Goal: Task Accomplishment & Management: Use online tool/utility

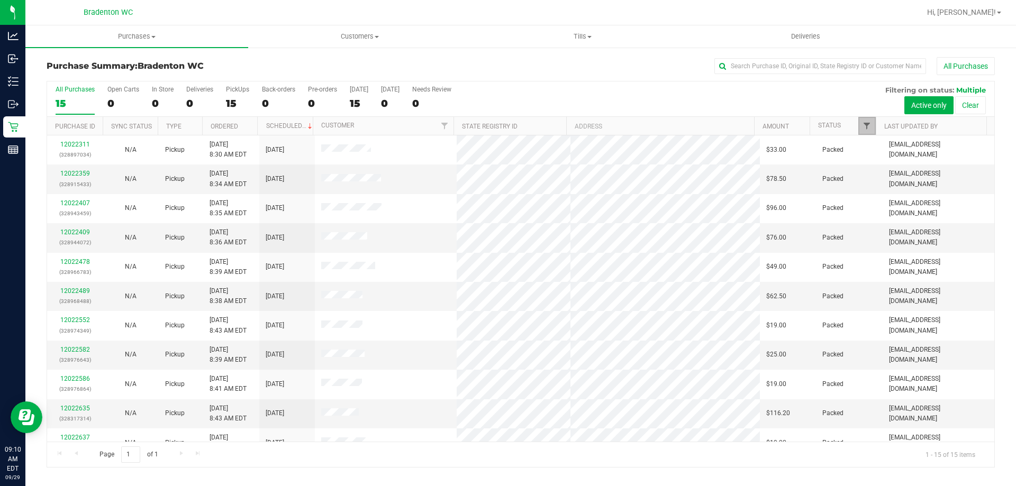
click at [866, 124] on span "Filter" at bounding box center [867, 126] width 8 height 8
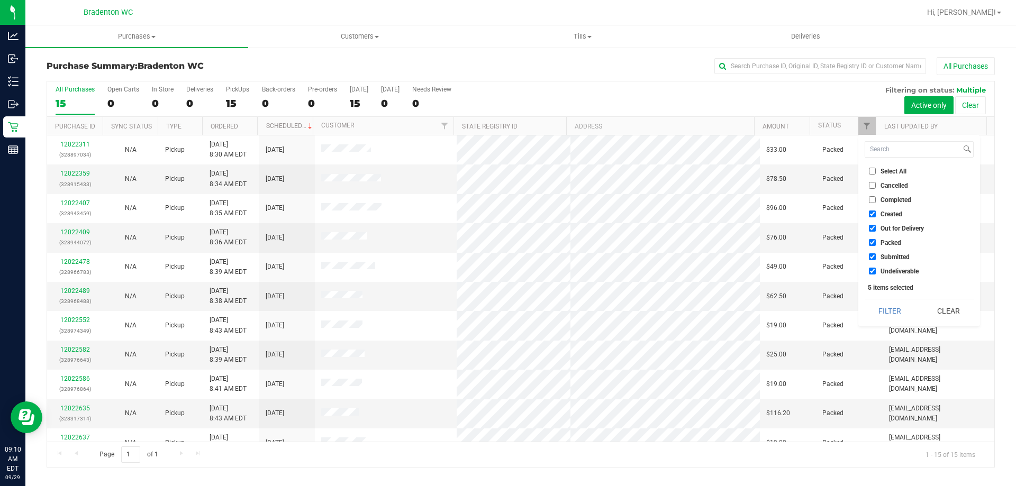
click at [885, 241] on span "Packed" at bounding box center [891, 243] width 21 height 6
click at [876, 241] on input "Packed" at bounding box center [872, 242] width 7 height 7
checkbox input "false"
click at [883, 304] on button "Filter" at bounding box center [890, 311] width 51 height 23
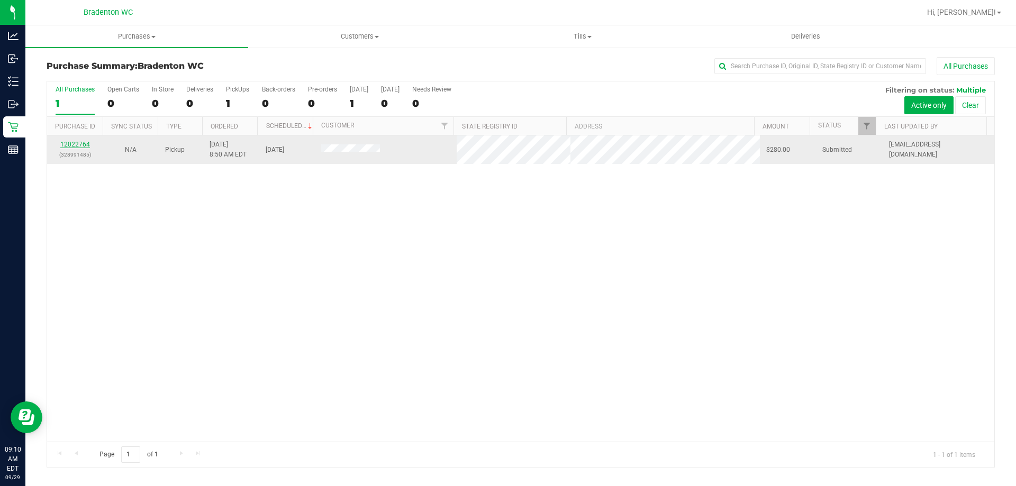
click at [68, 141] on link "12022764" at bounding box center [75, 144] width 30 height 7
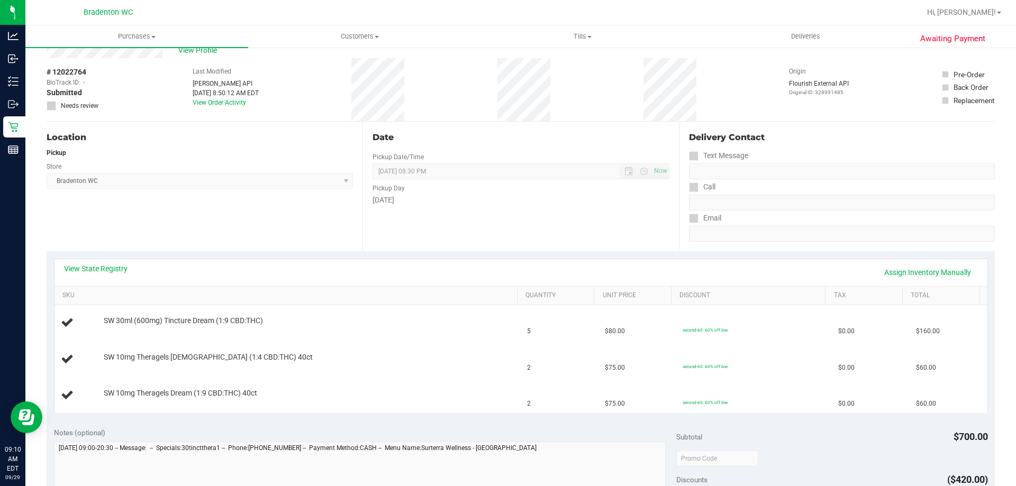
scroll to position [53, 0]
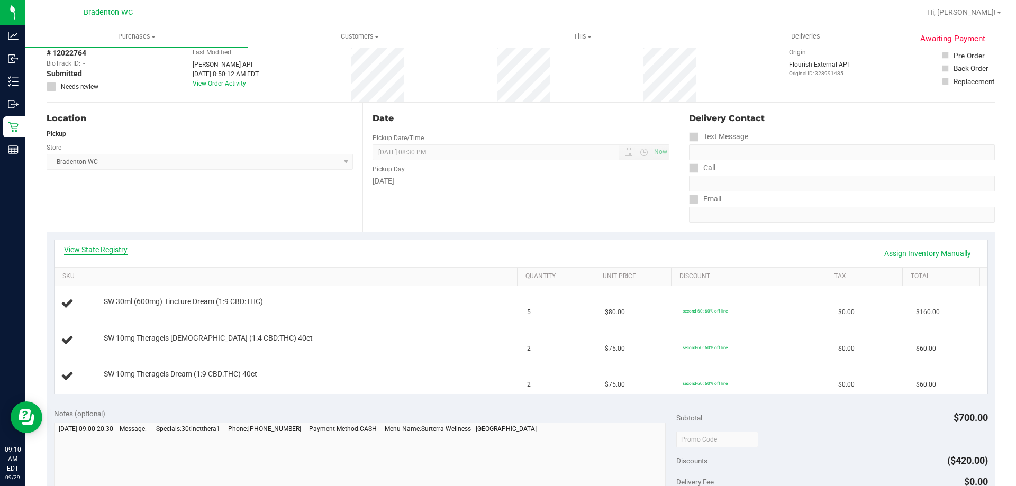
click at [106, 247] on link "View State Registry" at bounding box center [96, 250] width 64 height 11
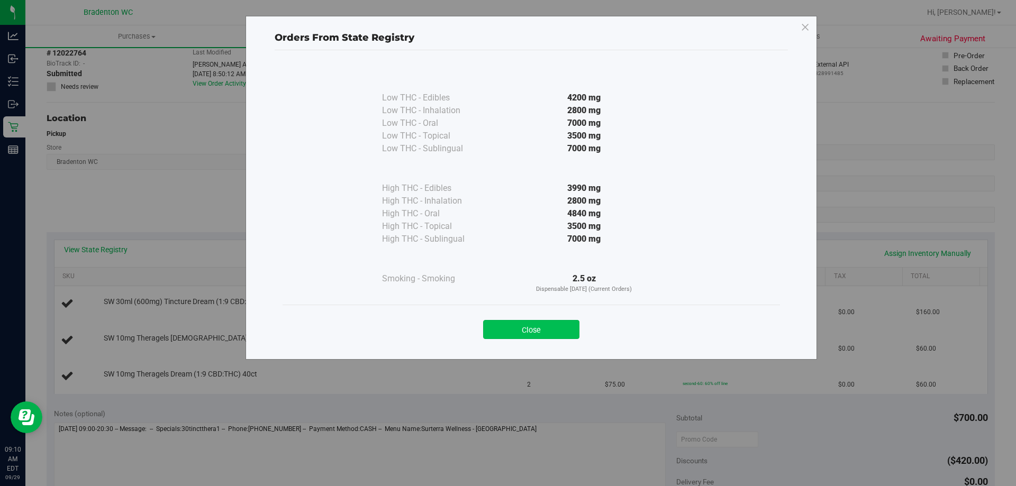
click at [519, 331] on button "Close" at bounding box center [531, 329] width 96 height 19
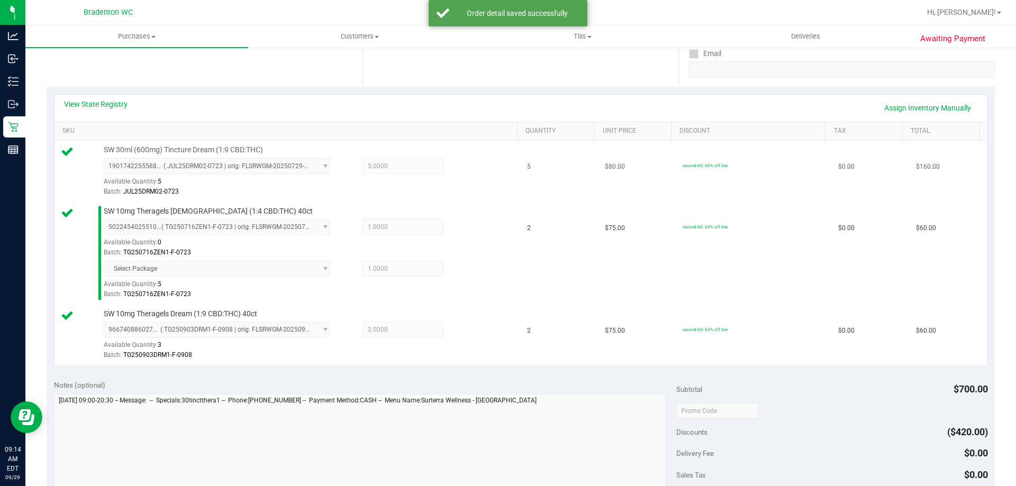
scroll to position [265, 0]
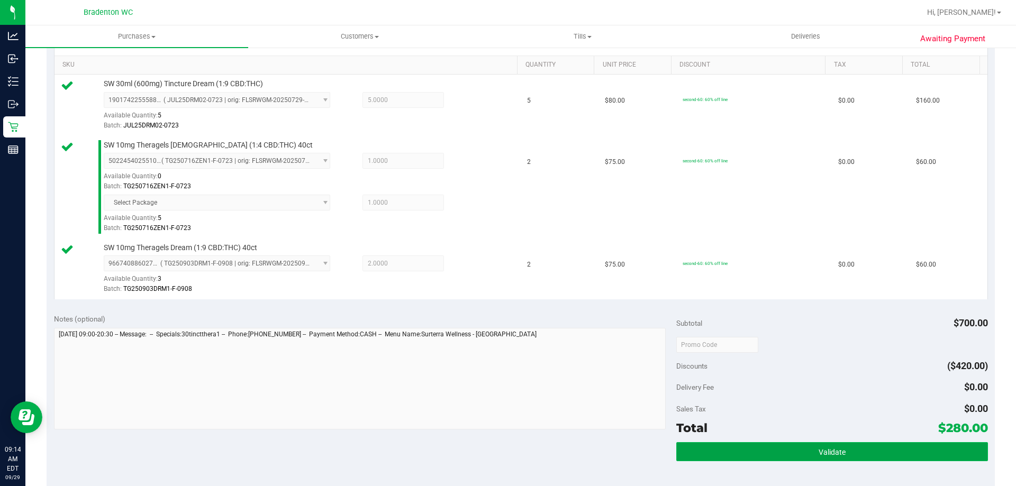
click at [827, 449] on span "Validate" at bounding box center [832, 452] width 27 height 8
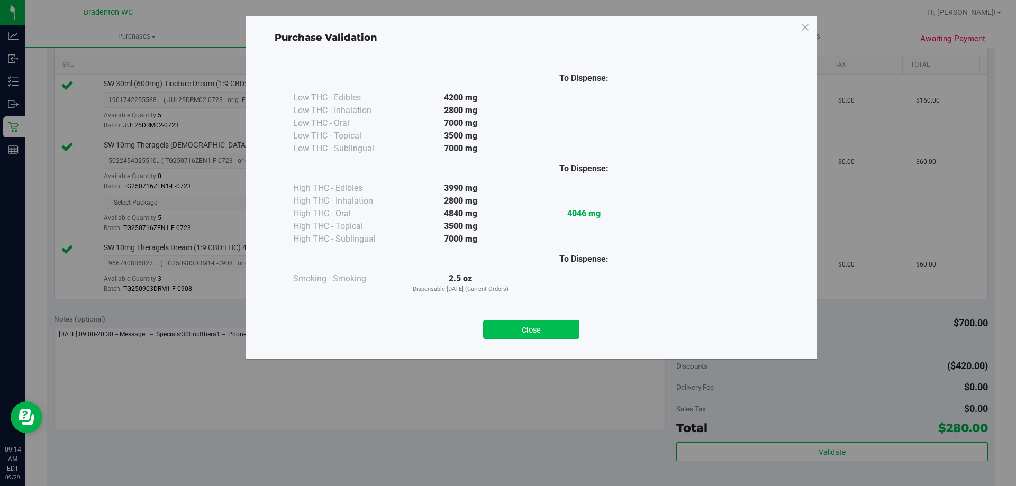
click at [548, 328] on button "Close" at bounding box center [531, 329] width 96 height 19
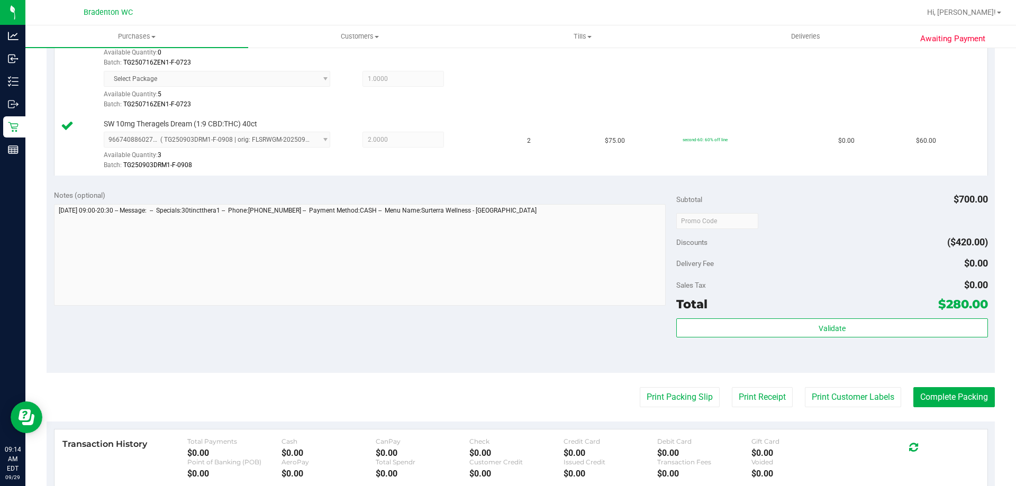
scroll to position [423, 0]
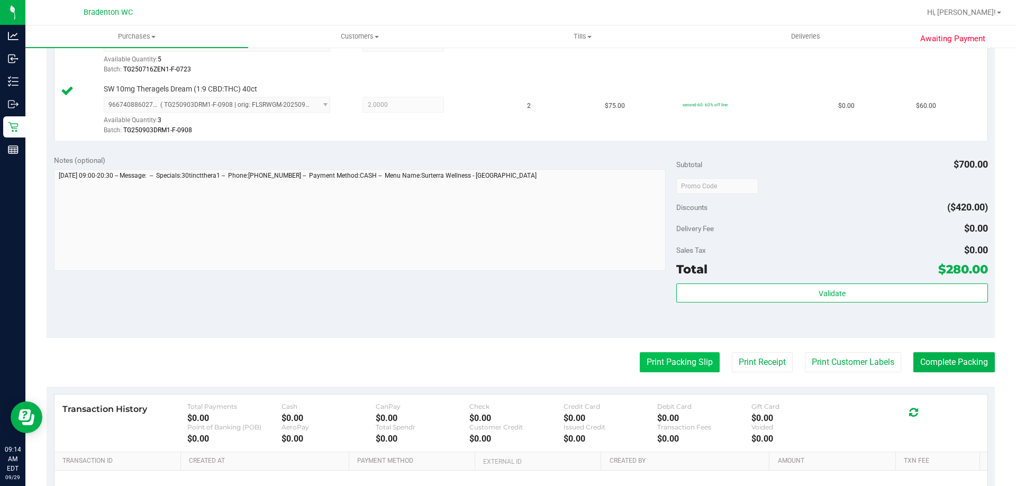
click at [681, 363] on button "Print Packing Slip" at bounding box center [680, 363] width 80 height 20
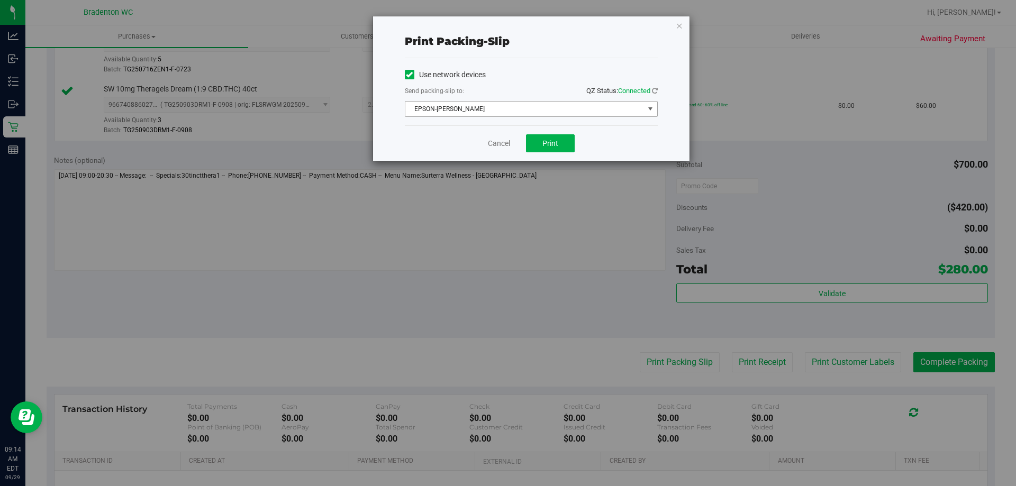
click at [507, 107] on span "EPSON-[PERSON_NAME]" at bounding box center [524, 109] width 239 height 15
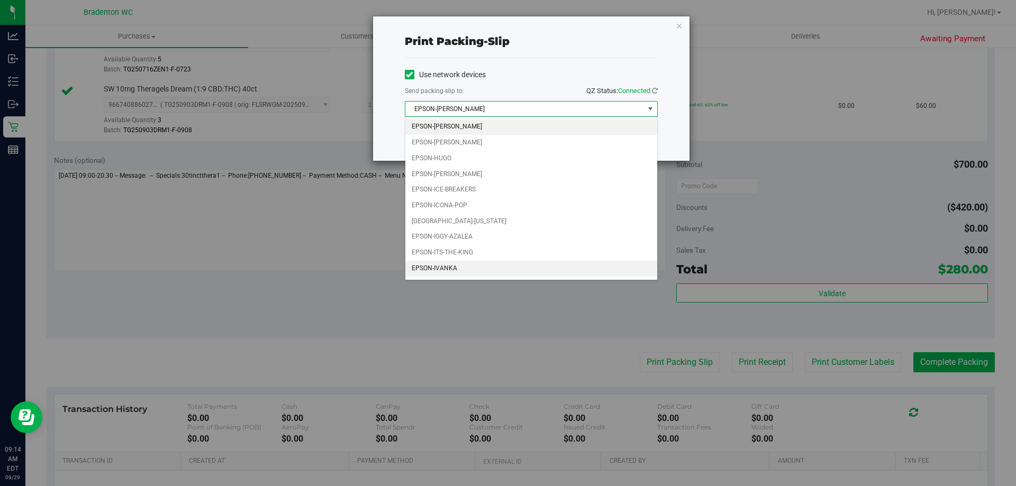
click at [473, 265] on li "EPSON-IVANKA" at bounding box center [531, 269] width 252 height 16
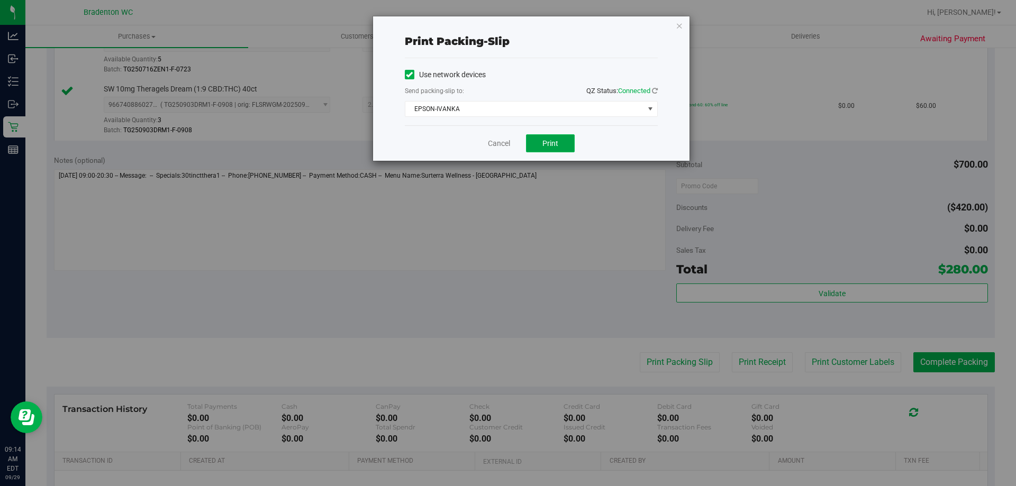
click at [549, 145] on span "Print" at bounding box center [551, 143] width 16 height 8
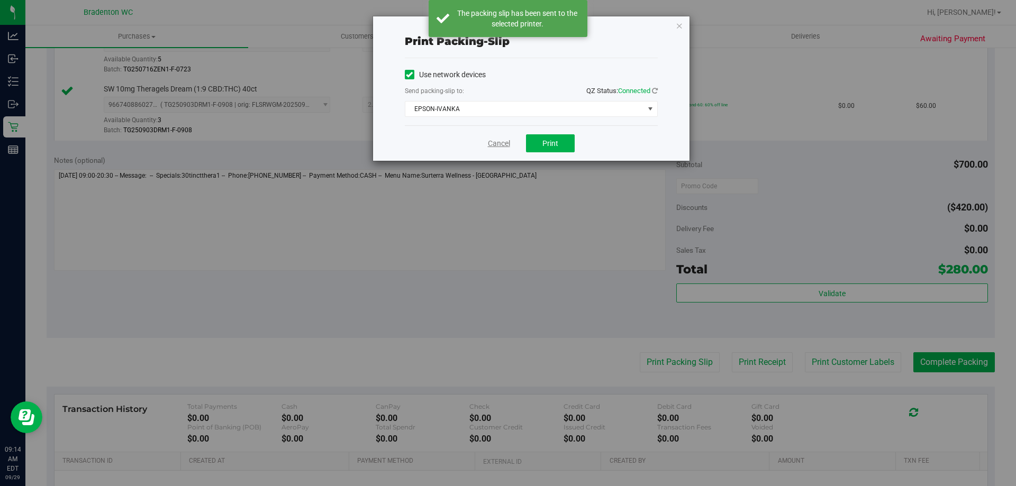
click at [500, 143] on link "Cancel" at bounding box center [499, 143] width 22 height 11
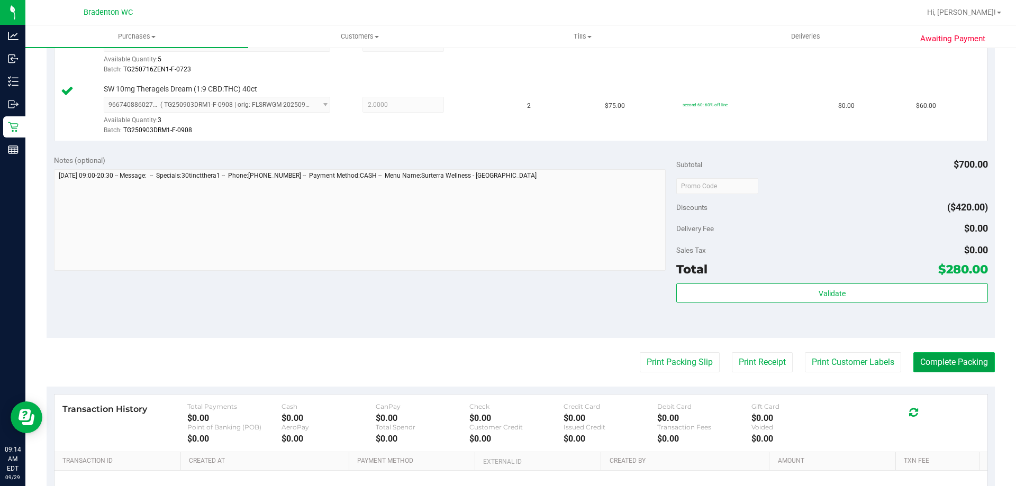
click at [938, 357] on button "Complete Packing" at bounding box center [955, 363] width 82 height 20
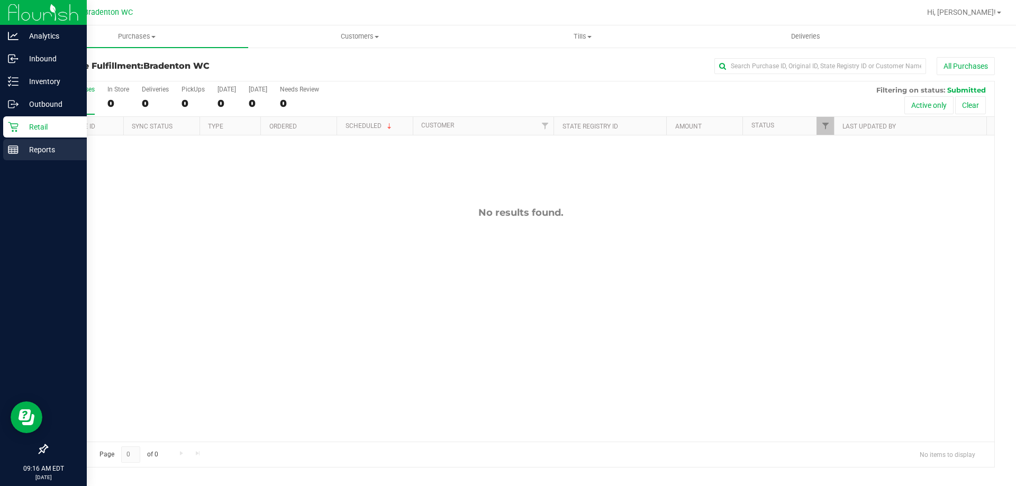
click at [37, 148] on p "Reports" at bounding box center [51, 149] width 64 height 13
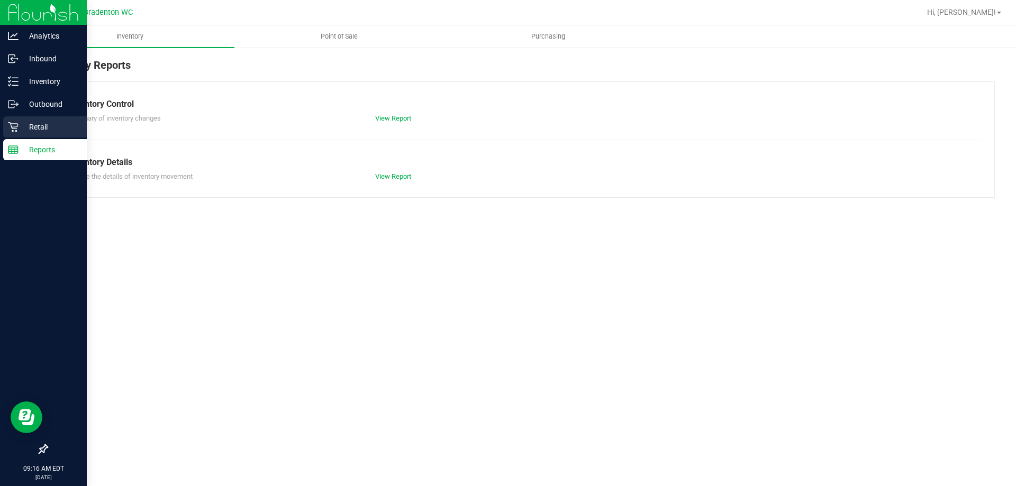
click at [47, 127] on p "Retail" at bounding box center [51, 127] width 64 height 13
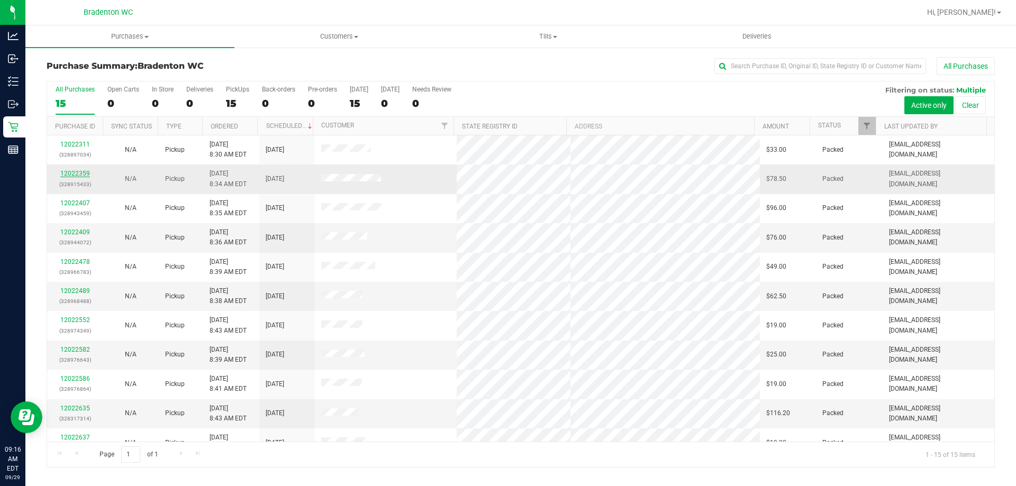
click at [62, 174] on link "12022359" at bounding box center [75, 173] width 30 height 7
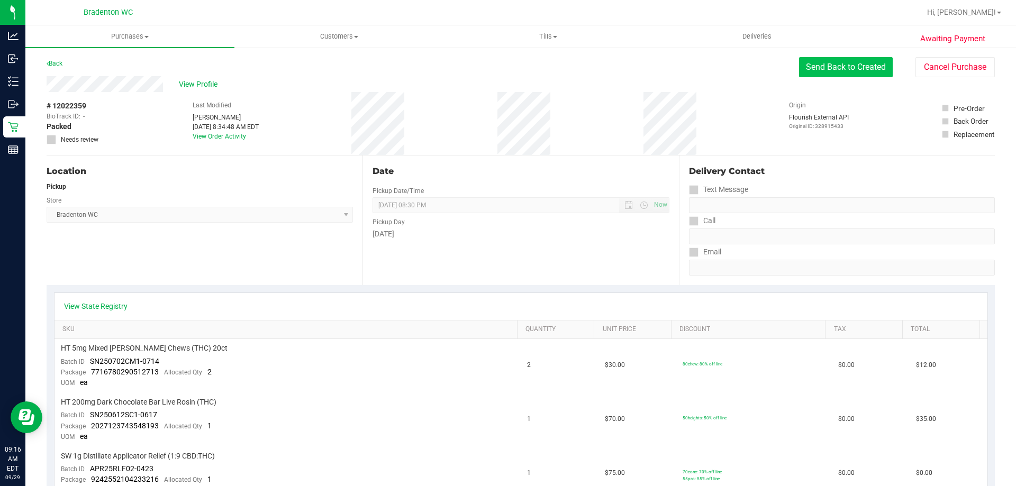
click at [831, 72] on button "Send Back to Created" at bounding box center [846, 67] width 94 height 20
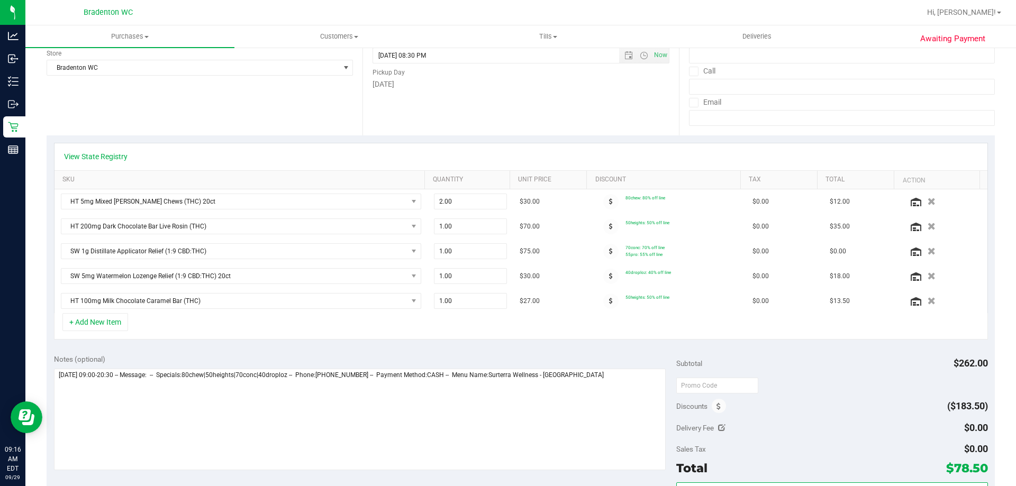
scroll to position [159, 0]
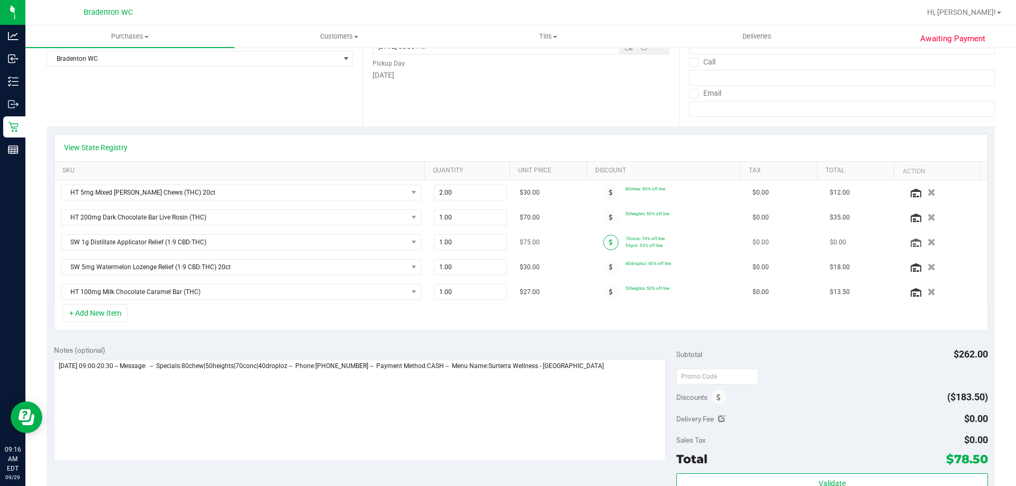
click at [609, 241] on icon at bounding box center [611, 242] width 4 height 6
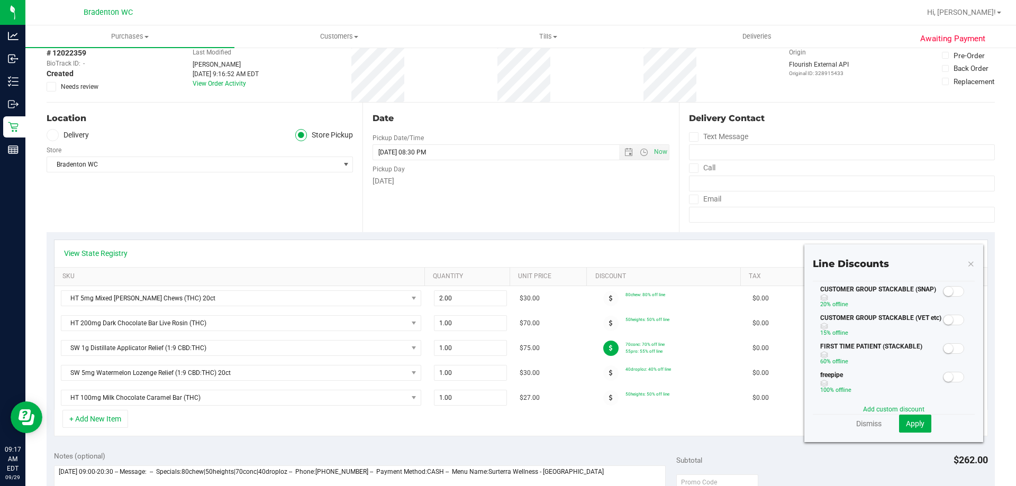
scroll to position [0, 0]
click at [968, 263] on icon at bounding box center [971, 263] width 7 height 13
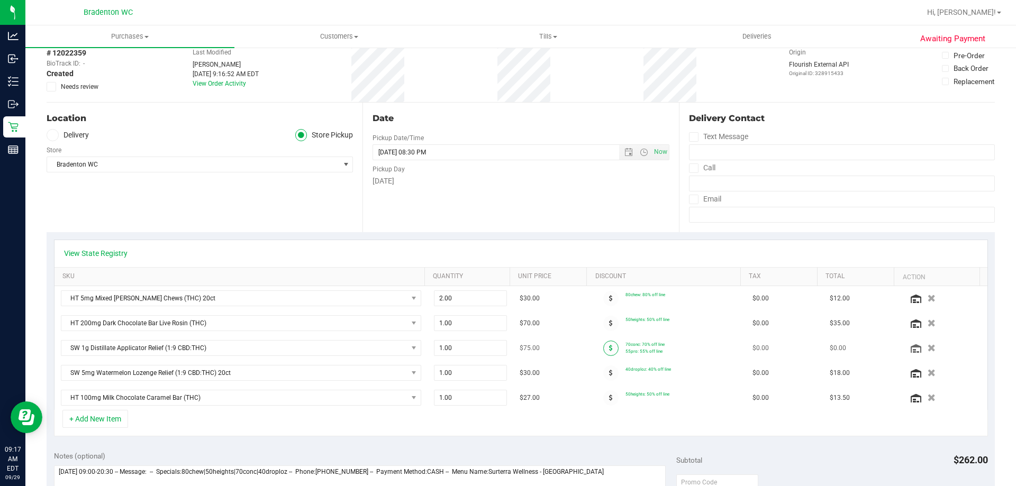
click at [604, 349] on span at bounding box center [610, 348] width 15 height 15
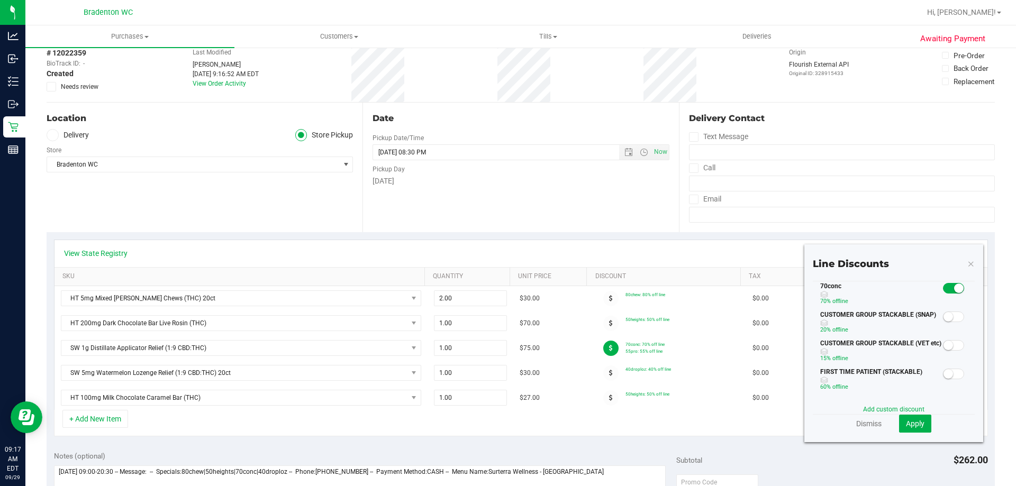
click at [954, 291] on small at bounding box center [959, 289] width 10 height 10
click at [944, 292] on small at bounding box center [949, 289] width 10 height 10
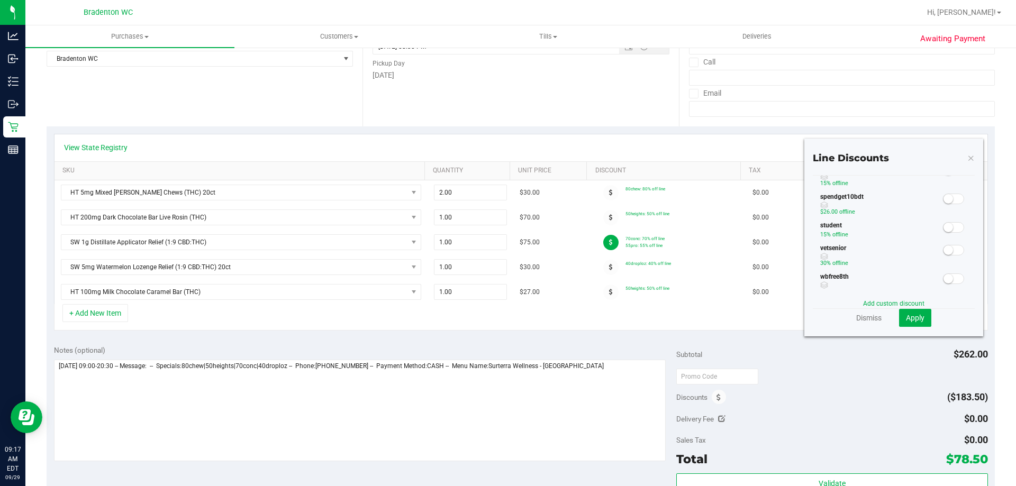
scroll to position [236, 0]
click at [968, 157] on icon at bounding box center [971, 157] width 7 height 13
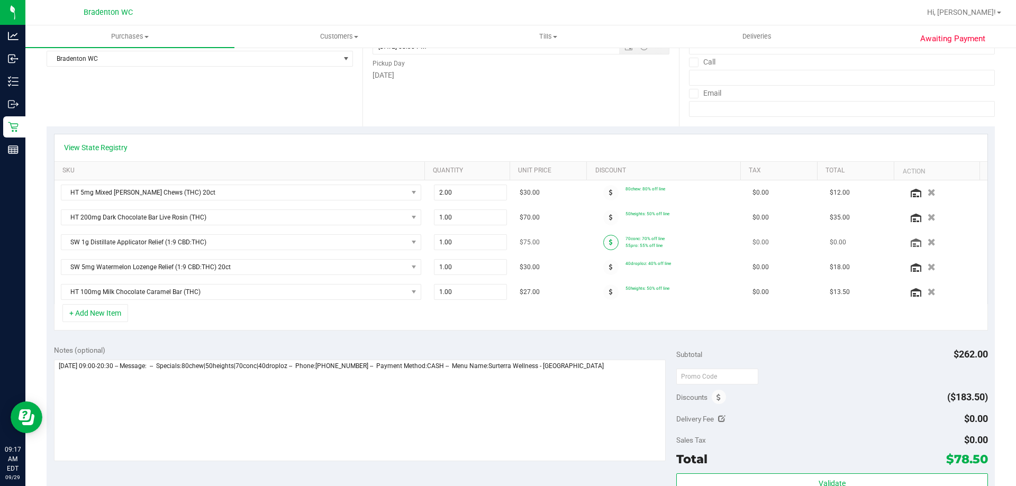
click at [605, 241] on span at bounding box center [610, 242] width 15 height 15
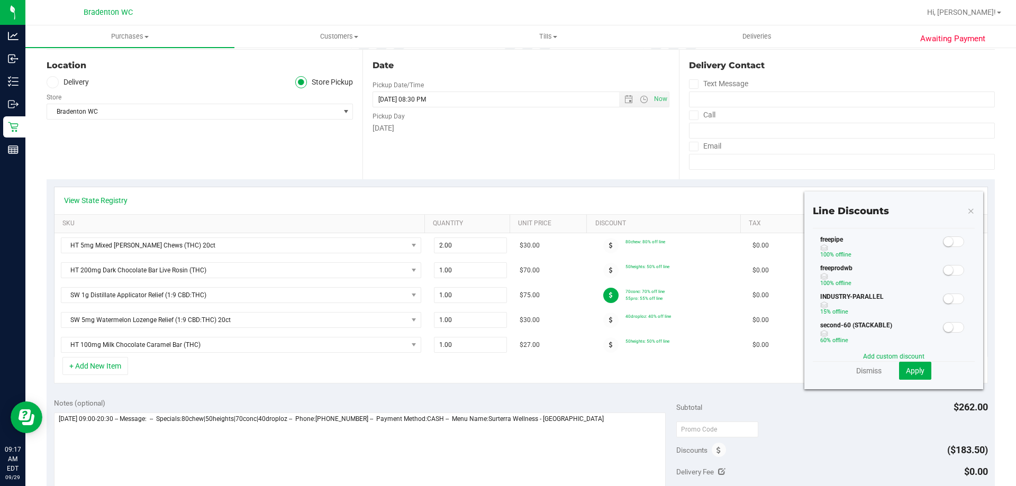
scroll to position [0, 0]
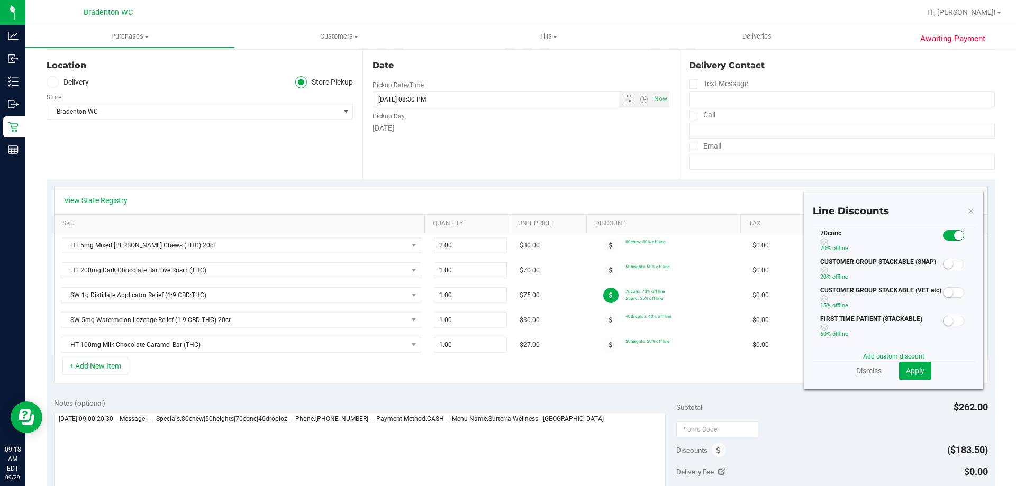
click at [954, 238] on small at bounding box center [959, 236] width 10 height 10
click at [906, 371] on span "Apply" at bounding box center [915, 371] width 19 height 8
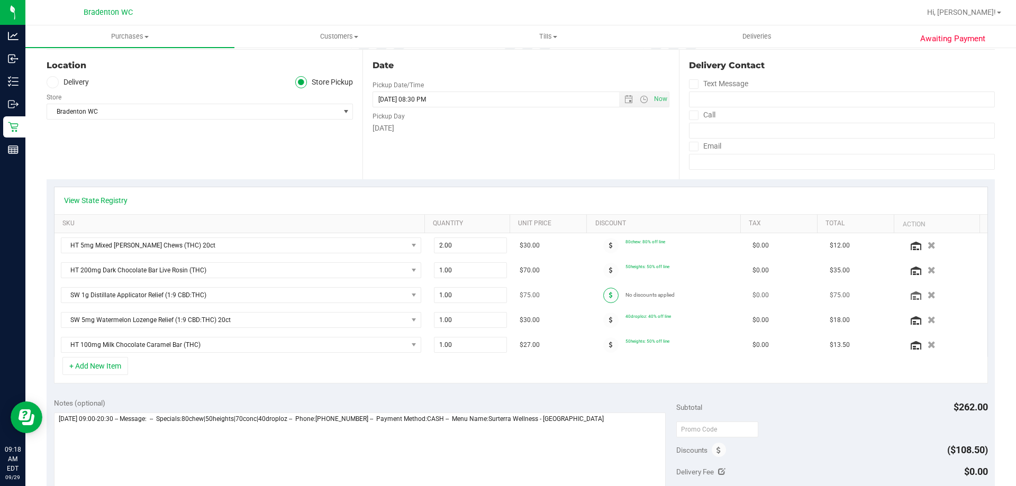
click at [609, 296] on icon at bounding box center [611, 295] width 4 height 6
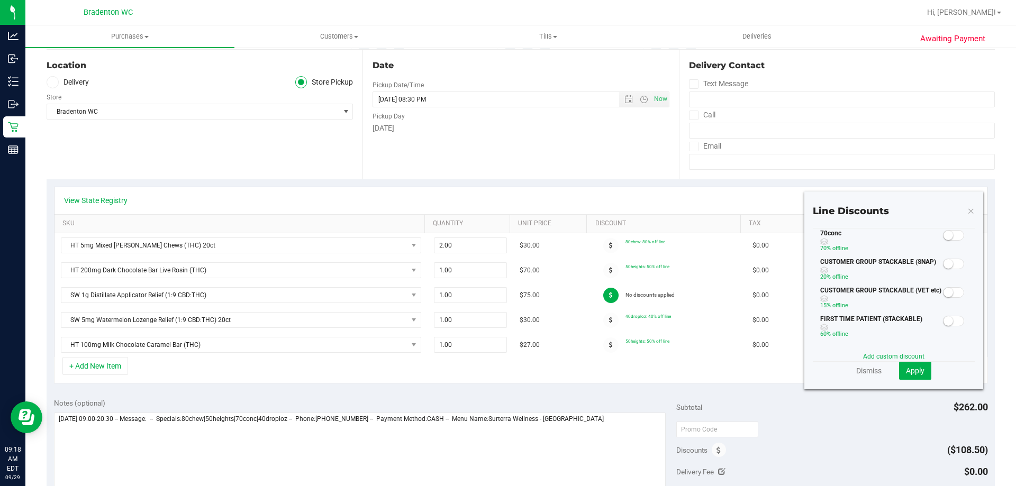
click at [944, 234] on small at bounding box center [949, 236] width 10 height 10
click at [906, 367] on span "Apply" at bounding box center [915, 371] width 19 height 8
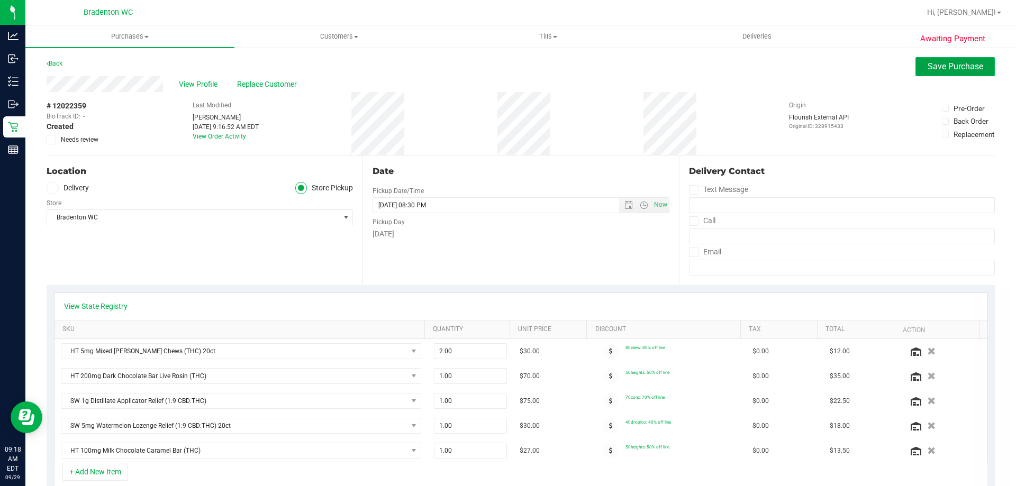
click at [930, 64] on span "Save Purchase" at bounding box center [956, 66] width 56 height 10
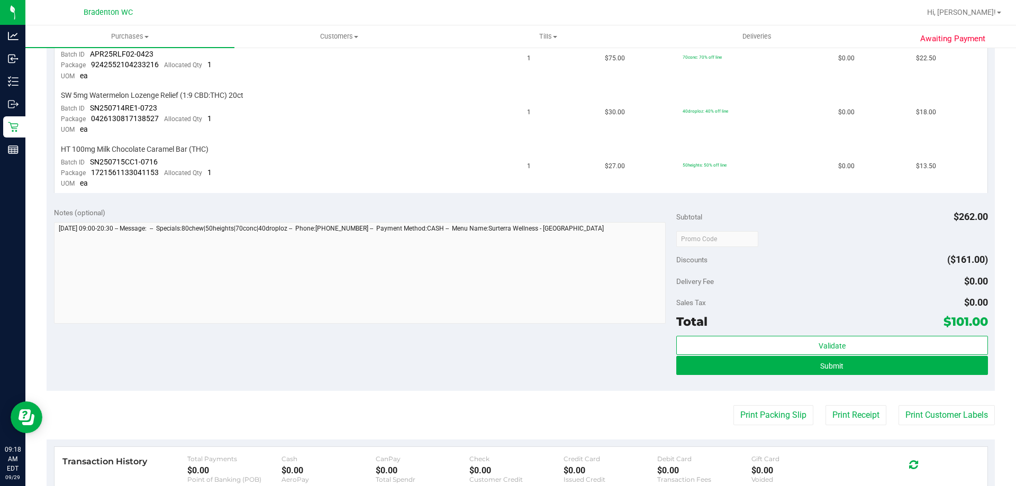
scroll to position [423, 0]
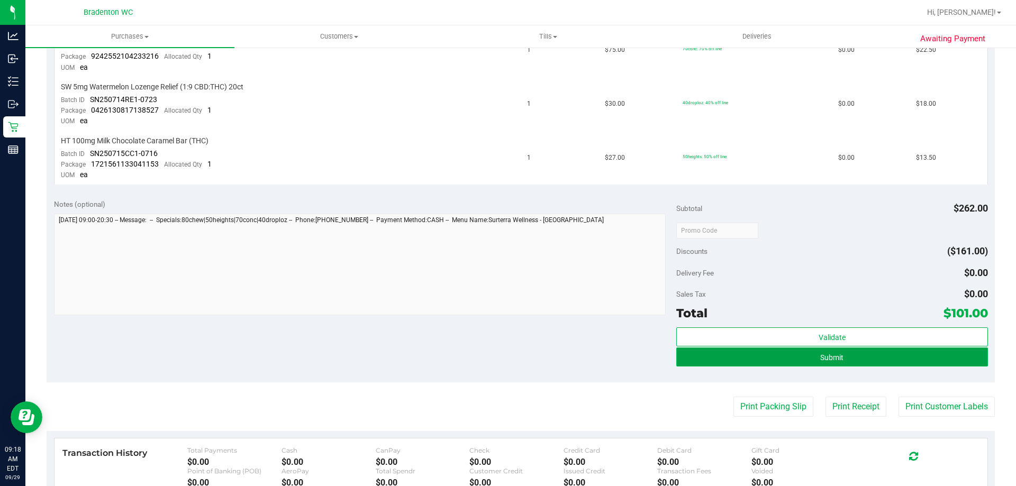
click at [855, 351] on button "Submit" at bounding box center [831, 357] width 311 height 19
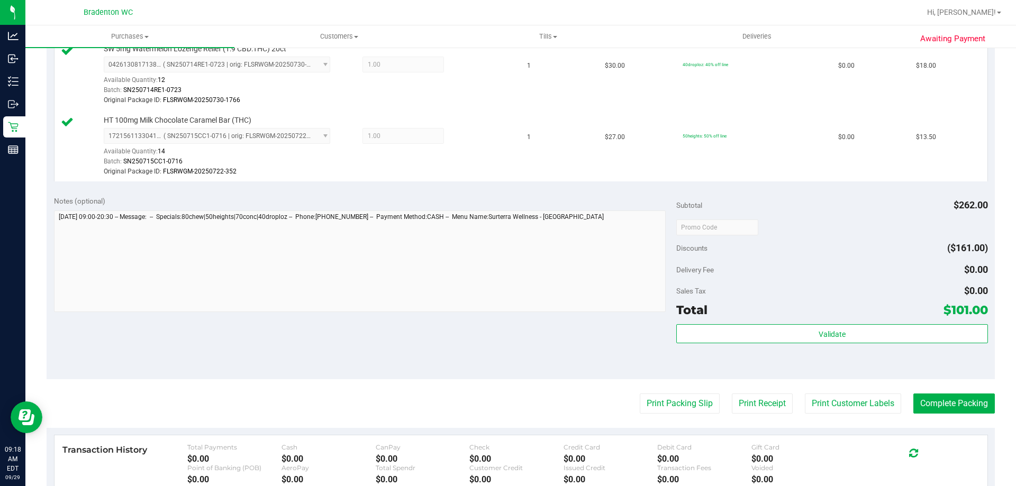
scroll to position [675, 0]
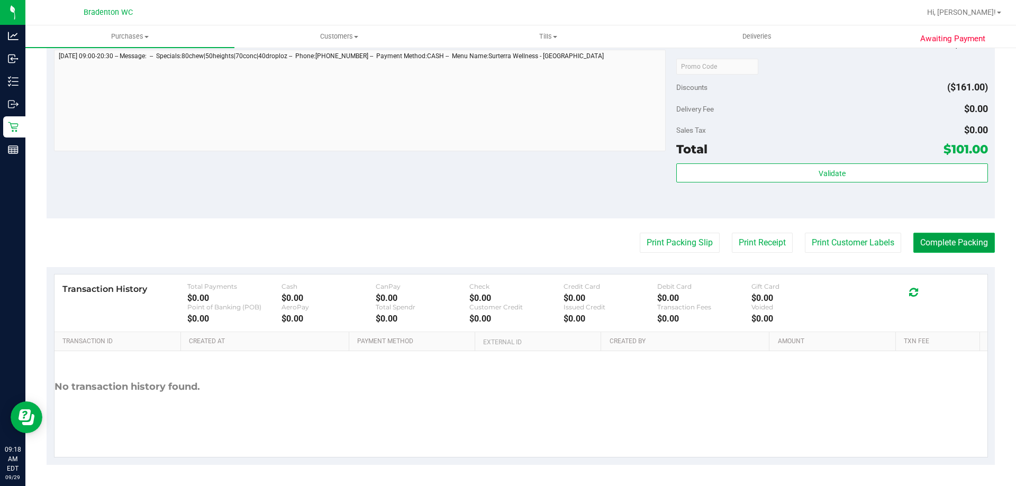
click at [947, 245] on button "Complete Packing" at bounding box center [955, 243] width 82 height 20
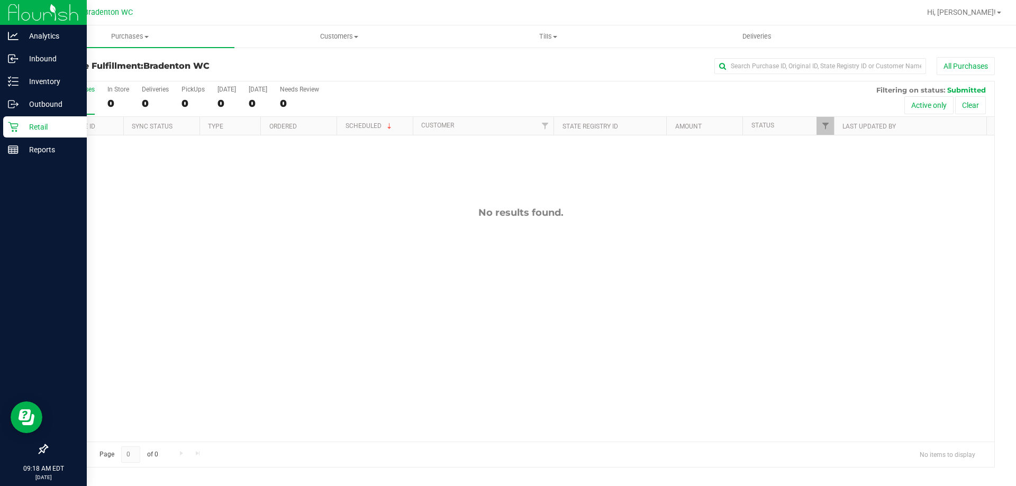
click at [11, 124] on icon at bounding box center [13, 127] width 10 height 10
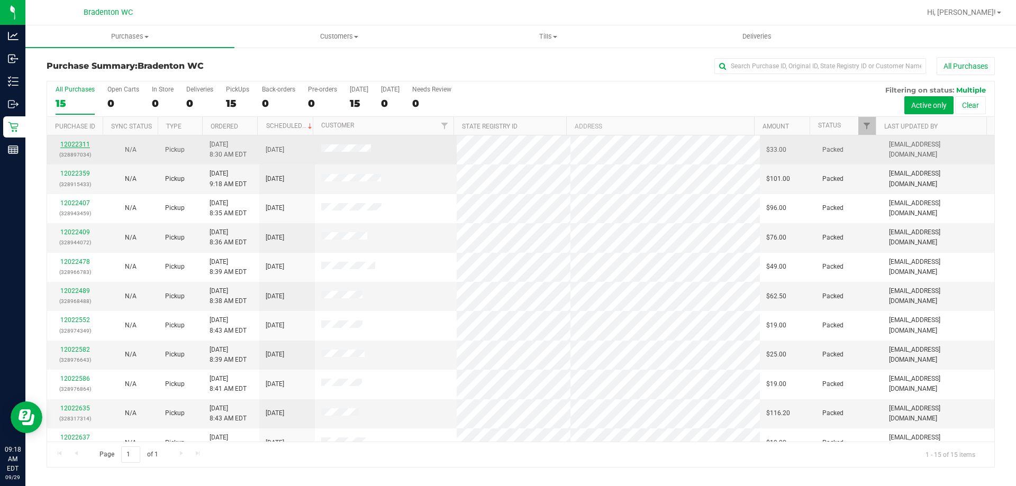
click at [81, 145] on link "12022311" at bounding box center [75, 144] width 30 height 7
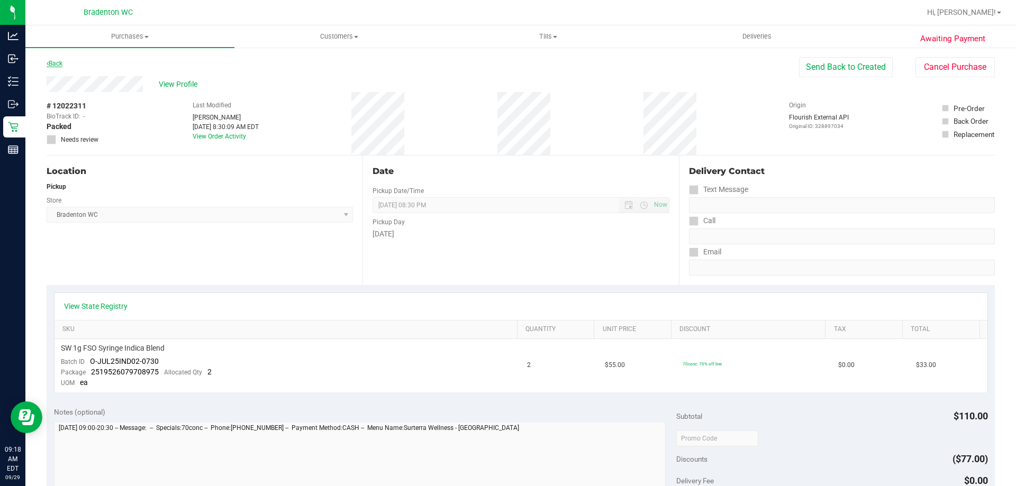
click at [52, 66] on link "Back" at bounding box center [55, 63] width 16 height 7
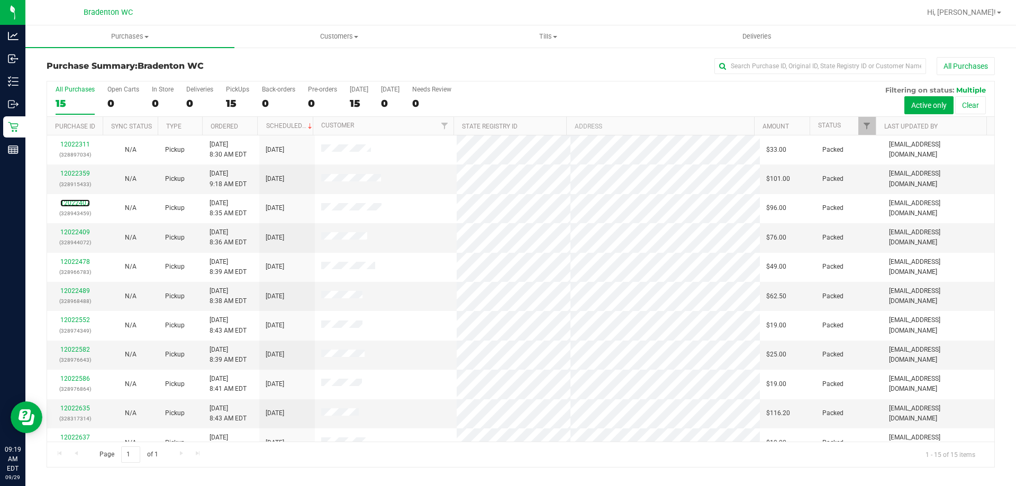
click at [81, 203] on link "12022407" at bounding box center [75, 203] width 30 height 7
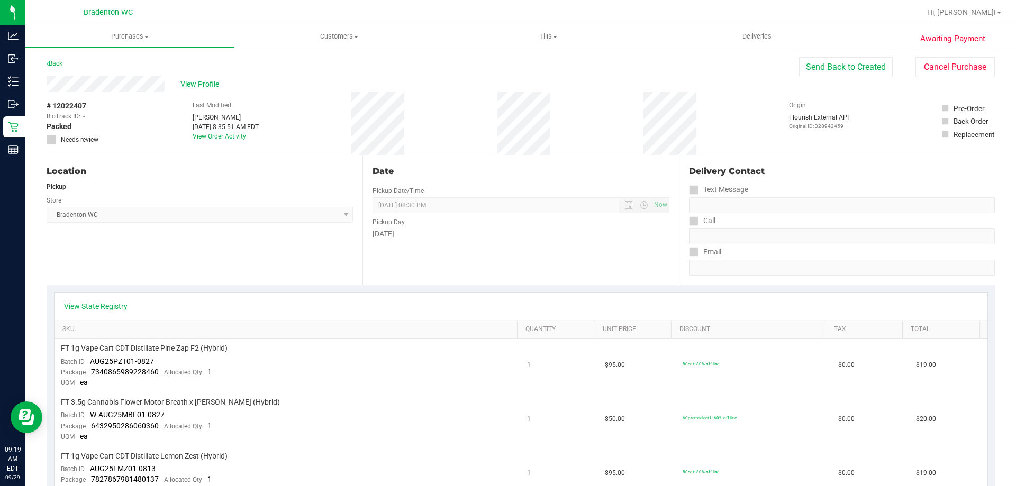
click at [55, 62] on link "Back" at bounding box center [55, 63] width 16 height 7
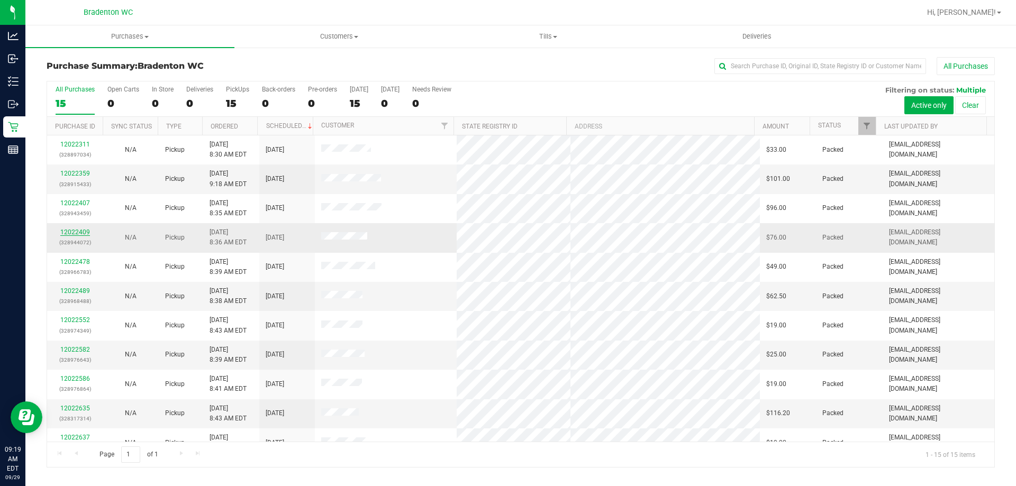
click at [78, 231] on link "12022409" at bounding box center [75, 232] width 30 height 7
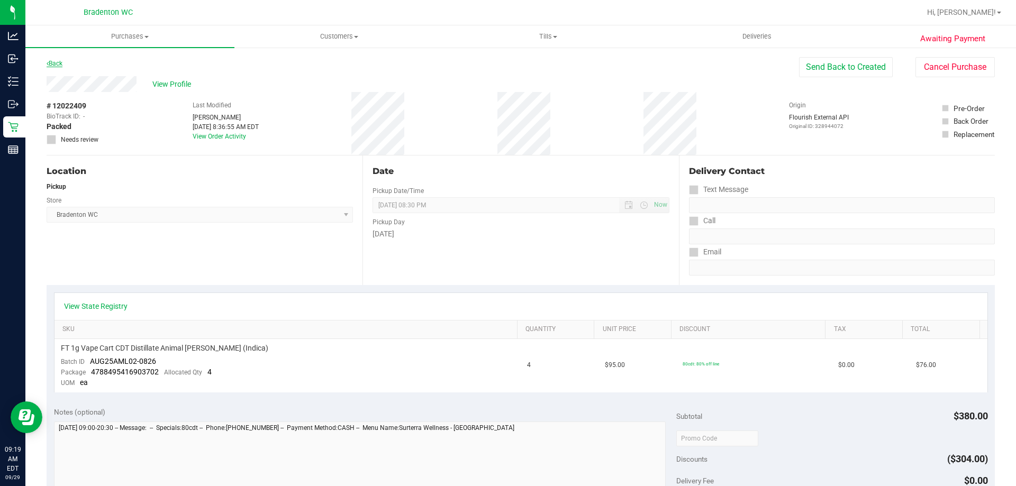
click at [57, 63] on link "Back" at bounding box center [55, 63] width 16 height 7
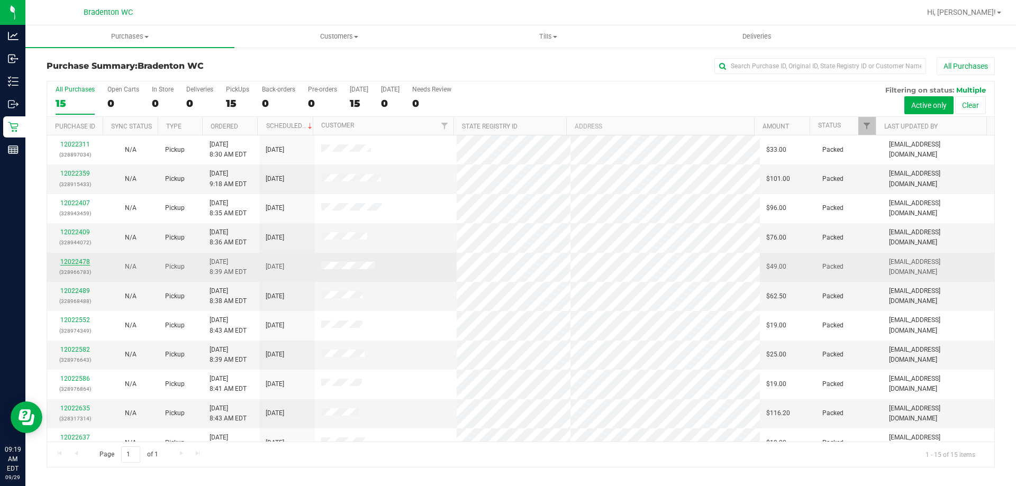
click at [69, 260] on link "12022478" at bounding box center [75, 261] width 30 height 7
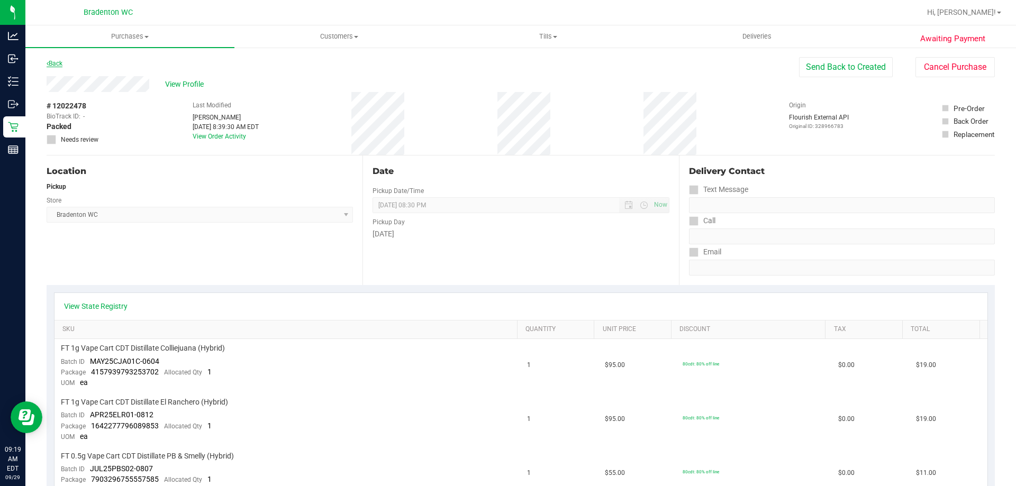
click at [55, 62] on link "Back" at bounding box center [55, 63] width 16 height 7
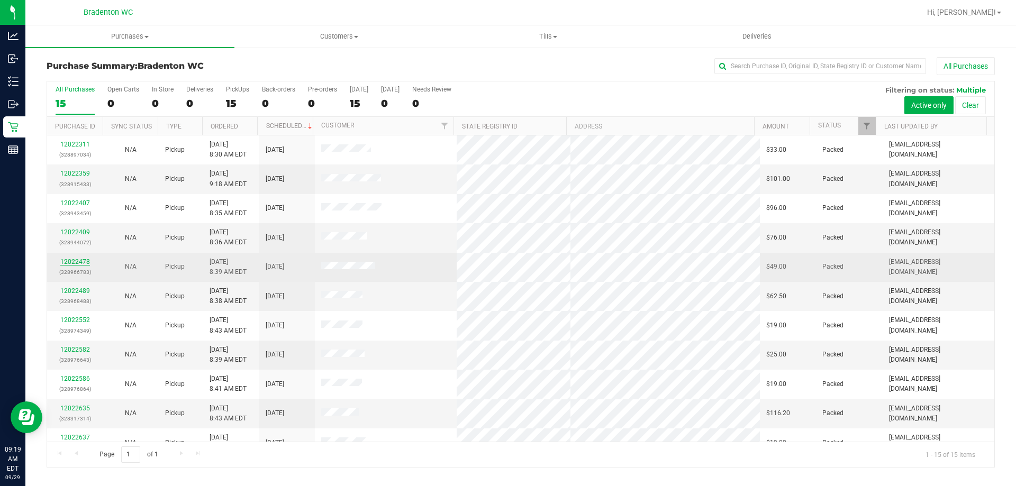
click at [79, 261] on link "12022478" at bounding box center [75, 261] width 30 height 7
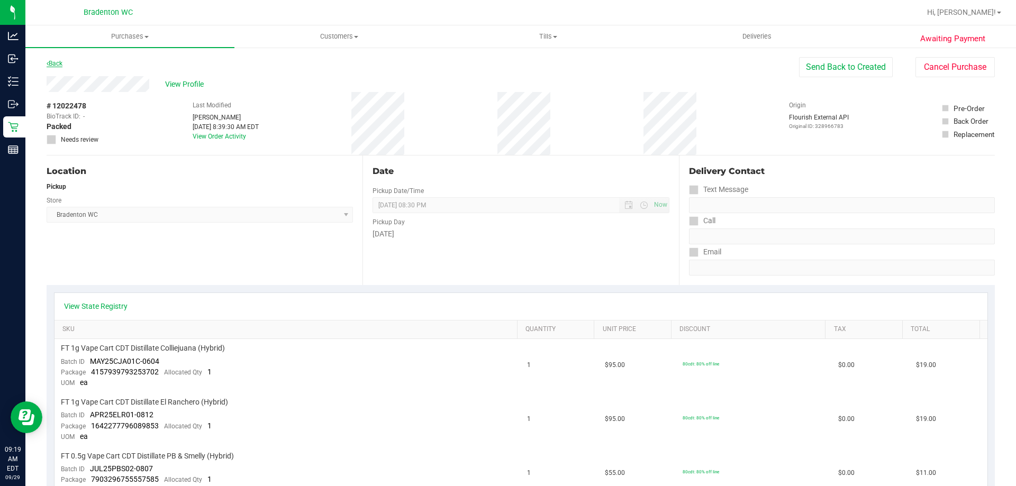
click at [61, 62] on link "Back" at bounding box center [55, 63] width 16 height 7
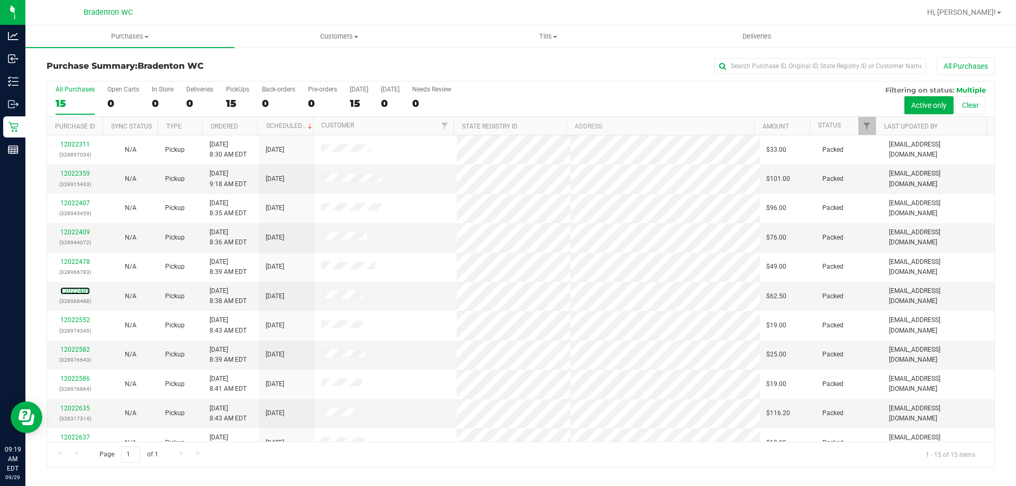
click at [80, 291] on link "12022489" at bounding box center [75, 290] width 30 height 7
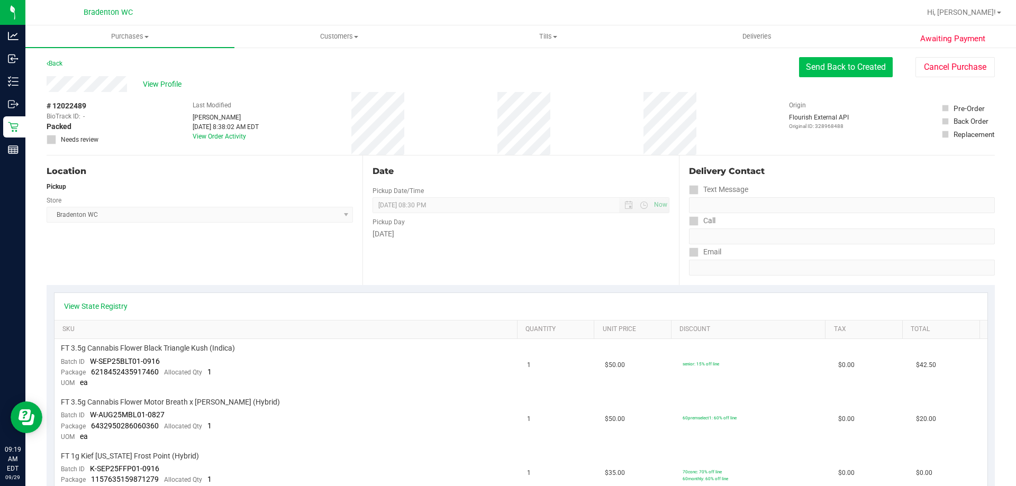
click at [858, 70] on button "Send Back to Created" at bounding box center [846, 67] width 94 height 20
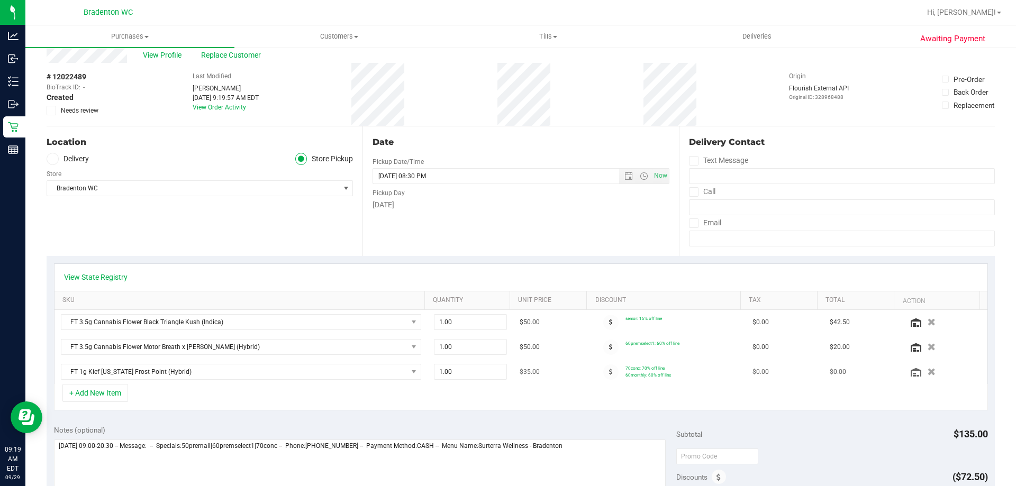
scroll to position [53, 0]
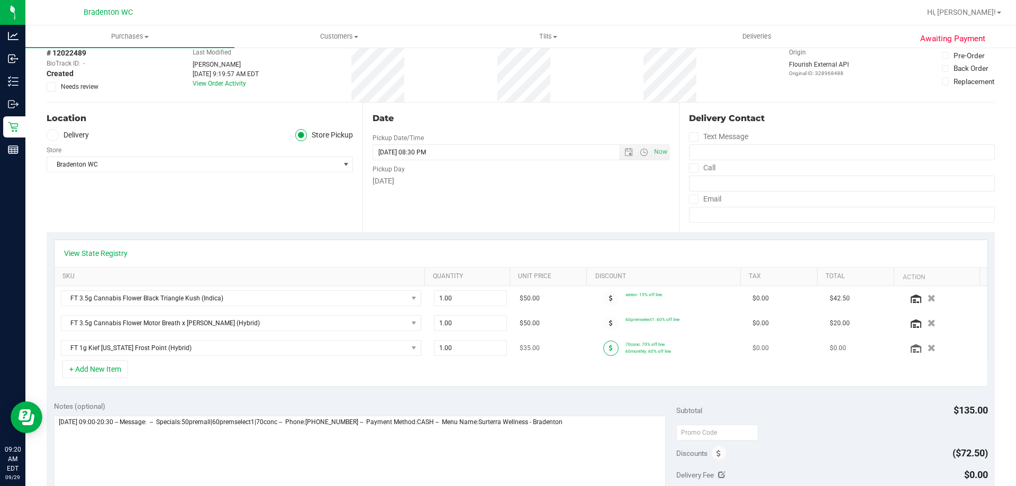
click at [603, 350] on span at bounding box center [610, 348] width 15 height 15
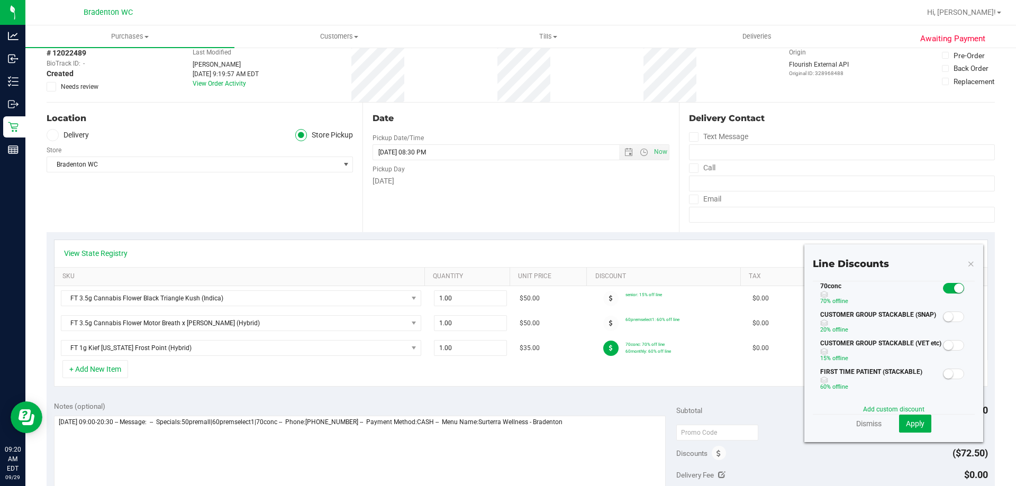
click at [954, 289] on small at bounding box center [959, 289] width 10 height 10
click at [907, 422] on span "Apply" at bounding box center [915, 424] width 19 height 8
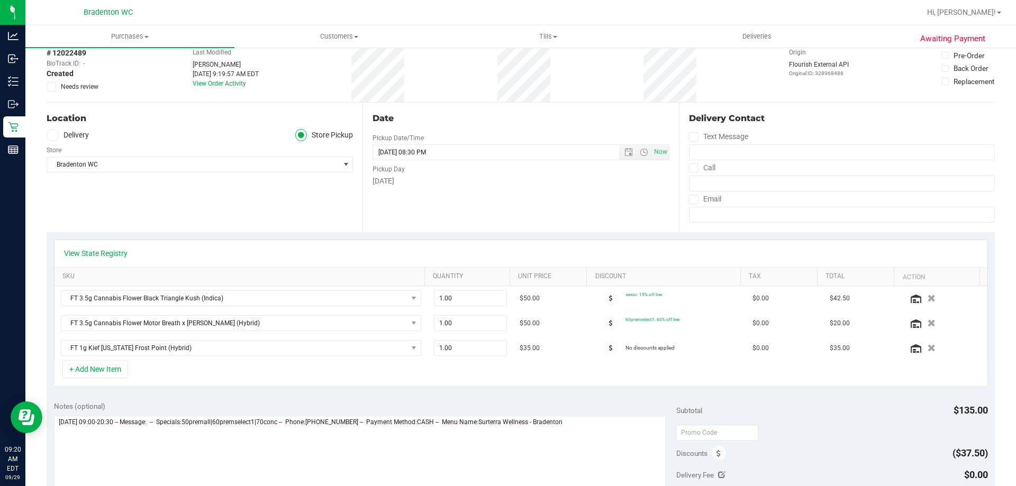
click at [609, 351] on icon at bounding box center [611, 348] width 4 height 6
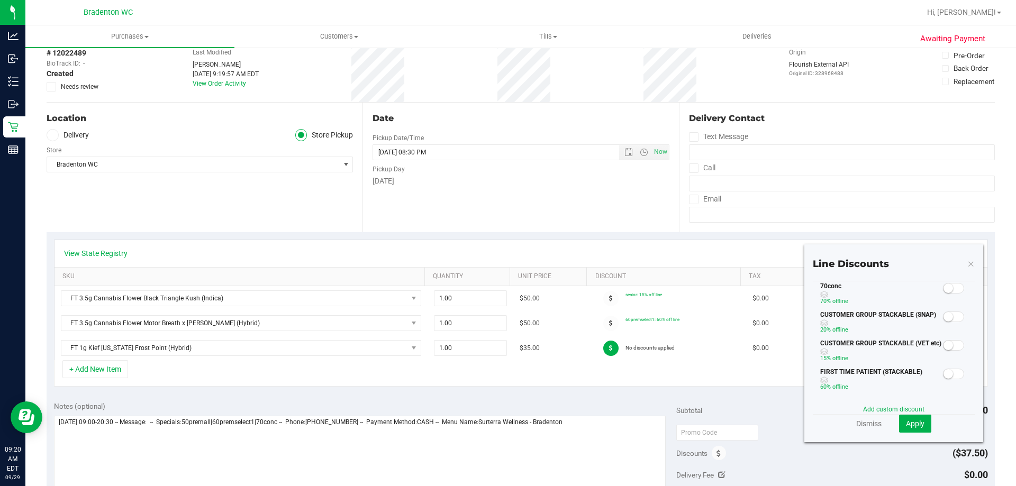
click at [946, 290] on span at bounding box center [953, 288] width 21 height 11
click at [915, 420] on span "Apply" at bounding box center [915, 424] width 19 height 8
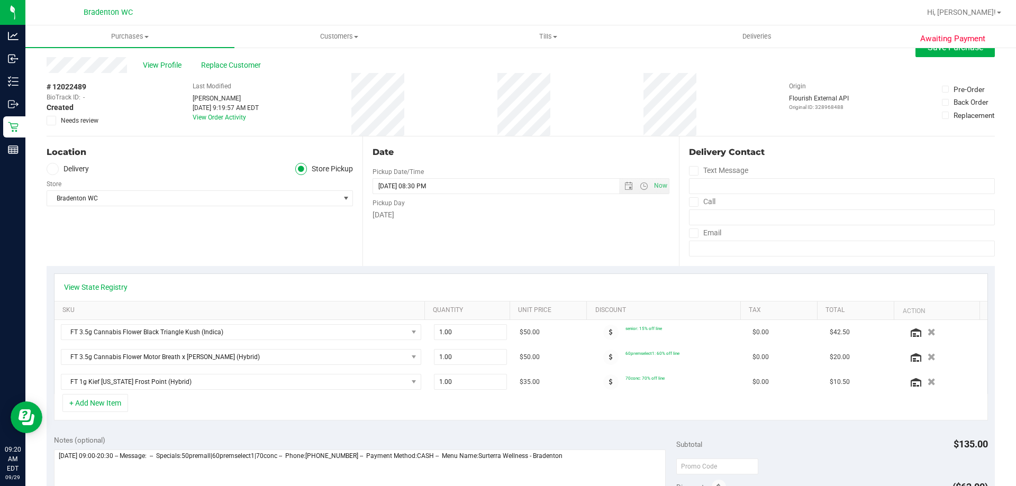
scroll to position [0, 0]
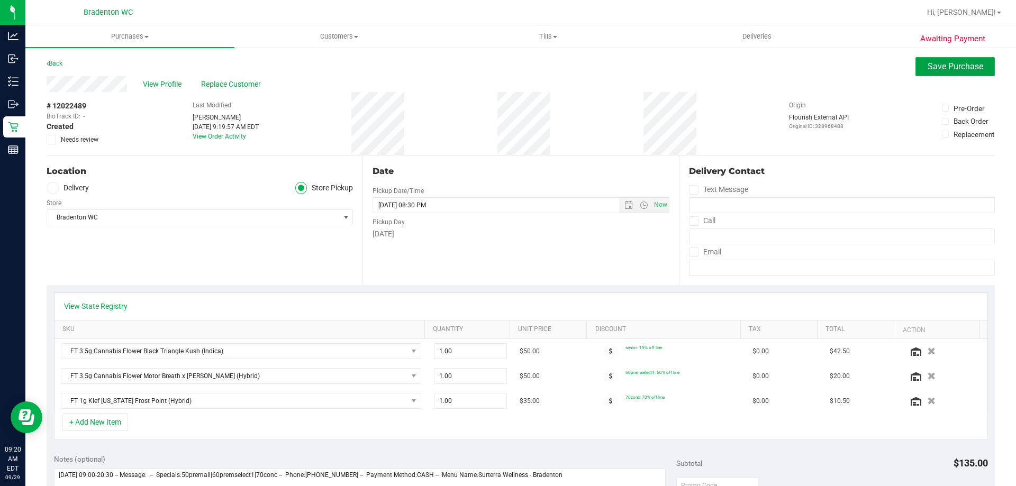
click at [961, 60] on button "Save Purchase" at bounding box center [955, 66] width 79 height 19
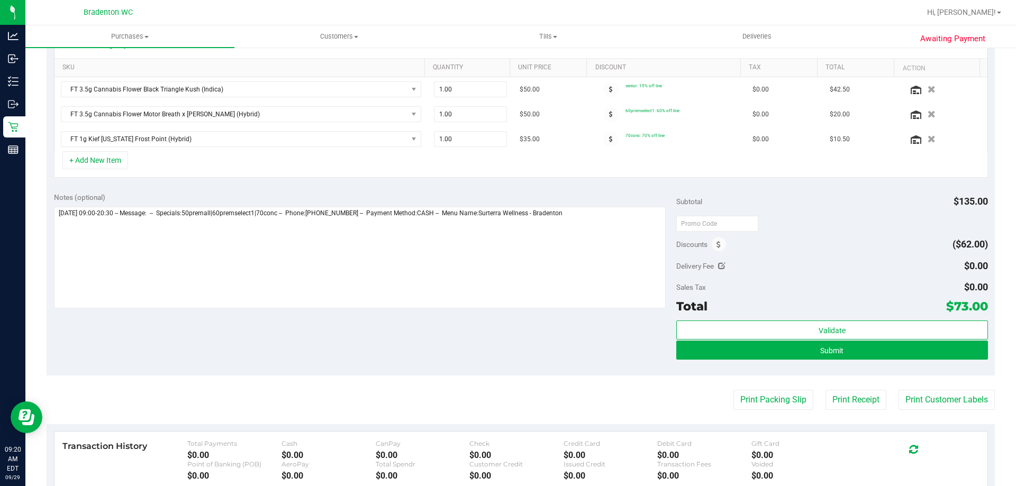
scroll to position [265, 0]
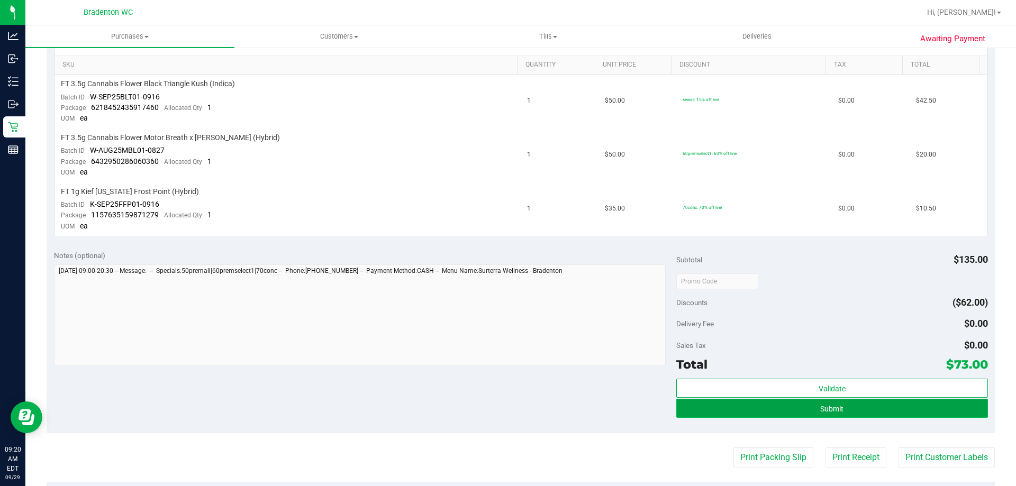
click at [861, 401] on button "Submit" at bounding box center [831, 408] width 311 height 19
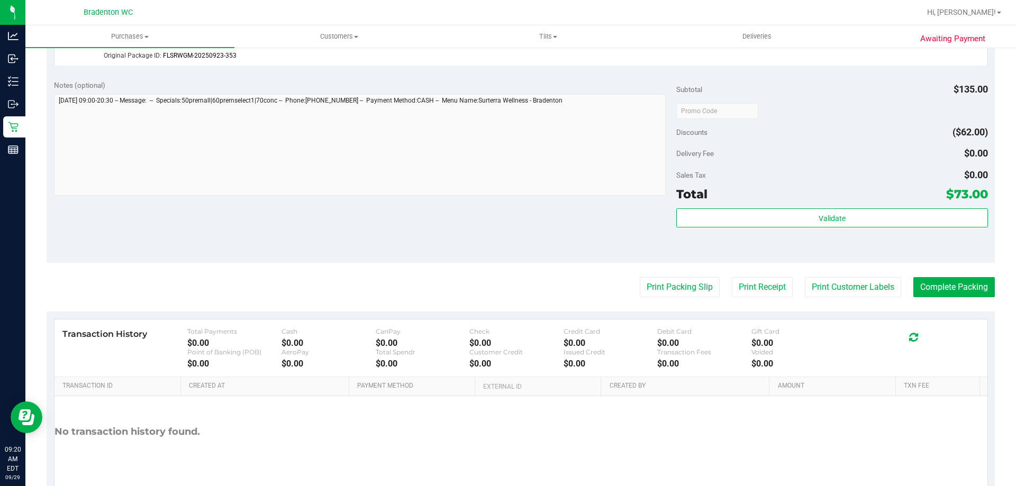
scroll to position [529, 0]
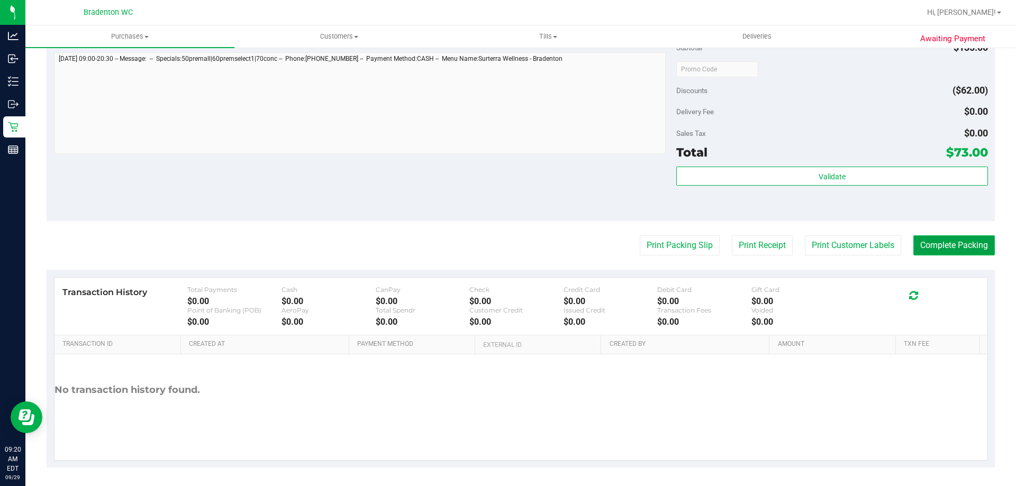
click at [968, 242] on button "Complete Packing" at bounding box center [955, 246] width 82 height 20
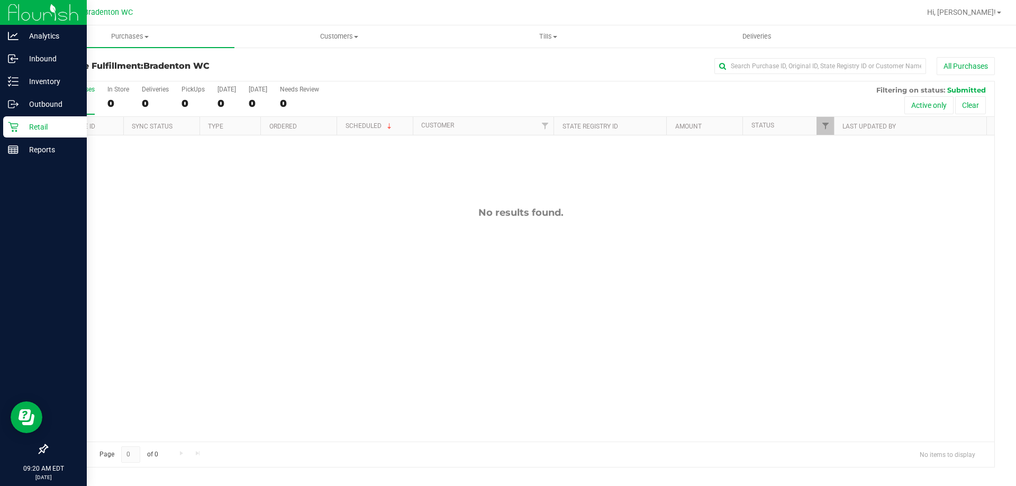
click at [20, 124] on p "Retail" at bounding box center [51, 127] width 64 height 13
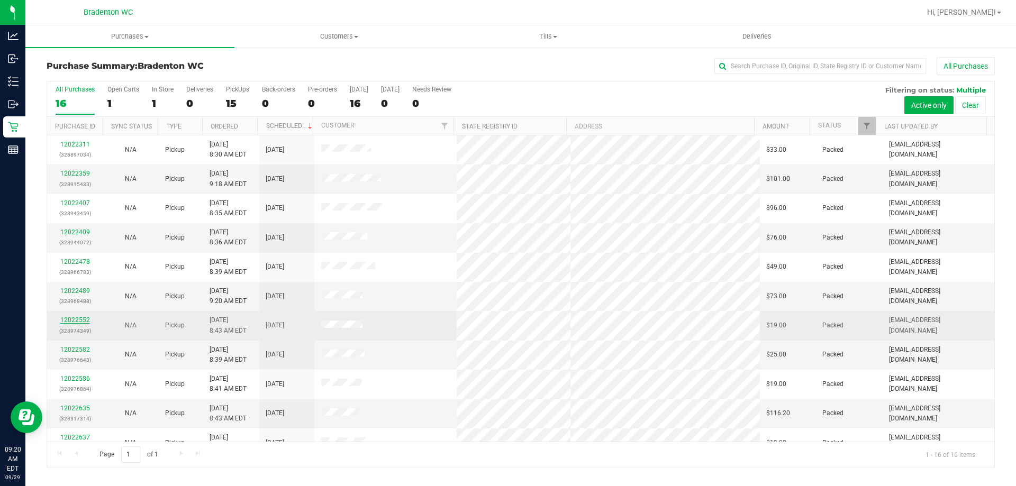
click at [67, 320] on link "12022552" at bounding box center [75, 320] width 30 height 7
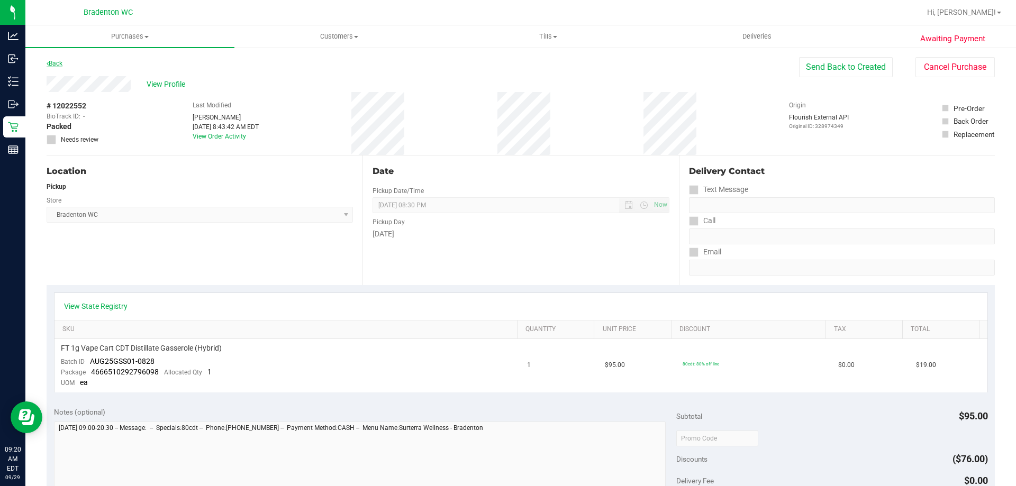
click at [57, 62] on link "Back" at bounding box center [55, 63] width 16 height 7
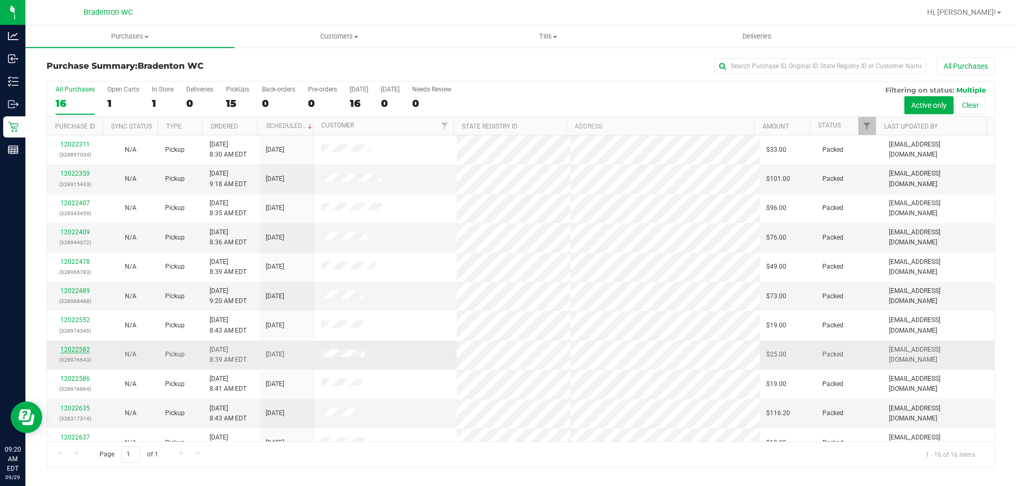
click at [73, 349] on link "12022582" at bounding box center [75, 349] width 30 height 7
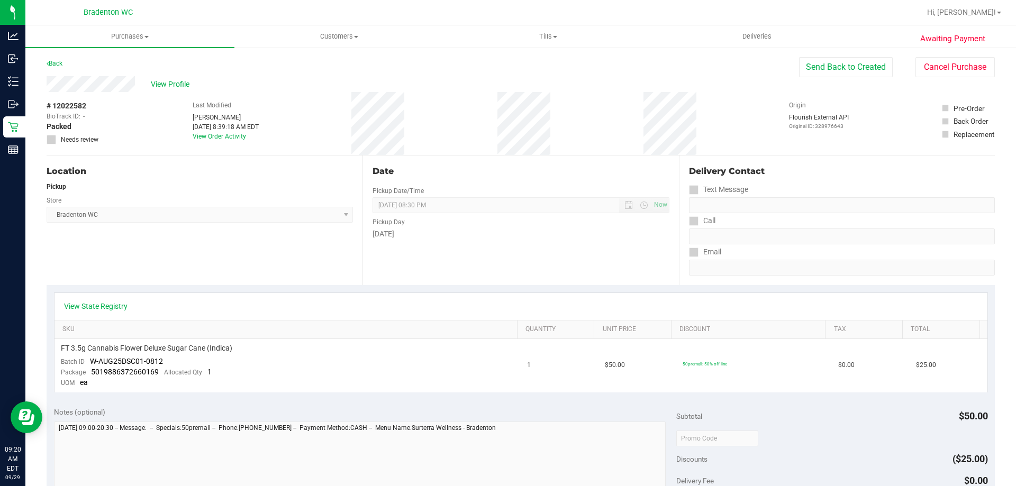
click at [57, 68] on div "Back" at bounding box center [55, 63] width 16 height 13
click at [57, 66] on link "Back" at bounding box center [55, 63] width 16 height 7
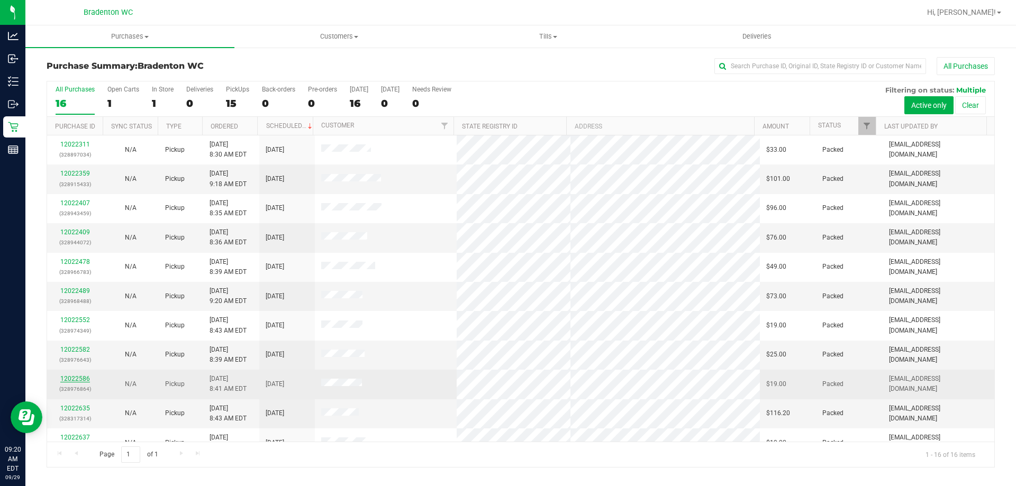
click at [78, 381] on link "12022586" at bounding box center [75, 378] width 30 height 7
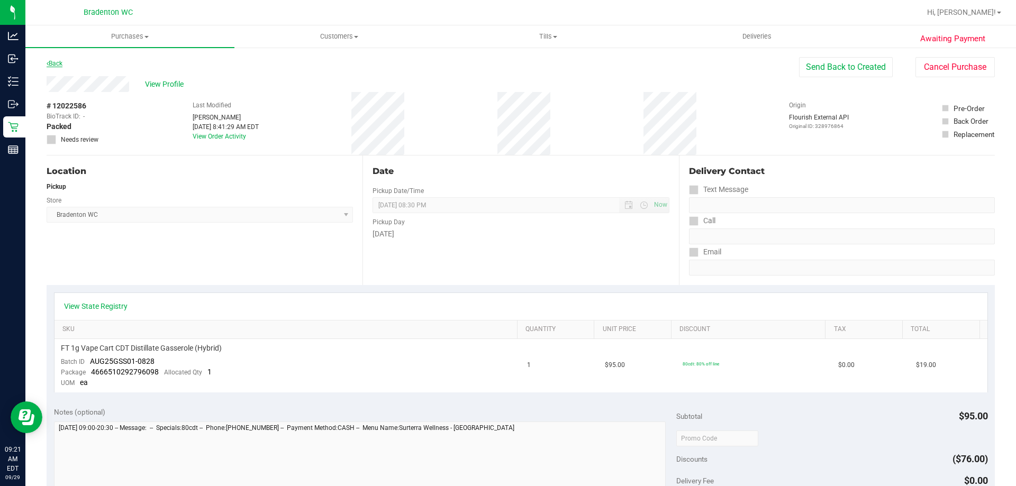
click at [51, 64] on link "Back" at bounding box center [55, 63] width 16 height 7
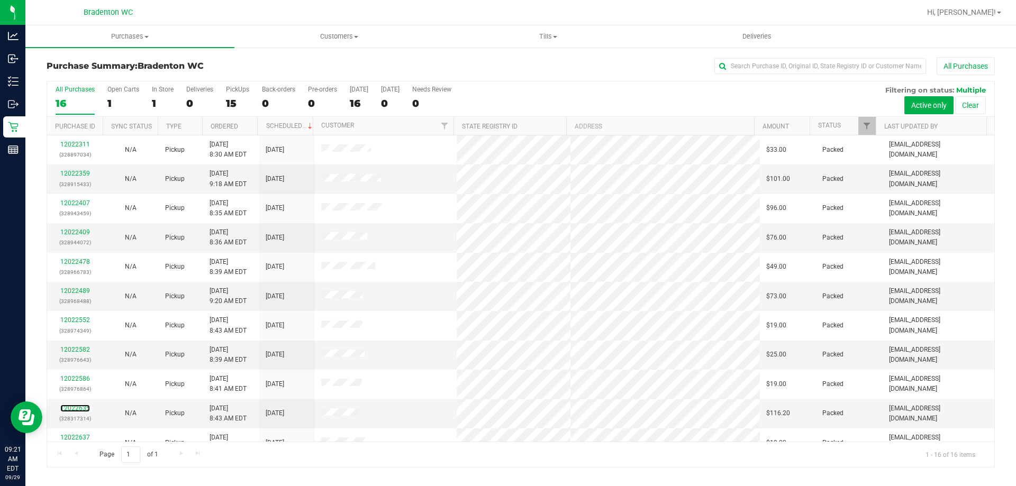
click at [76, 409] on link "12022635" at bounding box center [75, 408] width 30 height 7
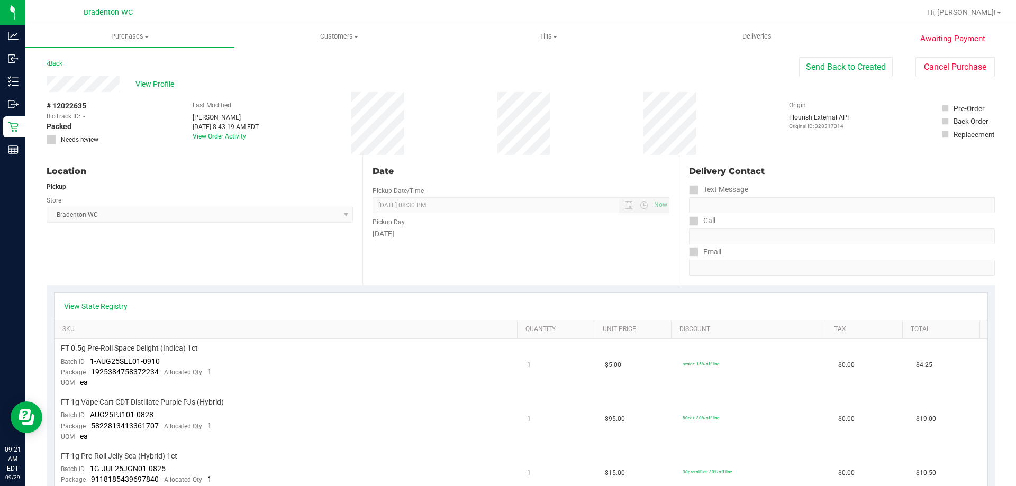
click at [52, 62] on link "Back" at bounding box center [55, 63] width 16 height 7
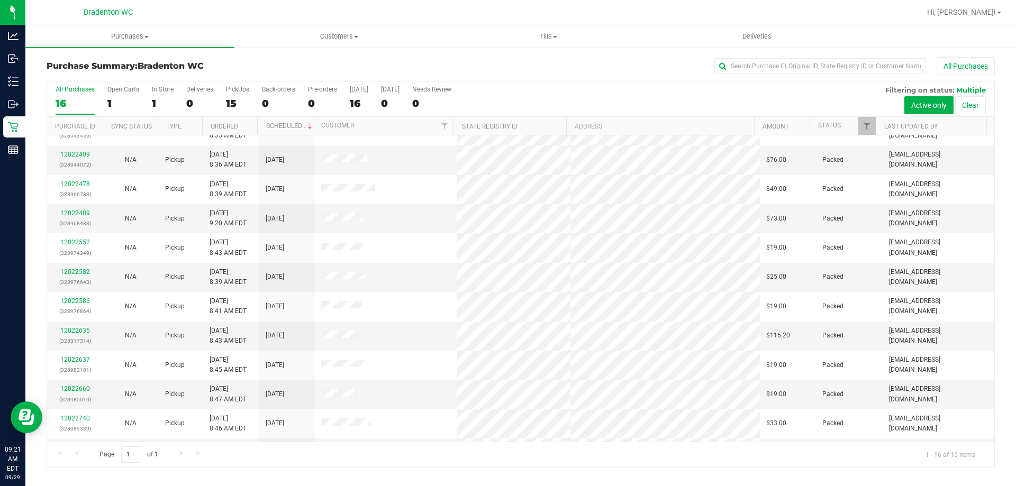
scroll to position [106, 0]
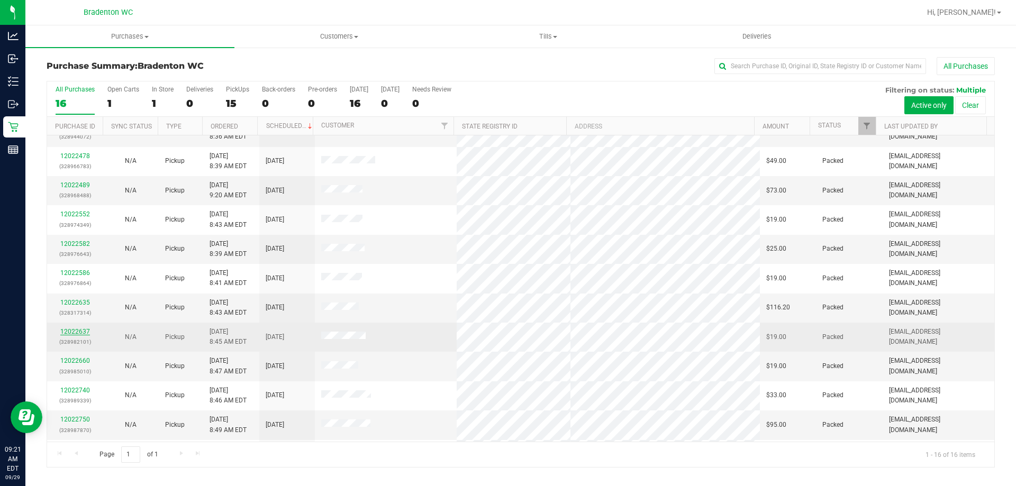
click at [82, 330] on link "12022637" at bounding box center [75, 331] width 30 height 7
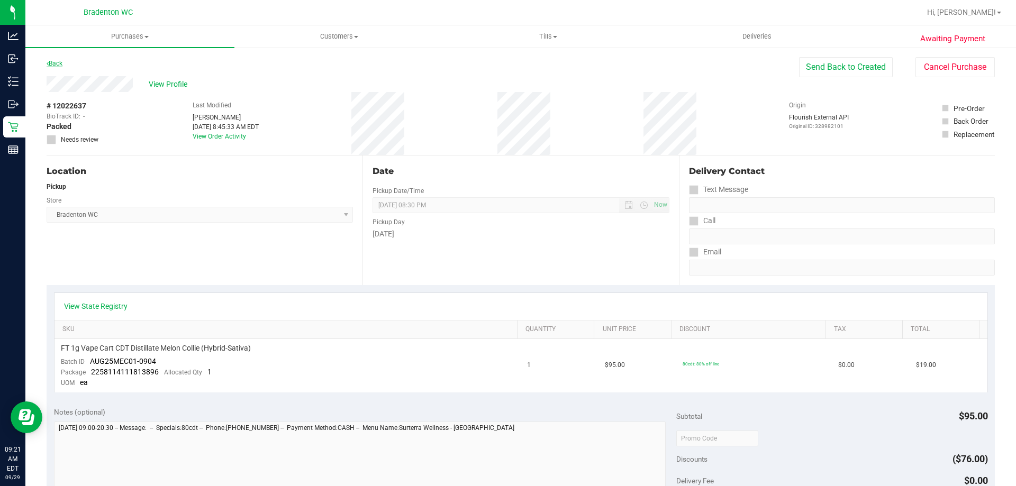
click at [60, 62] on link "Back" at bounding box center [55, 63] width 16 height 7
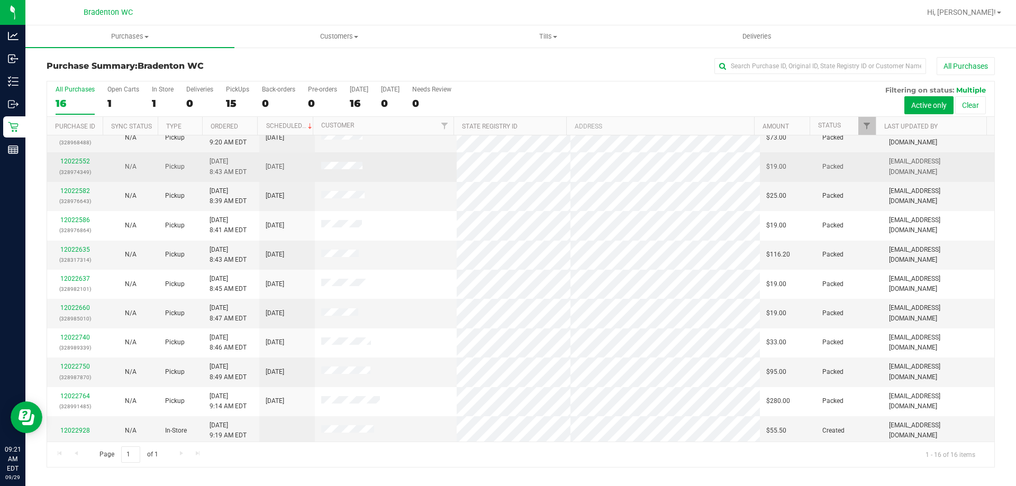
scroll to position [163, 0]
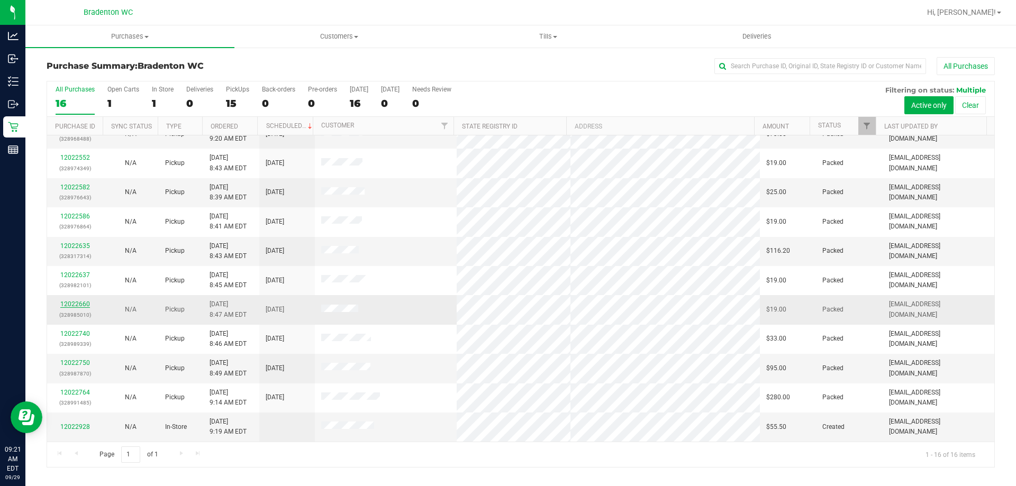
click at [76, 304] on link "12022660" at bounding box center [75, 304] width 30 height 7
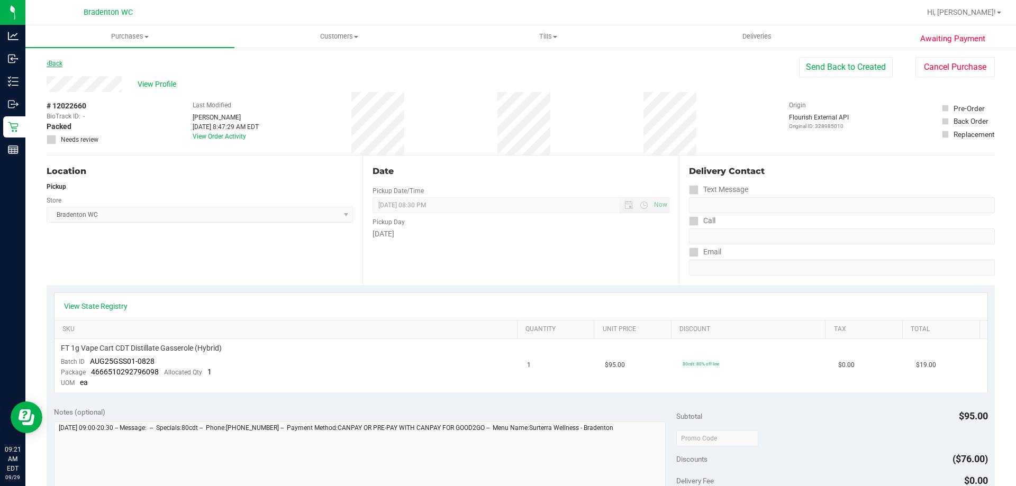
click at [53, 61] on link "Back" at bounding box center [55, 63] width 16 height 7
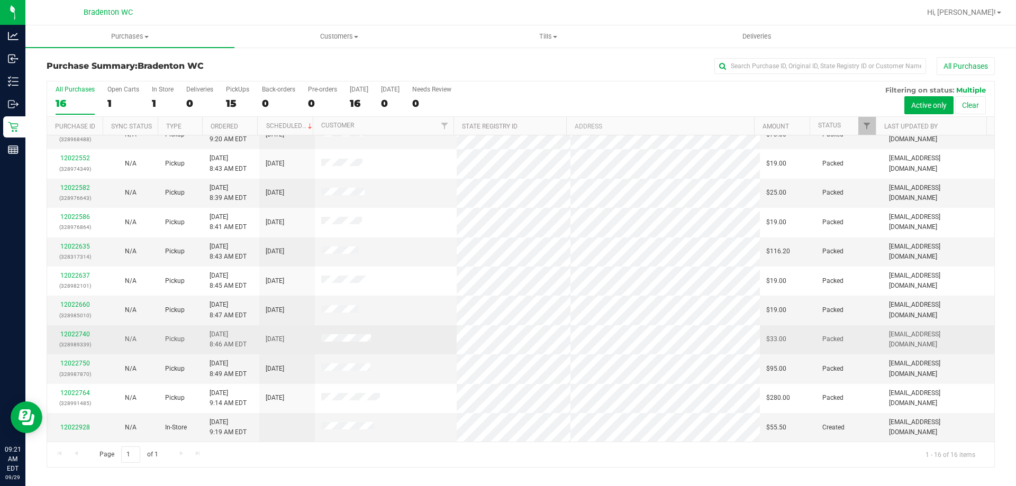
scroll to position [163, 0]
click at [71, 333] on link "12022740" at bounding box center [75, 333] width 30 height 7
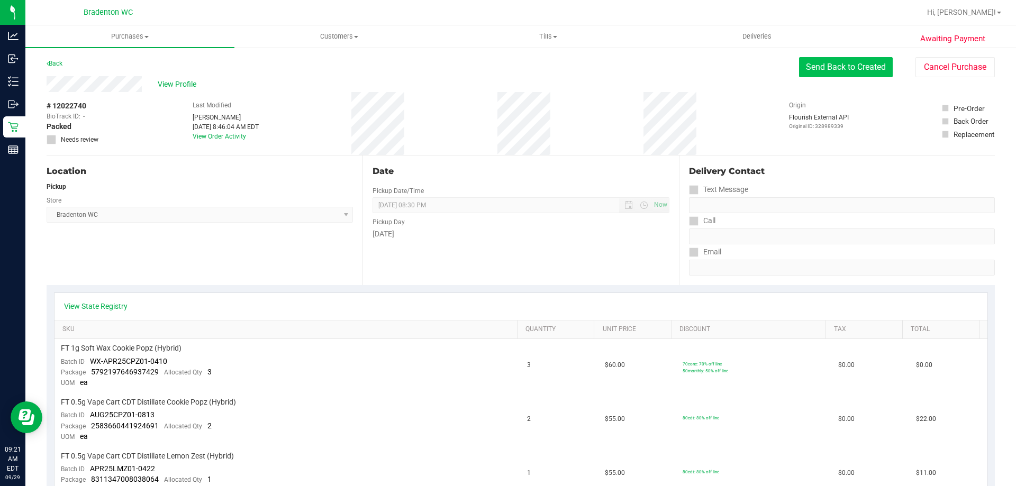
click at [871, 65] on button "Send Back to Created" at bounding box center [846, 67] width 94 height 20
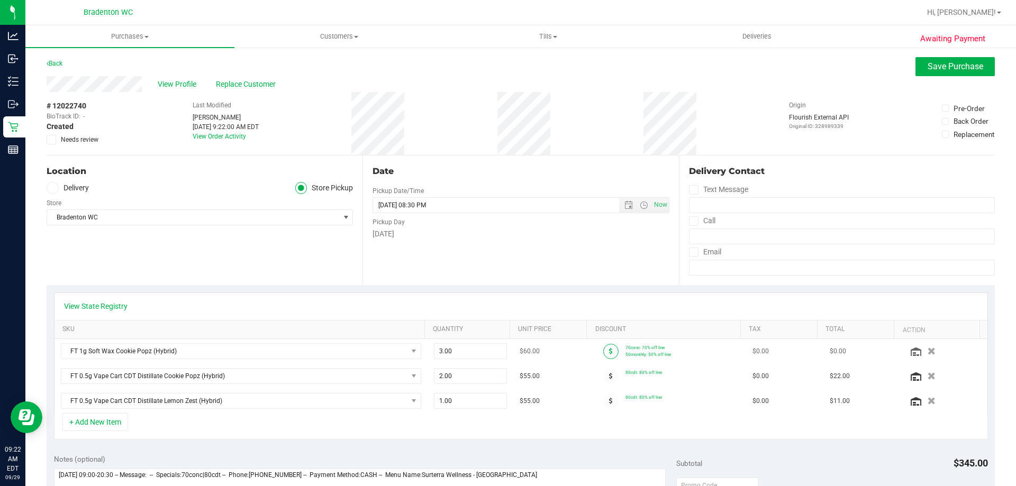
click at [603, 351] on span at bounding box center [610, 351] width 15 height 15
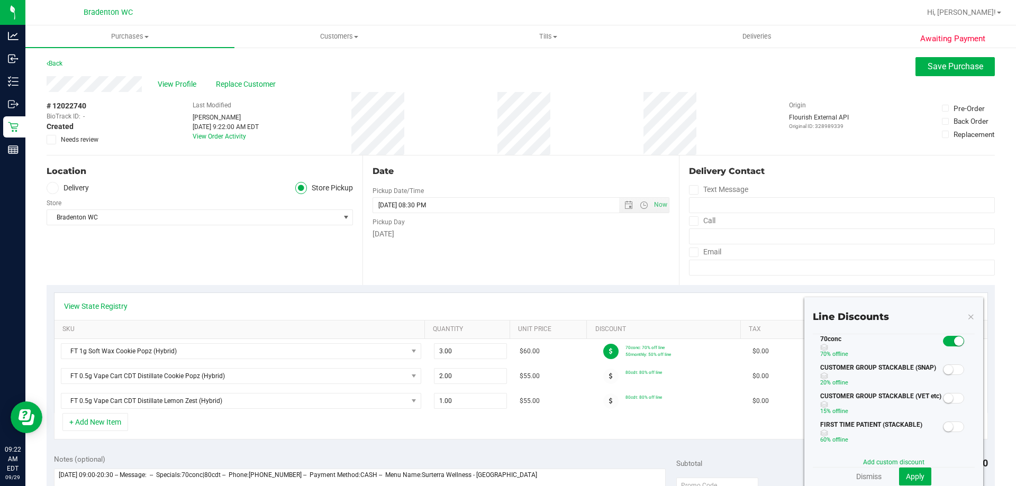
click at [954, 341] on small at bounding box center [959, 342] width 10 height 10
click at [909, 476] on span "Apply" at bounding box center [915, 477] width 19 height 8
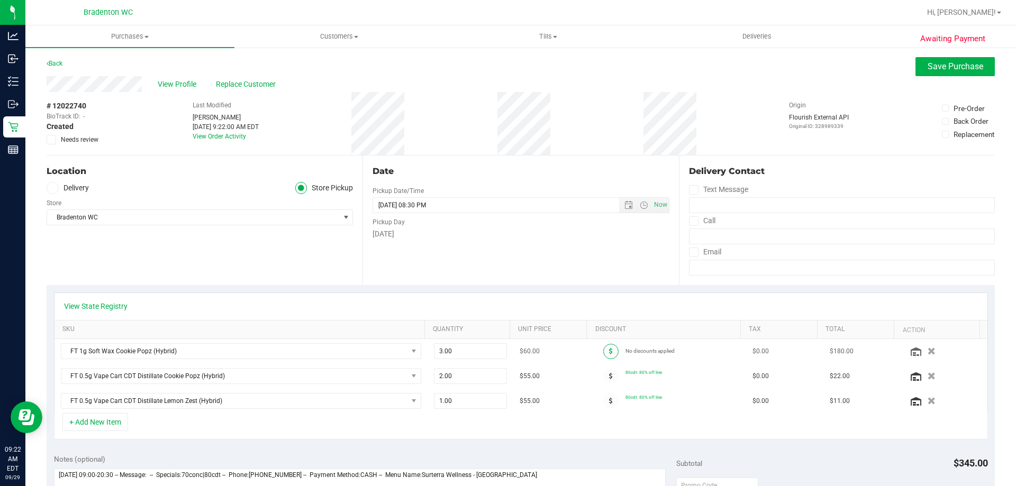
click at [609, 349] on icon at bounding box center [611, 351] width 4 height 6
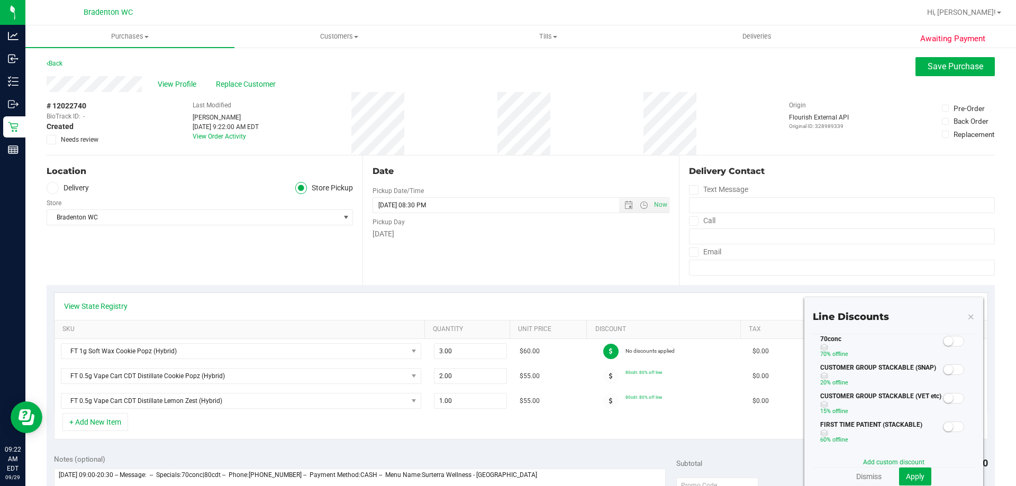
click at [952, 342] on span at bounding box center [953, 341] width 21 height 11
click at [911, 473] on span "Apply" at bounding box center [915, 477] width 19 height 8
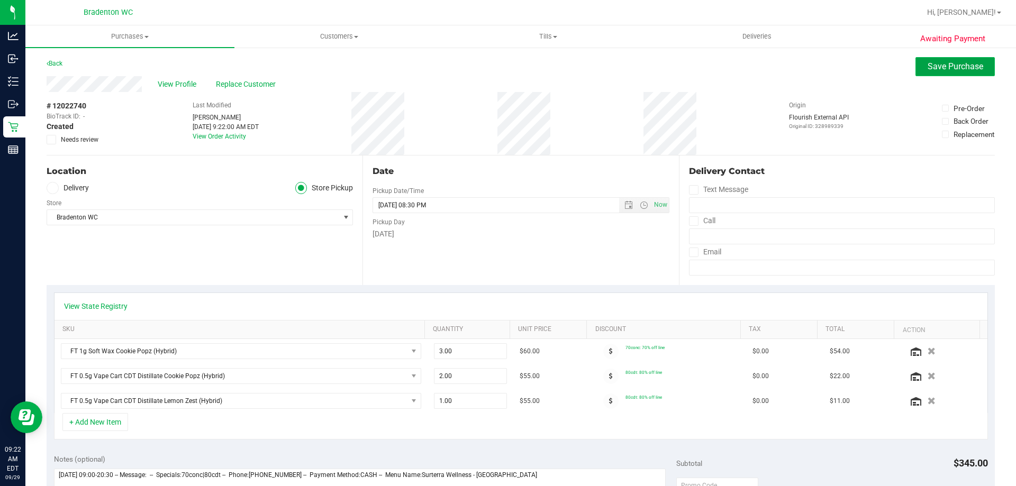
click at [958, 65] on span "Save Purchase" at bounding box center [956, 66] width 56 height 10
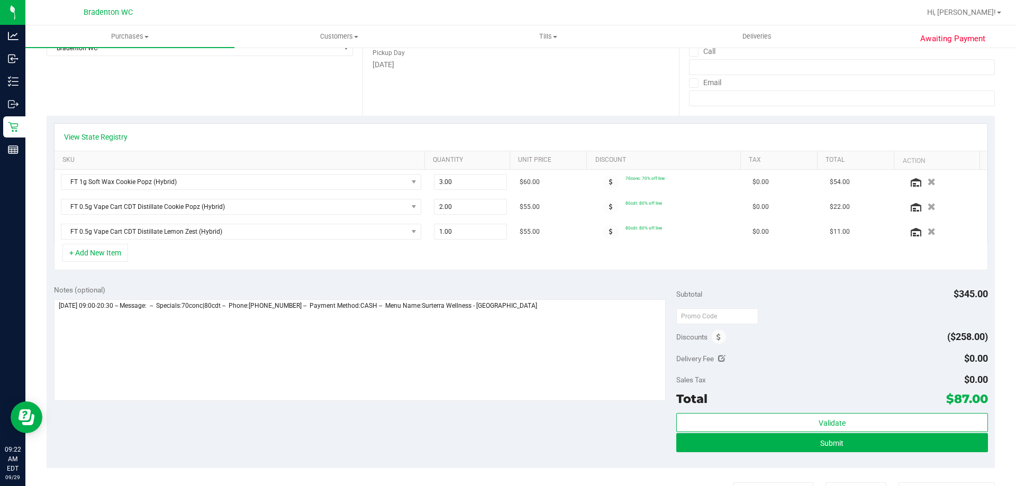
scroll to position [212, 0]
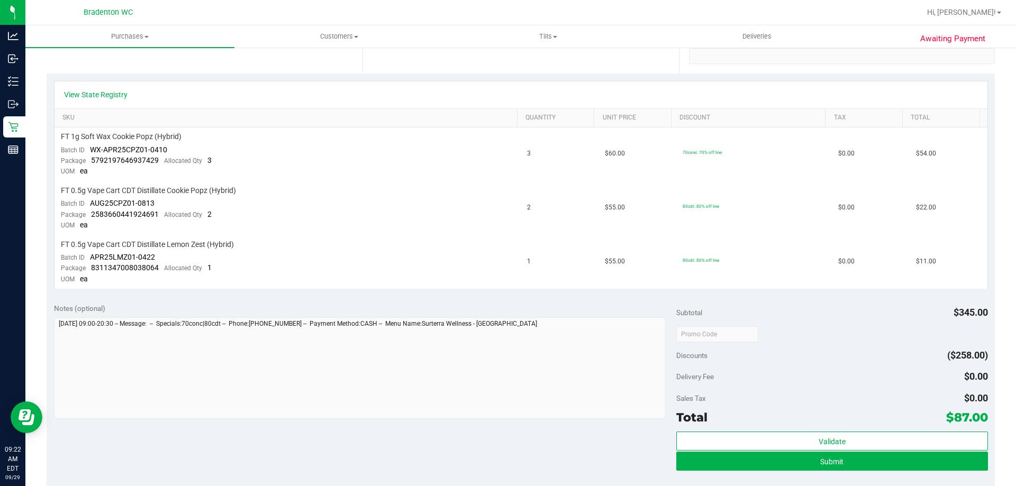
click at [798, 395] on div "Sales Tax $0.00" at bounding box center [831, 398] width 311 height 19
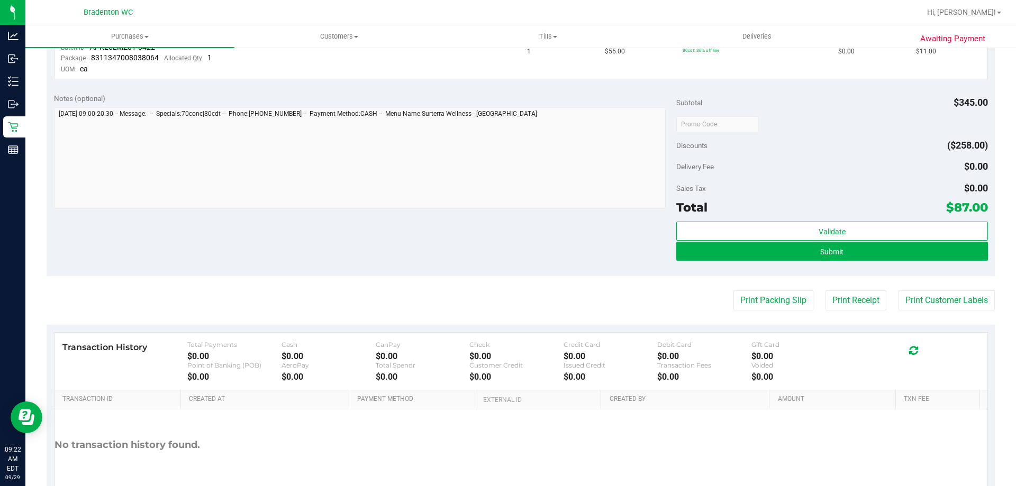
scroll to position [423, 0]
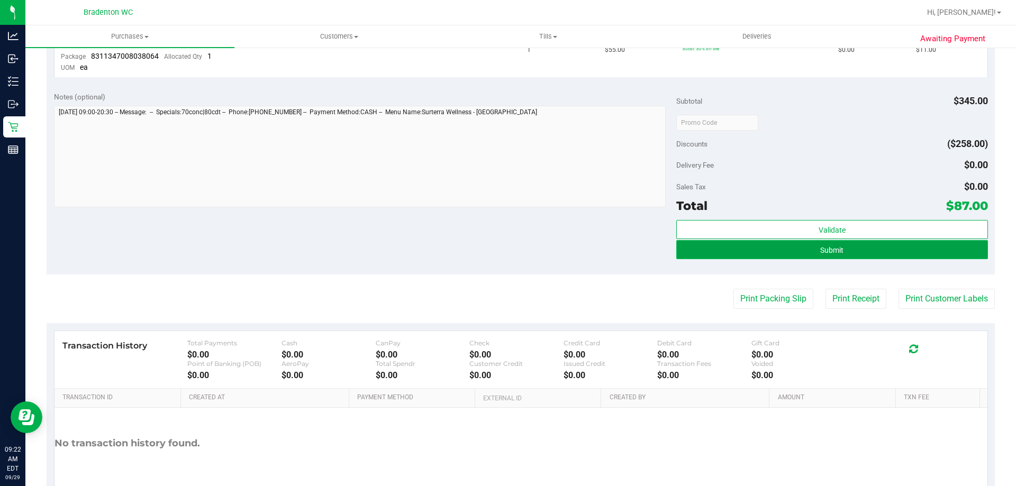
click at [734, 250] on button "Submit" at bounding box center [831, 249] width 311 height 19
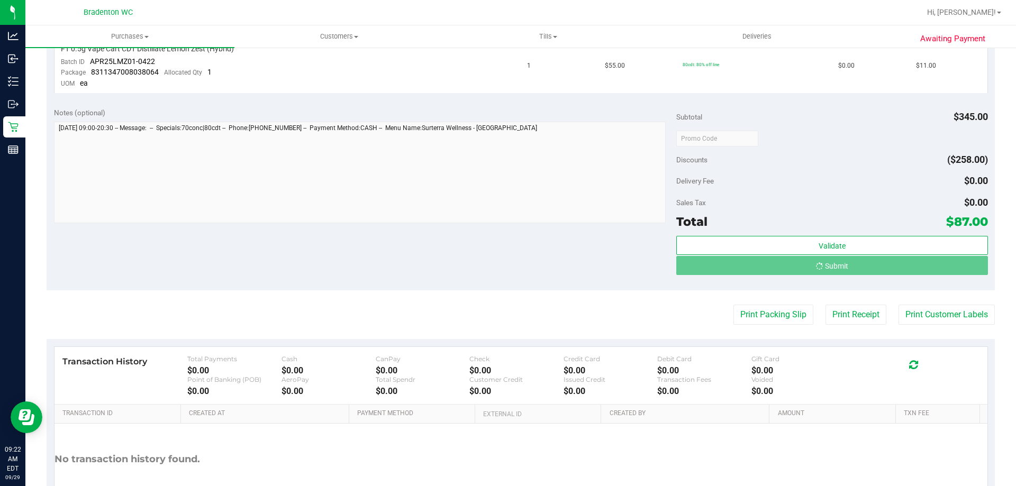
scroll to position [391, 0]
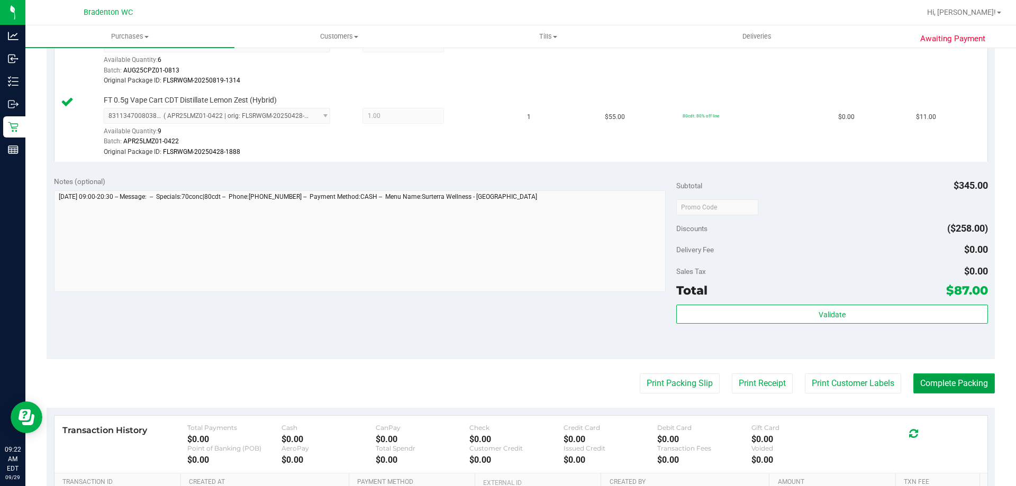
drag, startPoint x: 927, startPoint y: 390, endPoint x: 915, endPoint y: 385, distance: 12.4
click at [927, 390] on button "Complete Packing" at bounding box center [955, 384] width 82 height 20
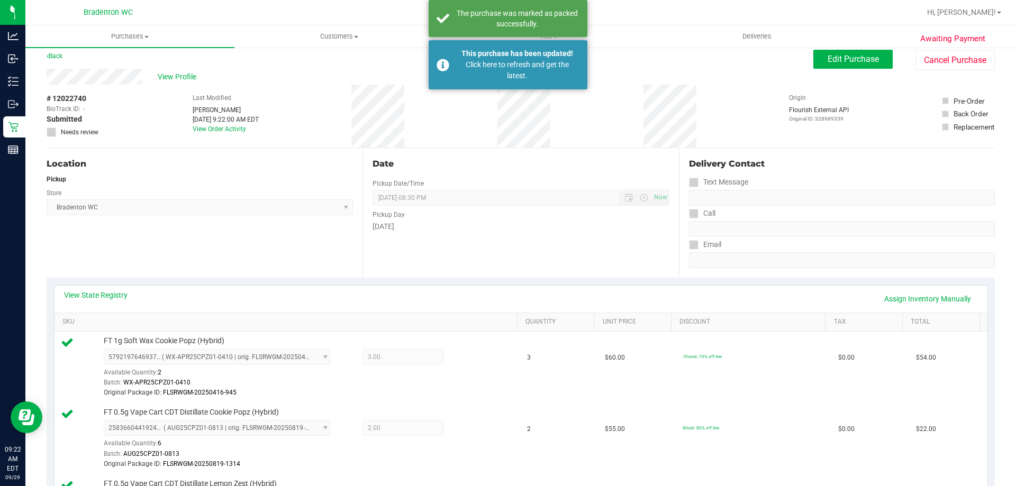
scroll to position [0, 0]
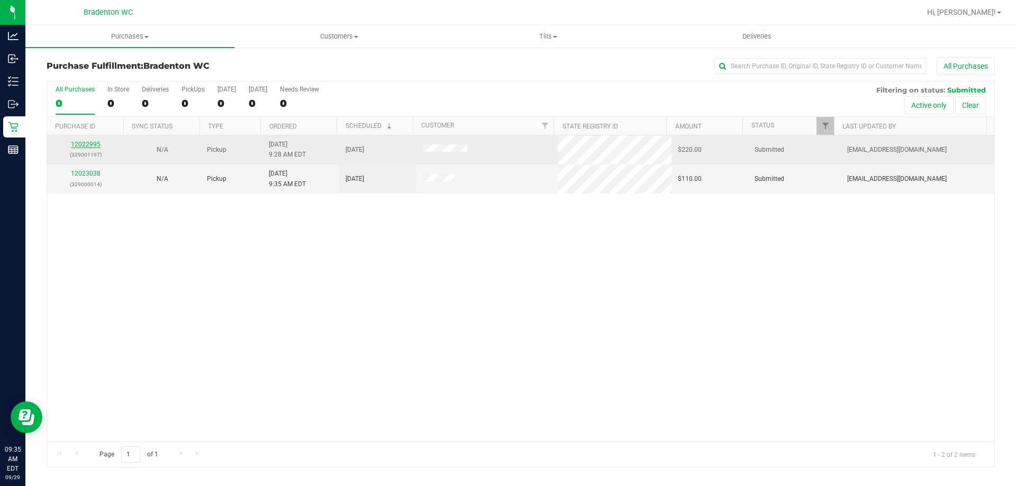
click at [87, 146] on link "12022995" at bounding box center [86, 144] width 30 height 7
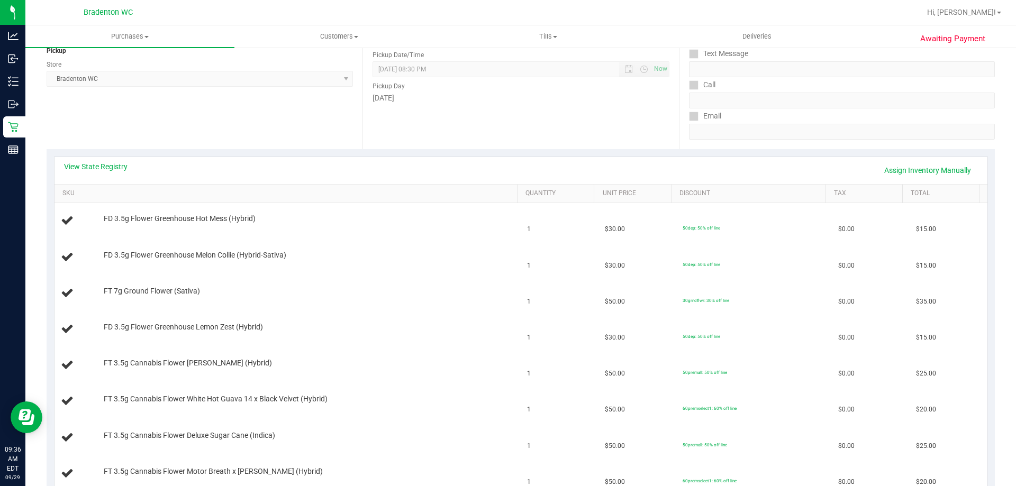
scroll to position [141, 0]
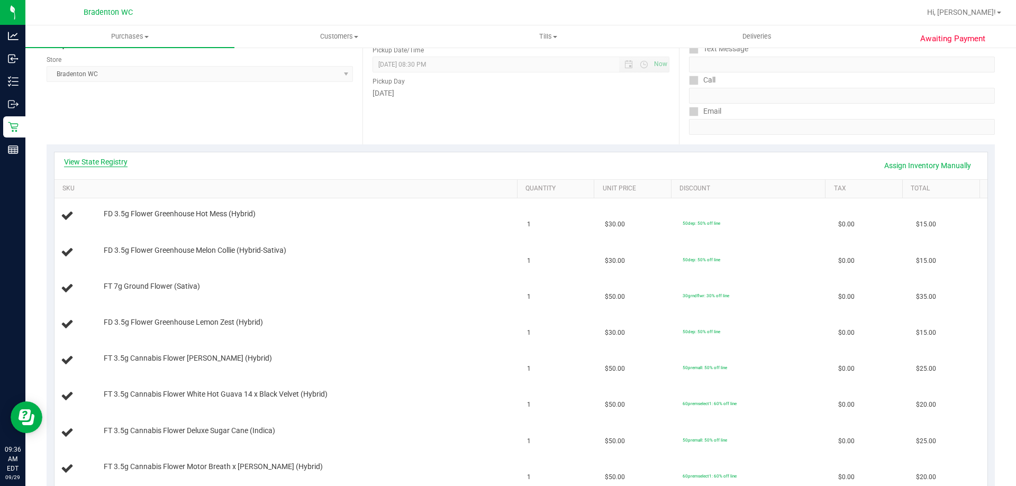
click at [112, 164] on link "View State Registry" at bounding box center [96, 162] width 64 height 11
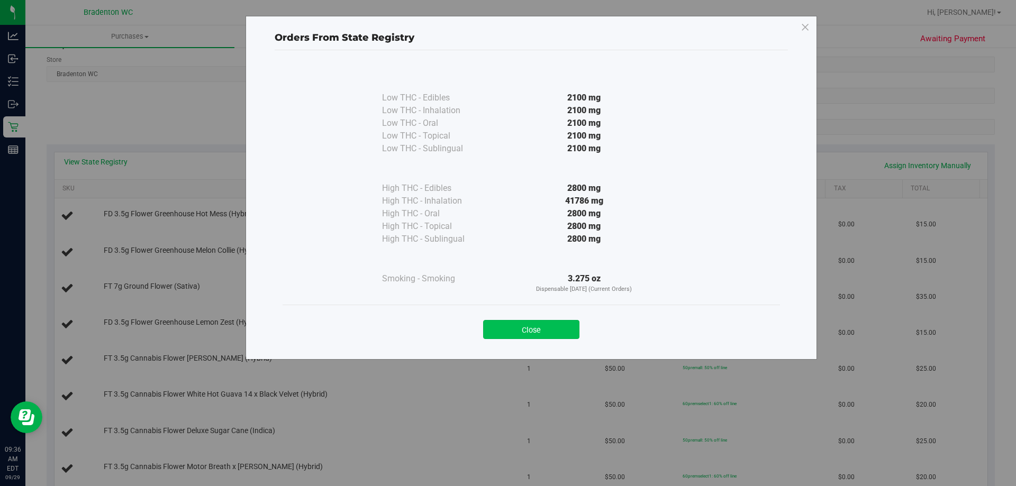
click at [535, 328] on button "Close" at bounding box center [531, 329] width 96 height 19
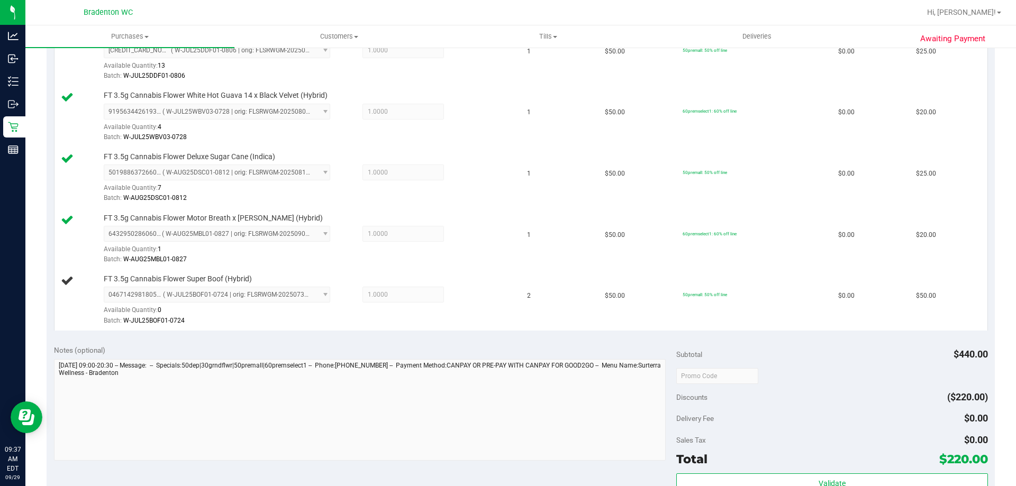
scroll to position [737, 0]
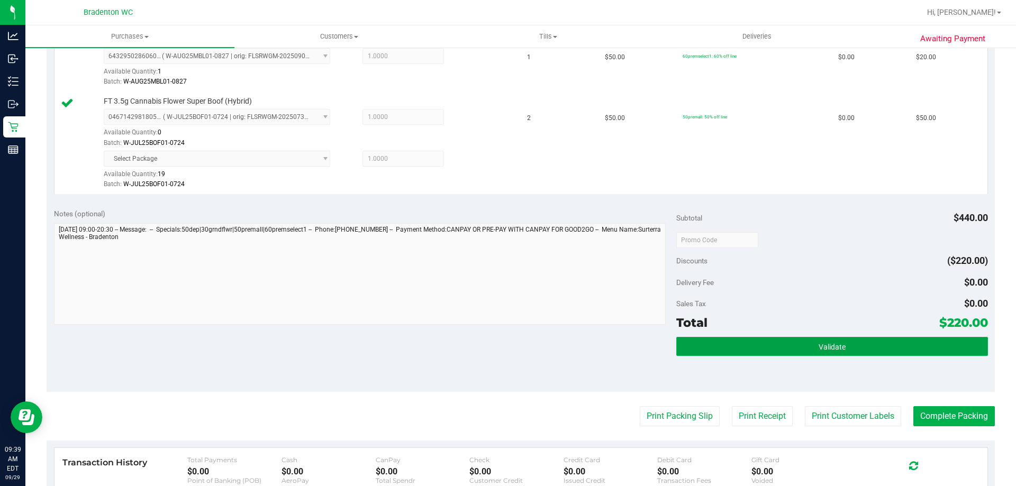
click at [783, 340] on button "Validate" at bounding box center [831, 346] width 311 height 19
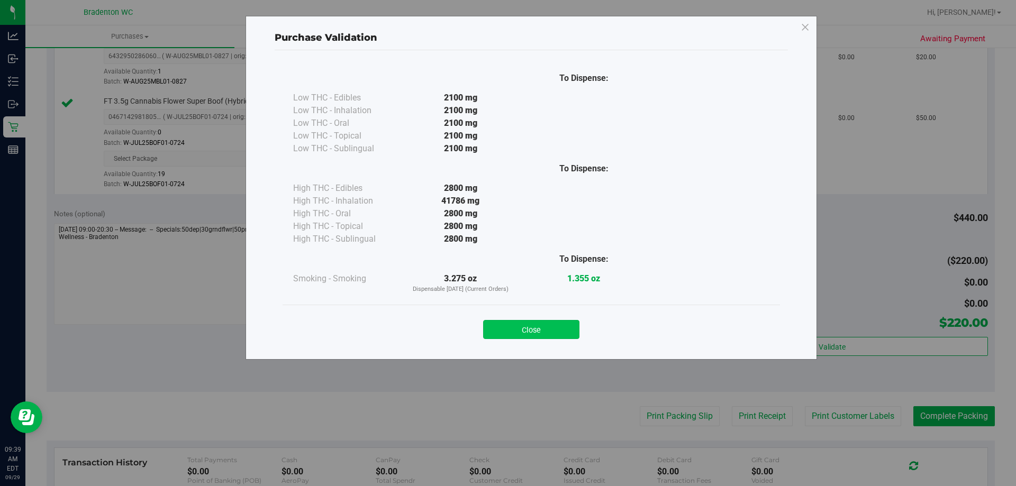
click at [539, 327] on button "Close" at bounding box center [531, 329] width 96 height 19
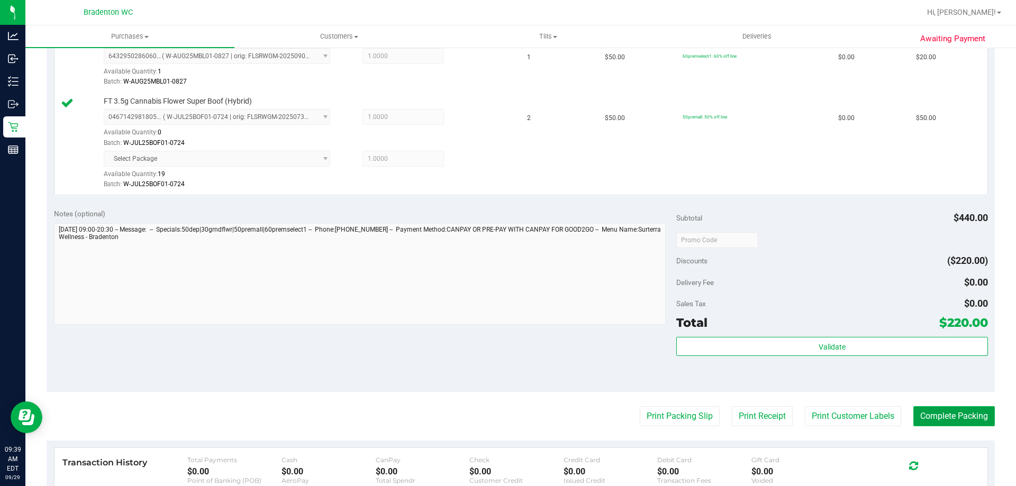
click at [919, 411] on button "Complete Packing" at bounding box center [955, 417] width 82 height 20
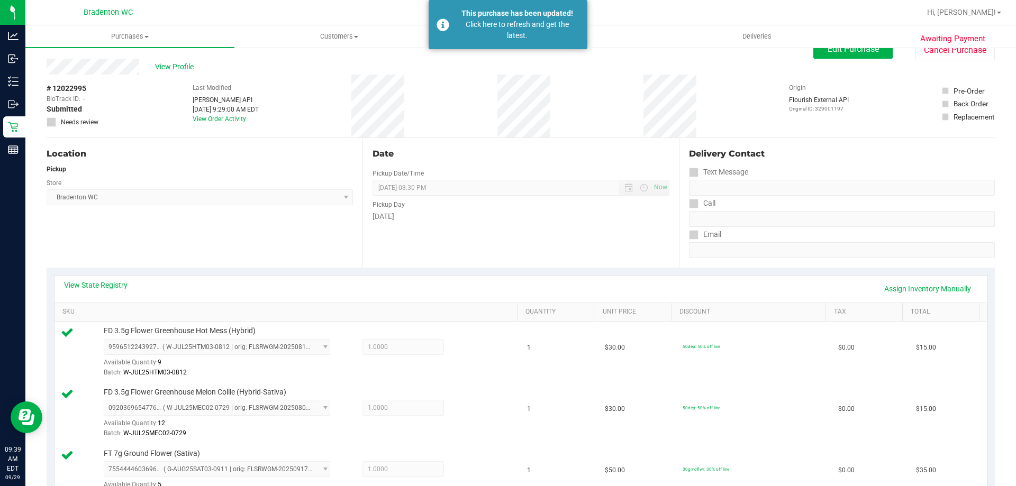
scroll to position [0, 0]
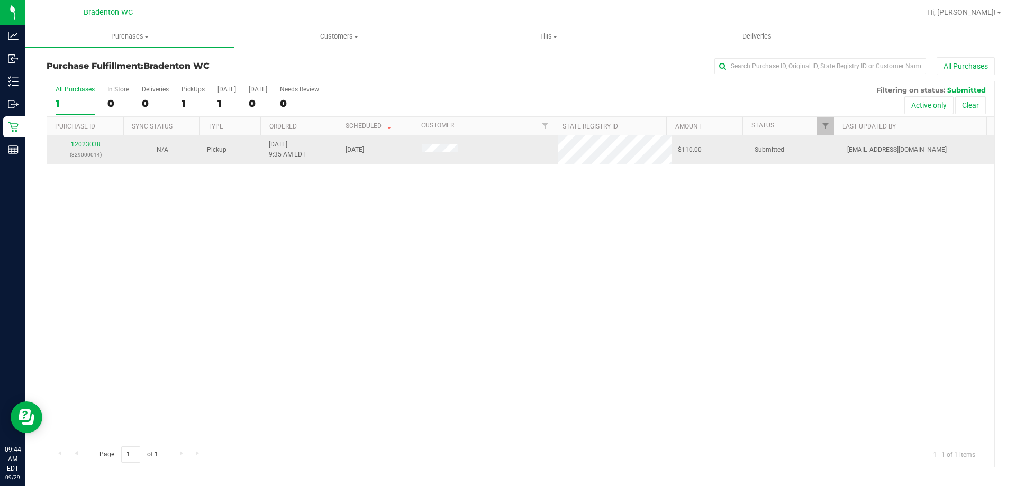
click at [88, 141] on link "12023038" at bounding box center [86, 144] width 30 height 7
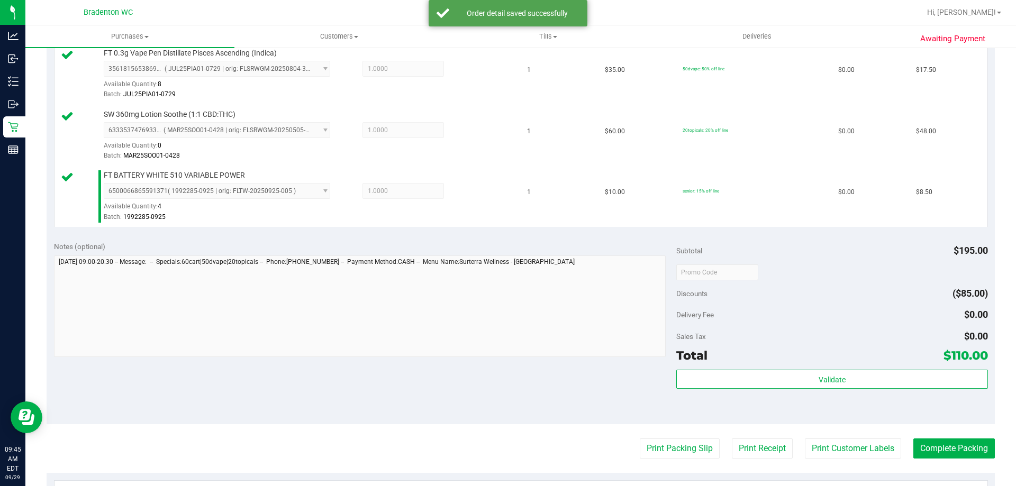
scroll to position [357, 0]
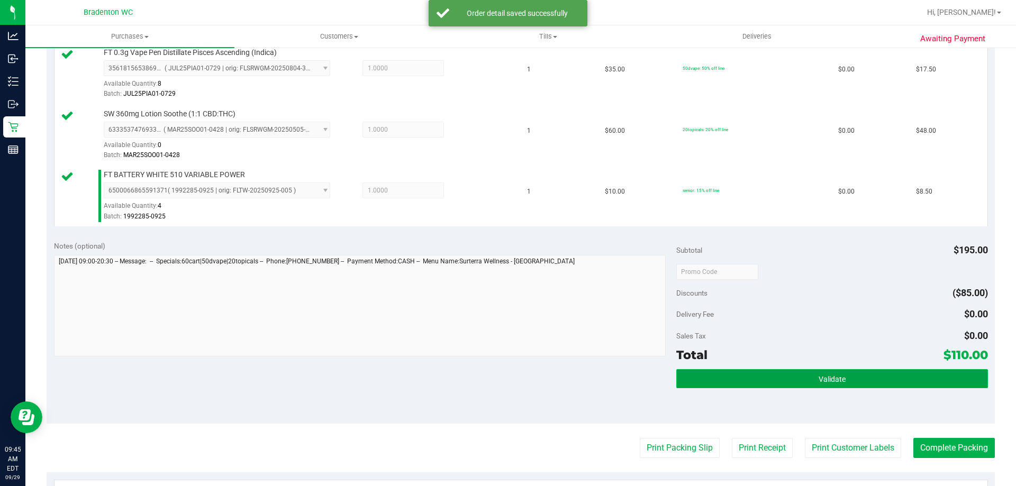
click at [715, 382] on button "Validate" at bounding box center [831, 378] width 311 height 19
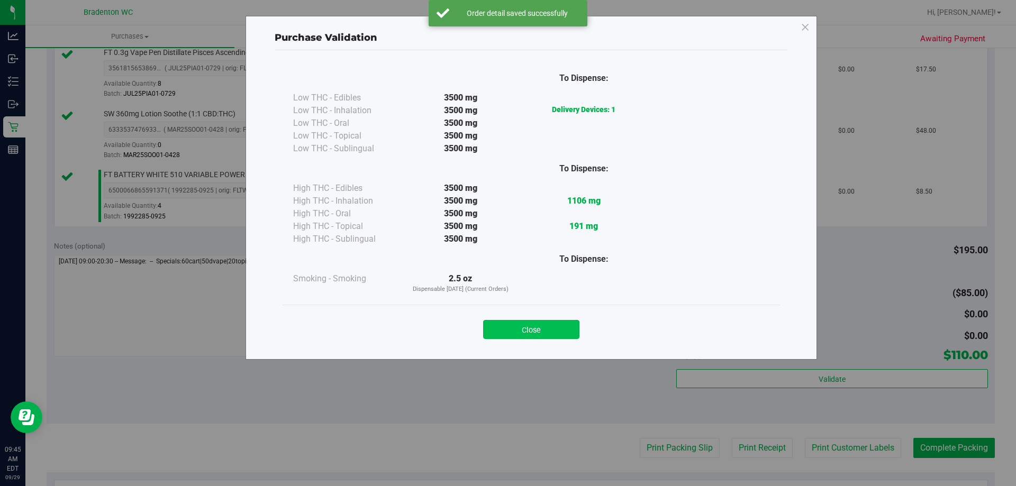
click at [521, 330] on button "Close" at bounding box center [531, 329] width 96 height 19
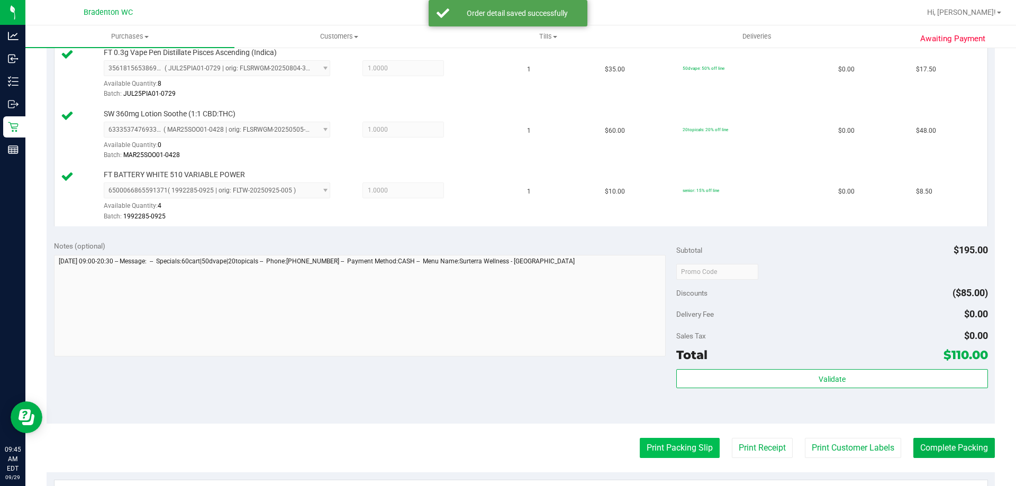
click at [673, 446] on button "Print Packing Slip" at bounding box center [680, 448] width 80 height 20
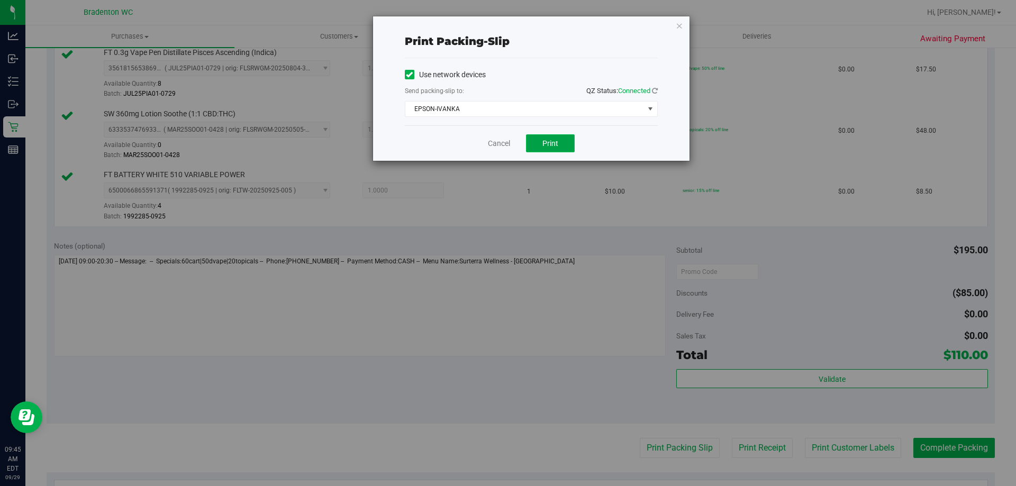
click at [548, 148] on button "Print" at bounding box center [550, 143] width 49 height 18
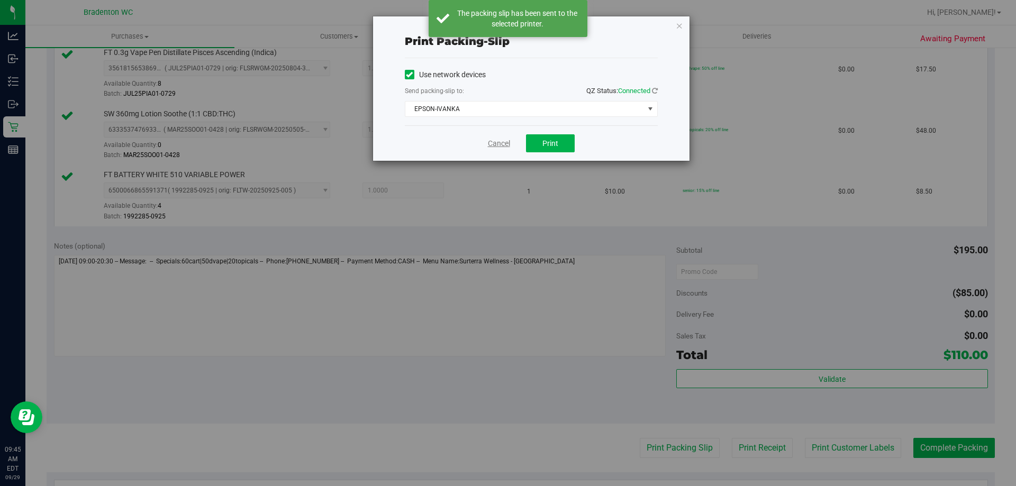
click at [504, 147] on link "Cancel" at bounding box center [499, 143] width 22 height 11
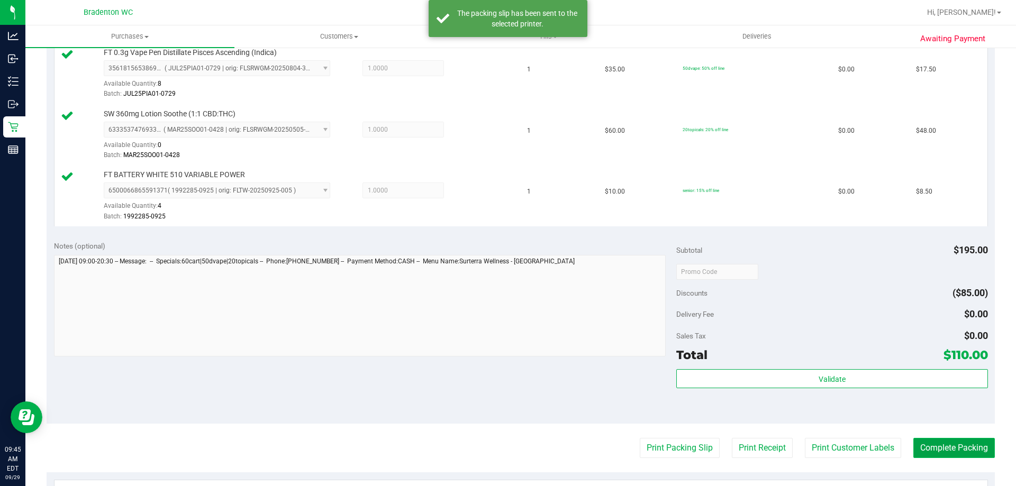
click at [964, 447] on button "Complete Packing" at bounding box center [955, 448] width 82 height 20
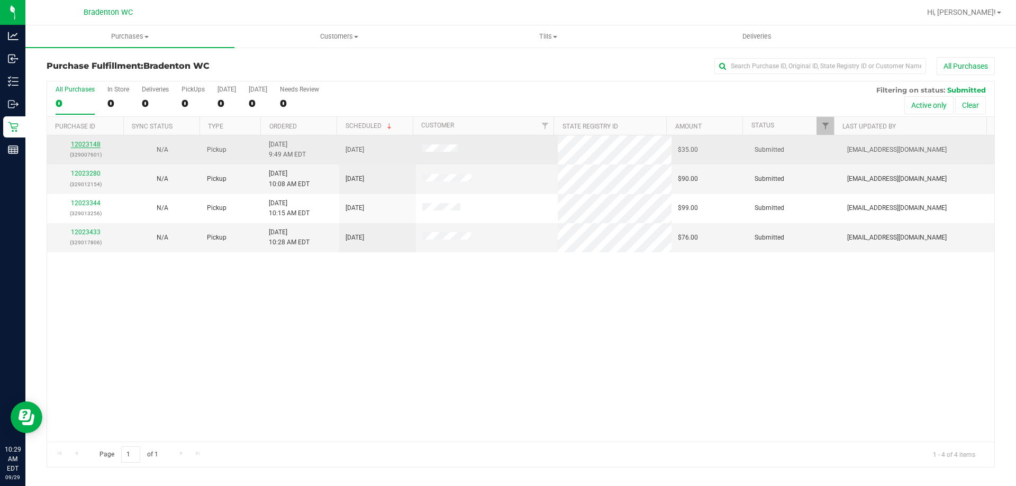
click at [85, 145] on link "12023148" at bounding box center [86, 144] width 30 height 7
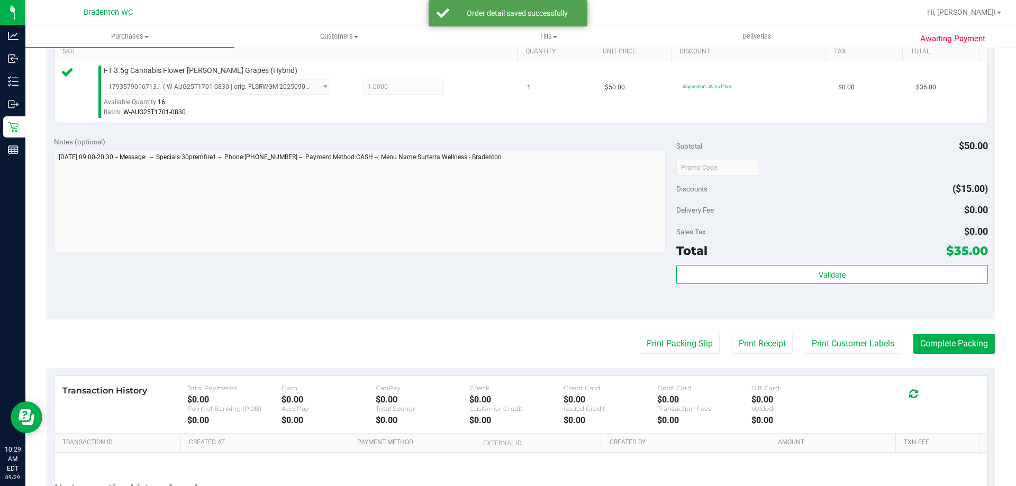
scroll to position [292, 0]
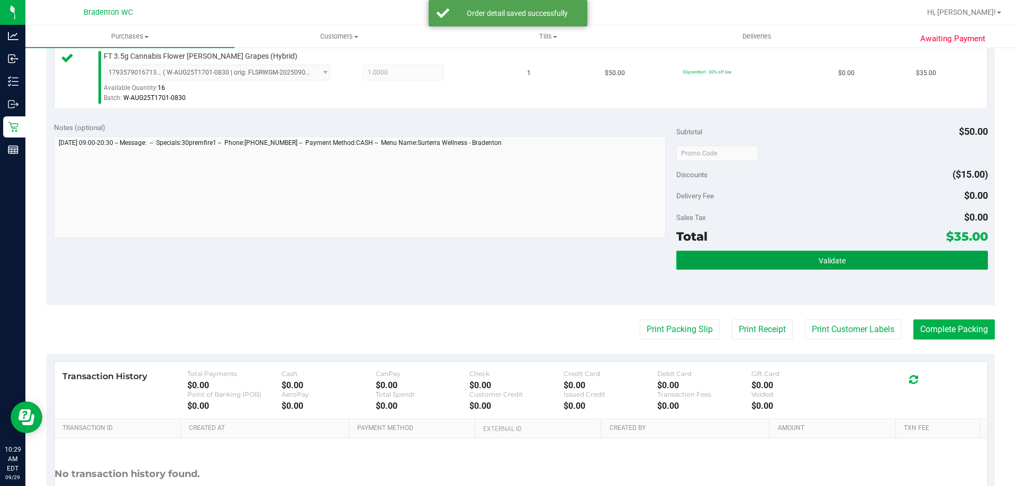
click at [846, 260] on button "Validate" at bounding box center [831, 260] width 311 height 19
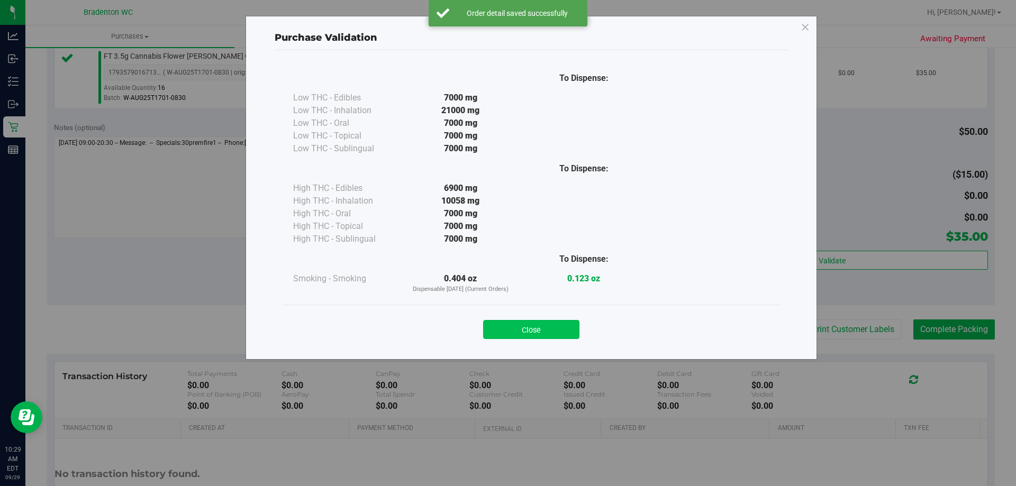
click at [560, 330] on button "Close" at bounding box center [531, 329] width 96 height 19
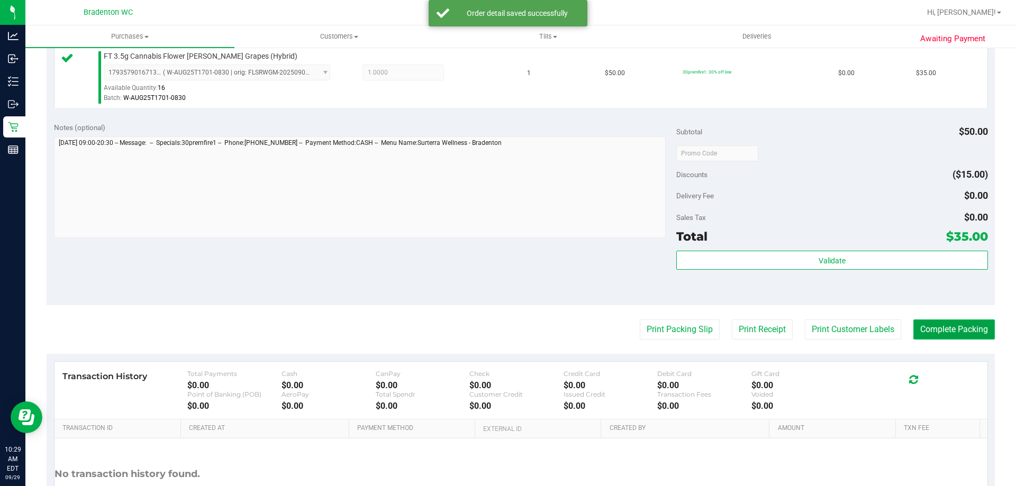
click at [971, 327] on button "Complete Packing" at bounding box center [955, 330] width 82 height 20
click at [971, 327] on button "Complete Packing" at bounding box center [950, 330] width 90 height 20
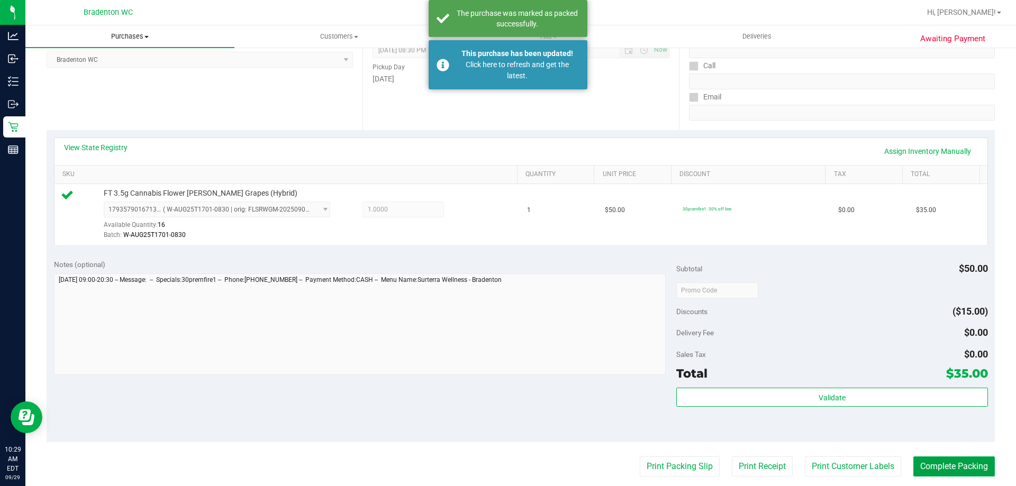
scroll to position [0, 0]
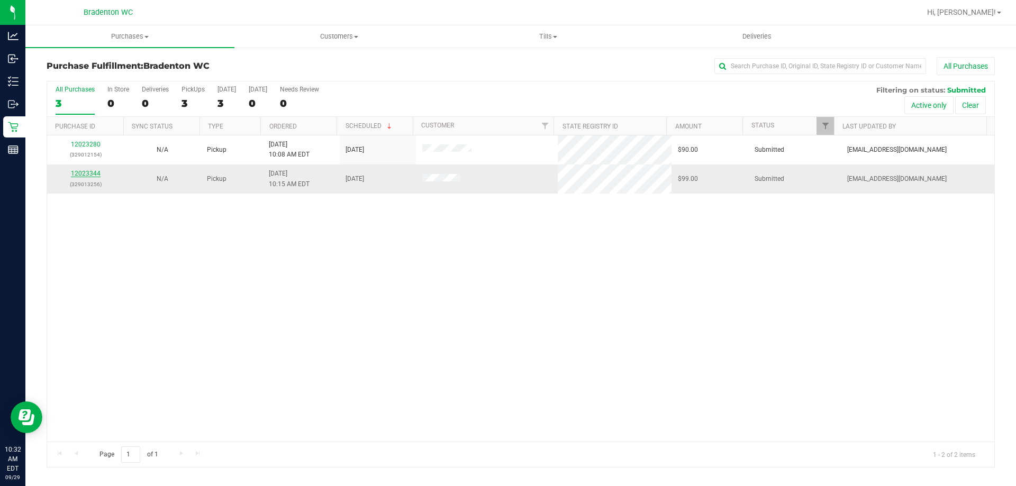
click at [85, 173] on link "12023344" at bounding box center [86, 173] width 30 height 7
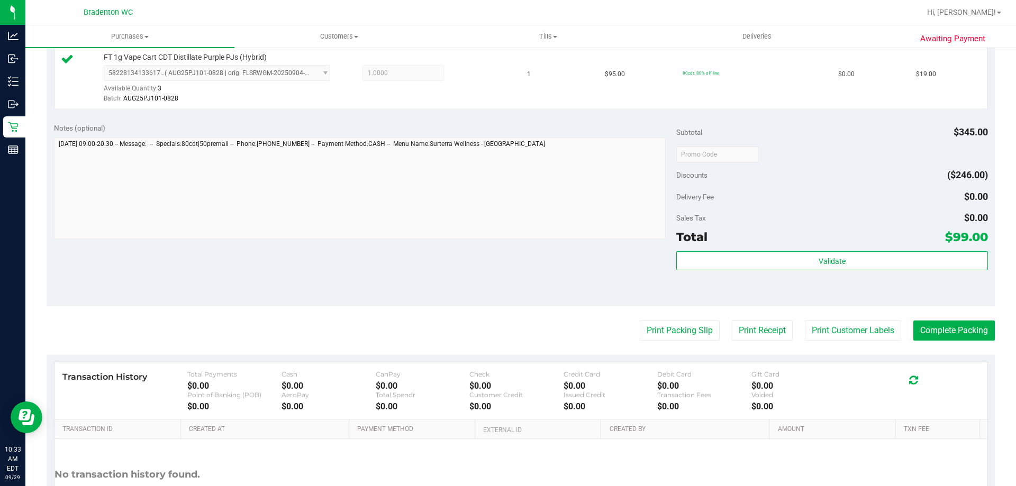
scroll to position [538, 0]
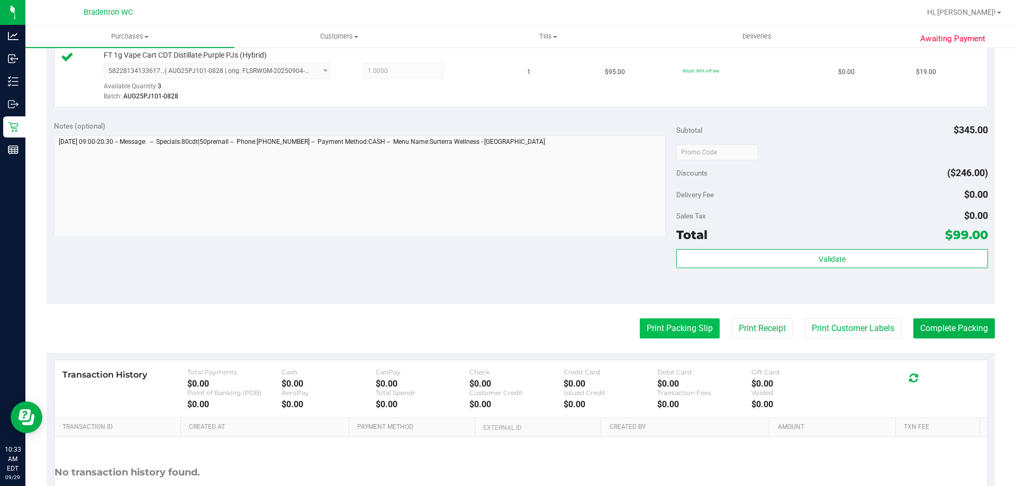
click at [702, 323] on button "Print Packing Slip" at bounding box center [680, 329] width 80 height 20
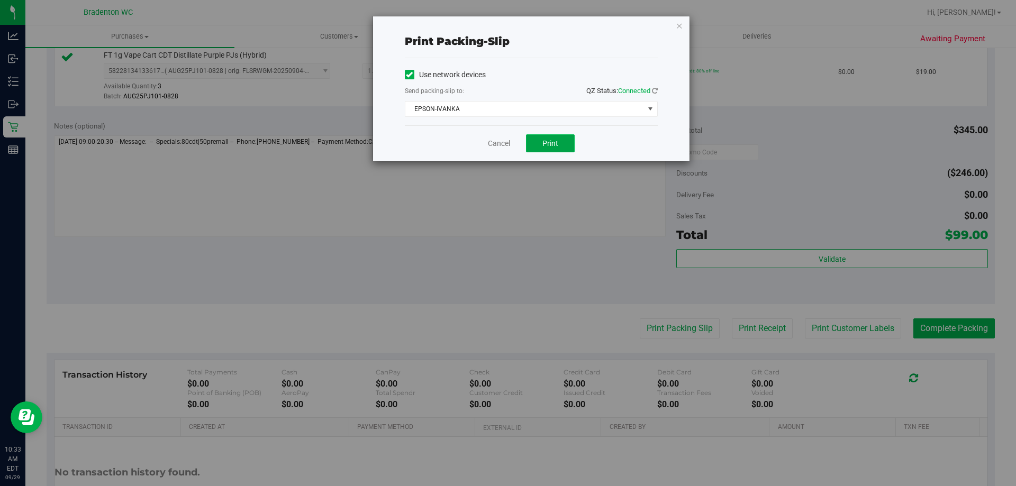
click at [558, 151] on button "Print" at bounding box center [550, 143] width 49 height 18
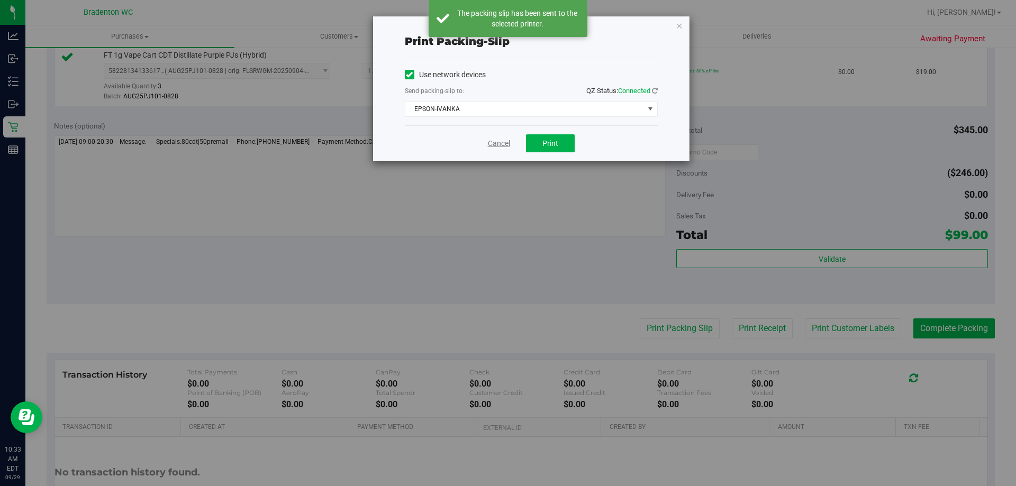
click at [489, 144] on link "Cancel" at bounding box center [499, 143] width 22 height 11
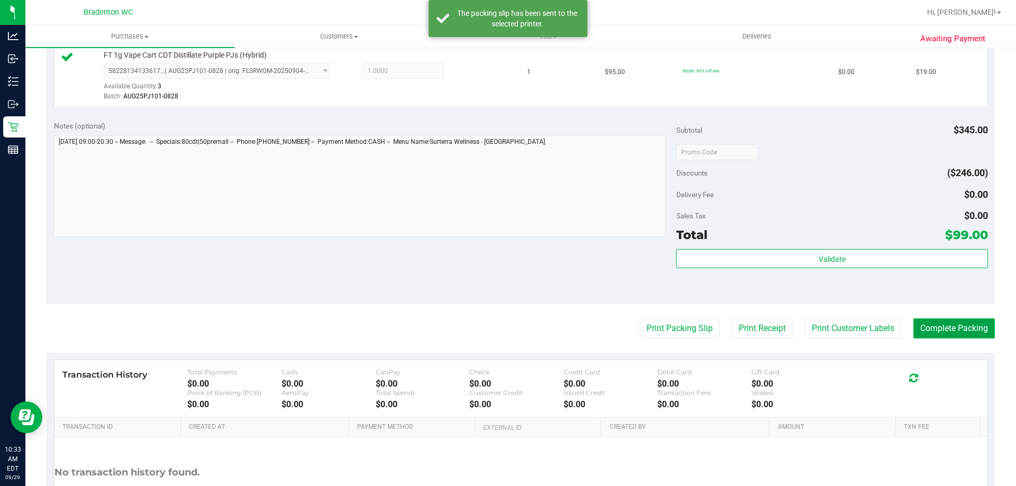
click at [939, 320] on button "Complete Packing" at bounding box center [955, 329] width 82 height 20
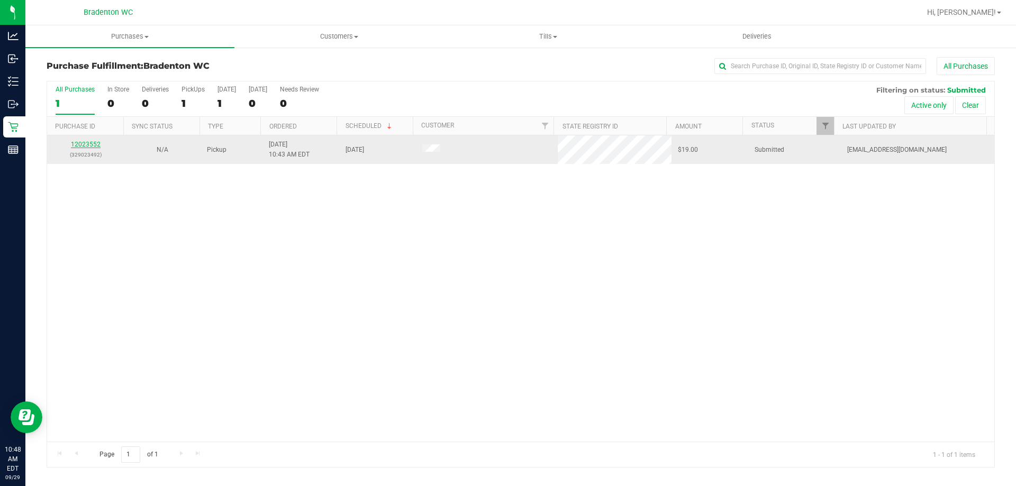
click at [86, 144] on link "12023552" at bounding box center [86, 144] width 30 height 7
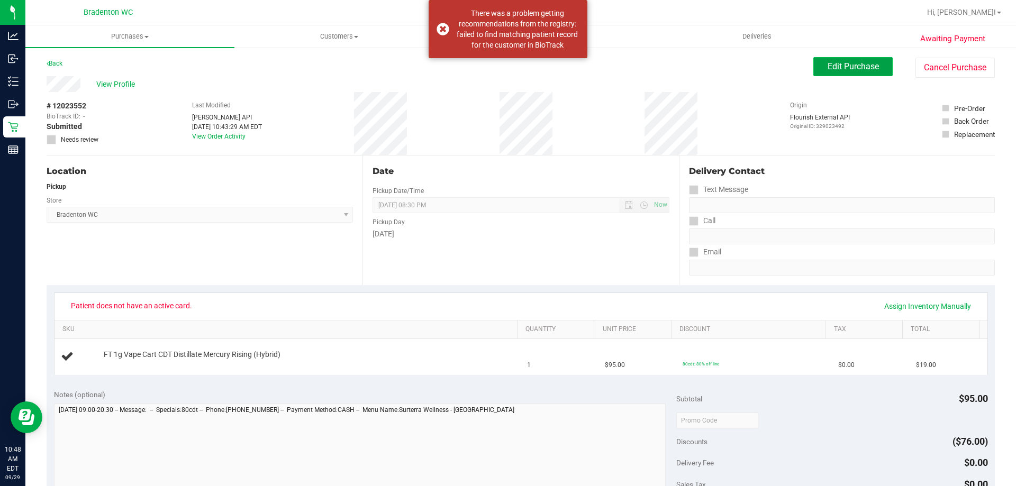
click at [841, 64] on span "Edit Purchase" at bounding box center [853, 66] width 51 height 10
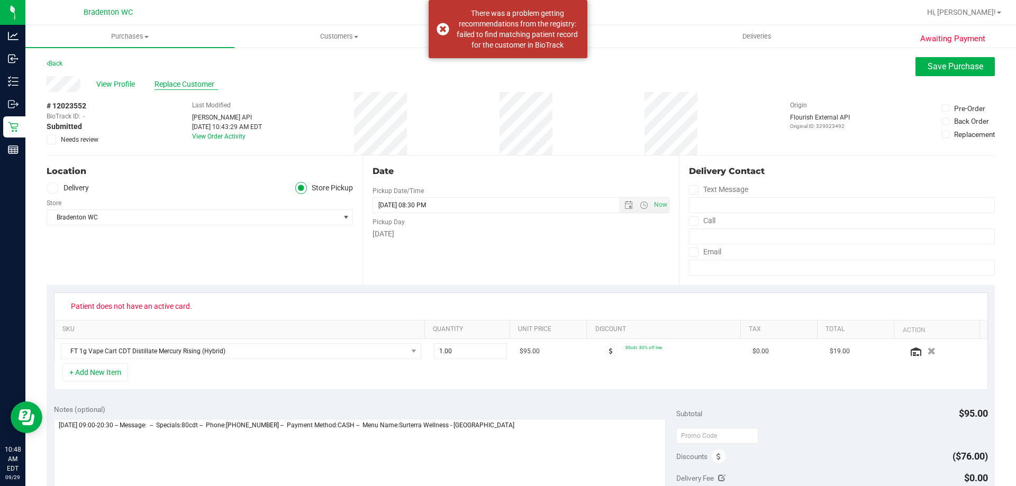
click at [197, 84] on span "Replace Customer" at bounding box center [187, 84] width 64 height 11
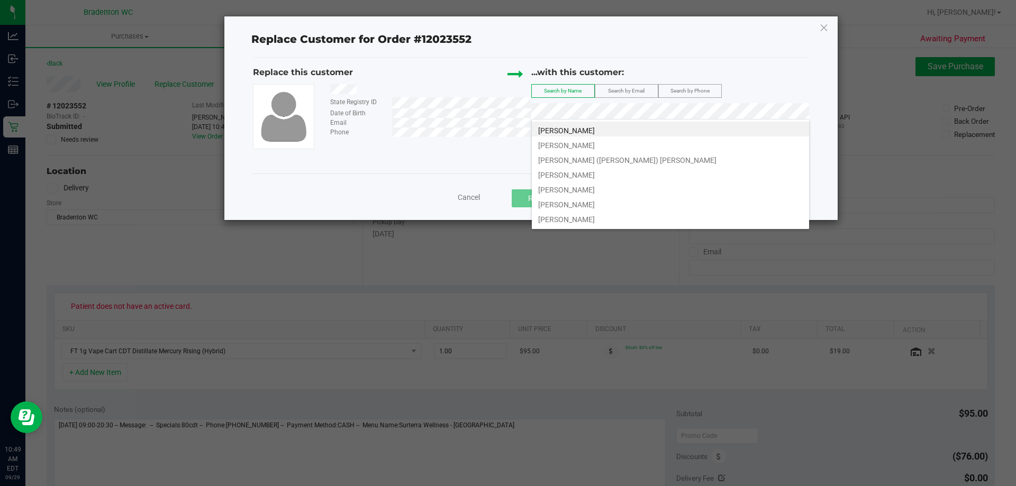
click at [637, 87] on label "Search by Email" at bounding box center [627, 91] width 62 height 13
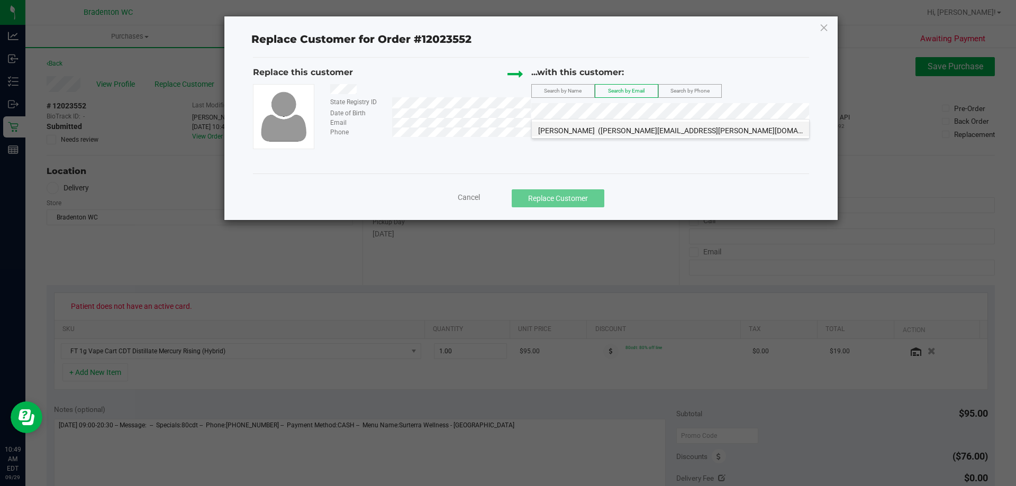
click at [660, 130] on span "([PERSON_NAME][EMAIL_ADDRESS][PERSON_NAME][DOMAIN_NAME])" at bounding box center [716, 131] width 236 height 8
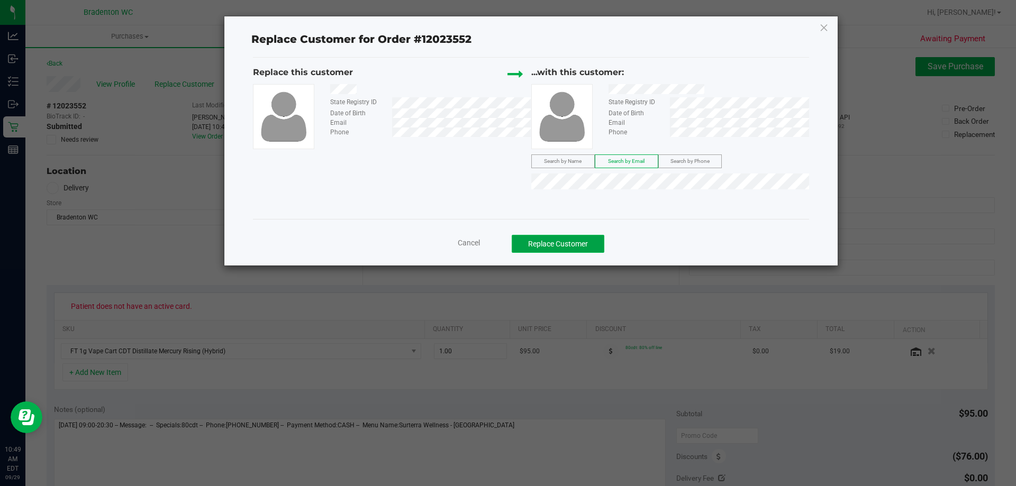
click at [598, 242] on button "Replace Customer" at bounding box center [558, 244] width 93 height 18
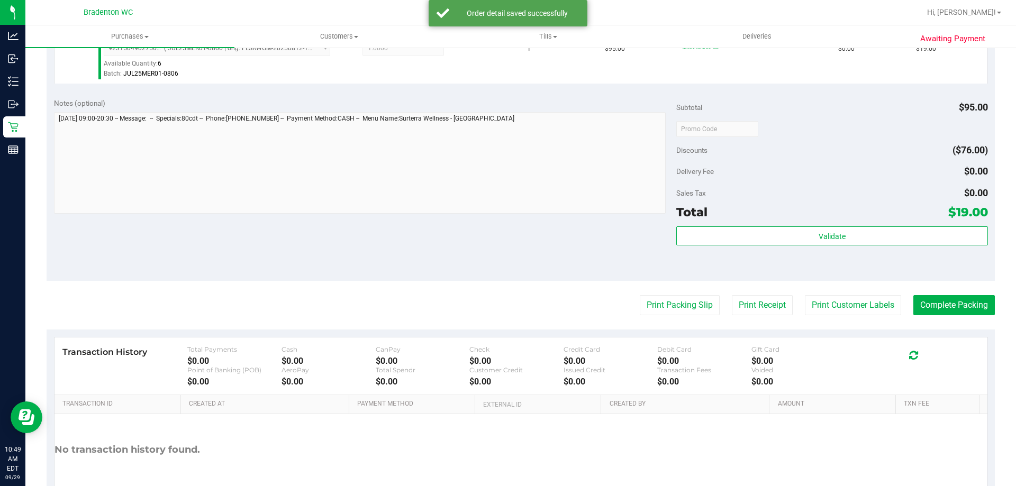
scroll to position [318, 0]
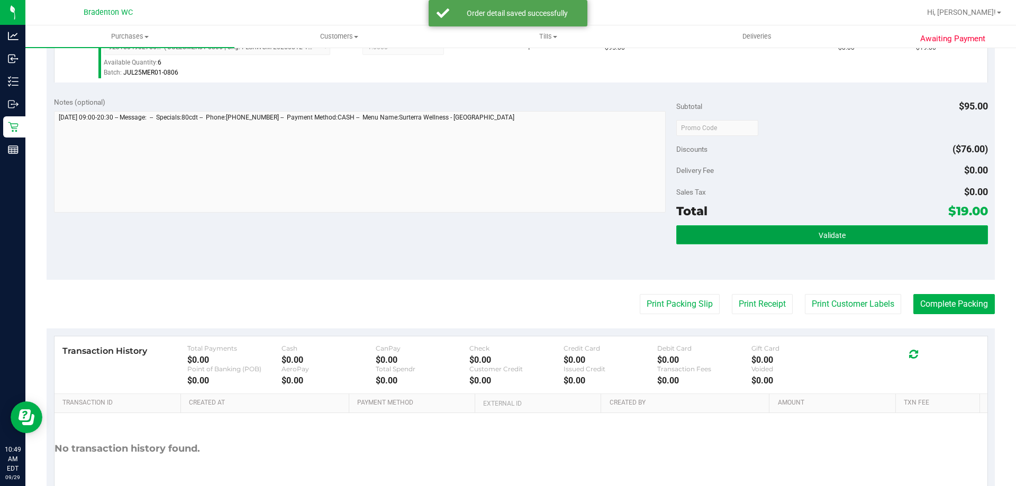
click at [783, 241] on button "Validate" at bounding box center [831, 234] width 311 height 19
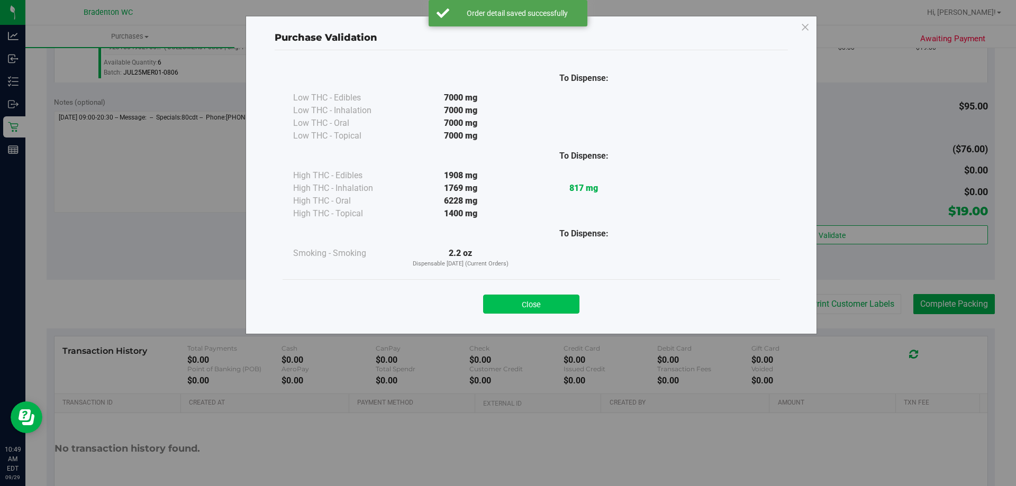
click at [529, 299] on button "Close" at bounding box center [531, 304] width 96 height 19
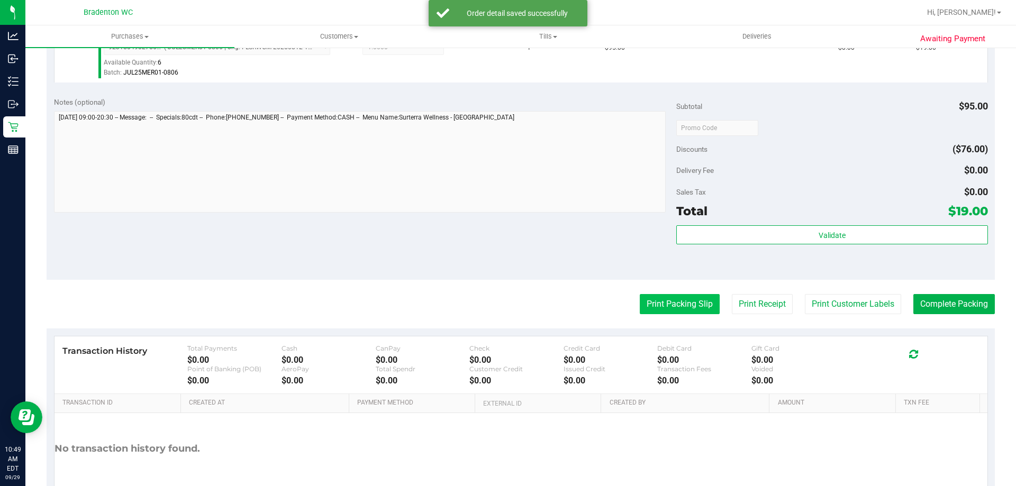
click at [640, 303] on button "Print Packing Slip" at bounding box center [680, 304] width 80 height 20
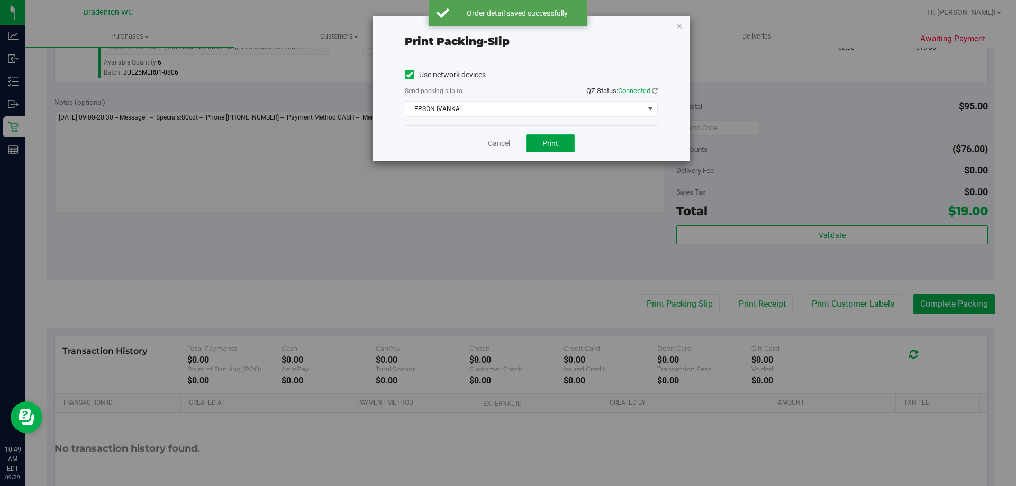
click at [553, 147] on span "Print" at bounding box center [551, 143] width 16 height 8
drag, startPoint x: 485, startPoint y: 140, endPoint x: 491, endPoint y: 140, distance: 5.8
click at [491, 140] on link "Cancel" at bounding box center [499, 143] width 22 height 11
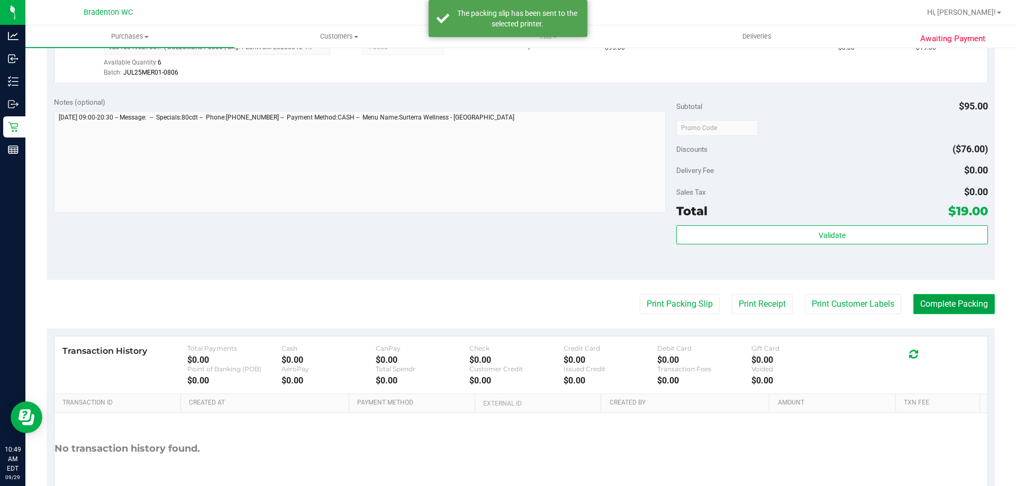
click at [962, 303] on button "Complete Packing" at bounding box center [955, 304] width 82 height 20
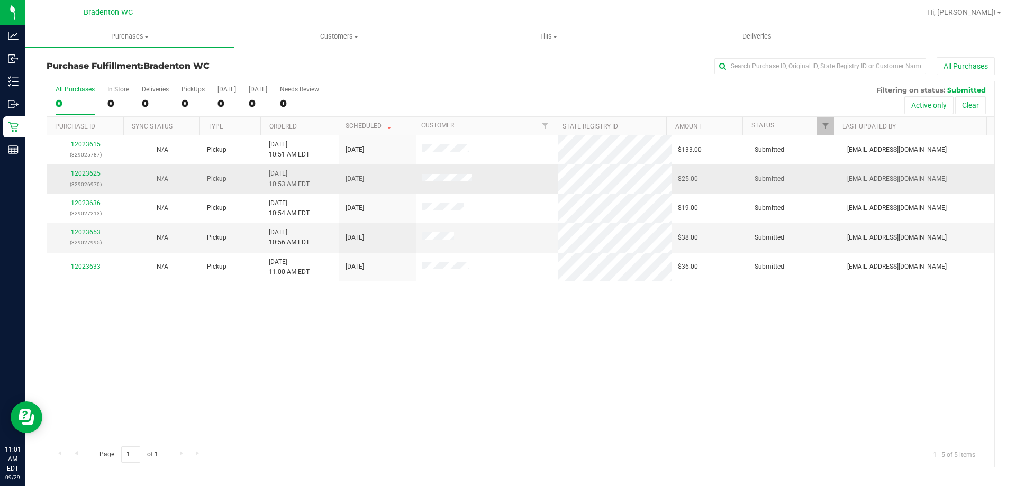
click at [91, 178] on div "12023625 (329026970)" at bounding box center [85, 179] width 64 height 20
click at [91, 170] on link "12023625" at bounding box center [86, 173] width 30 height 7
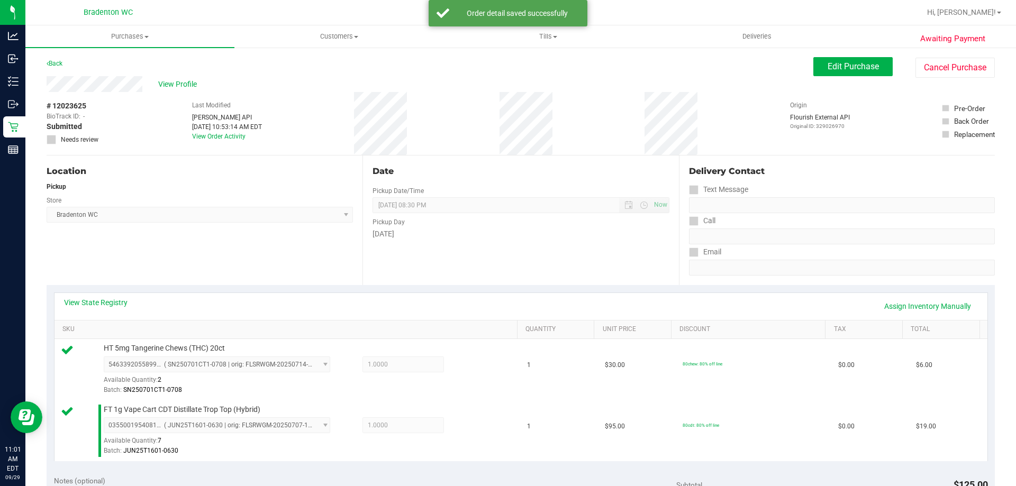
scroll to position [212, 0]
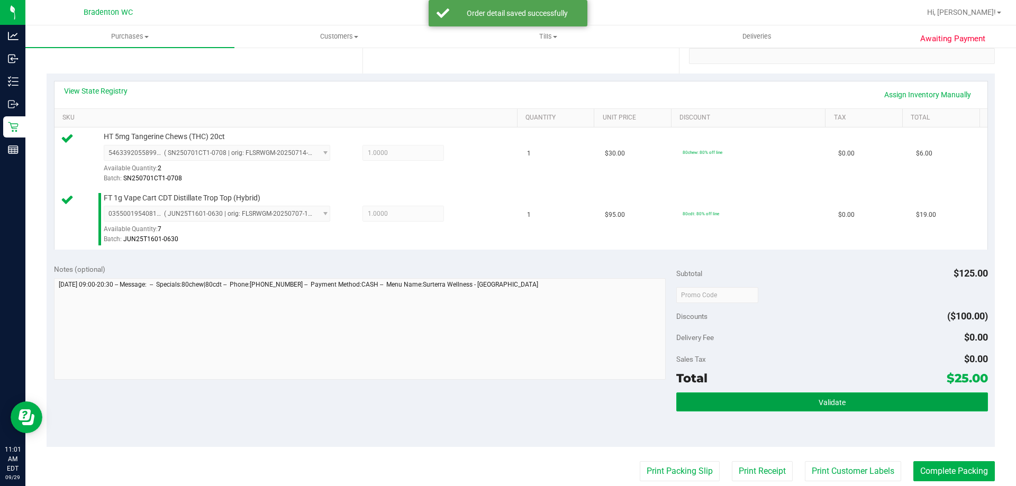
click at [803, 398] on button "Validate" at bounding box center [831, 402] width 311 height 19
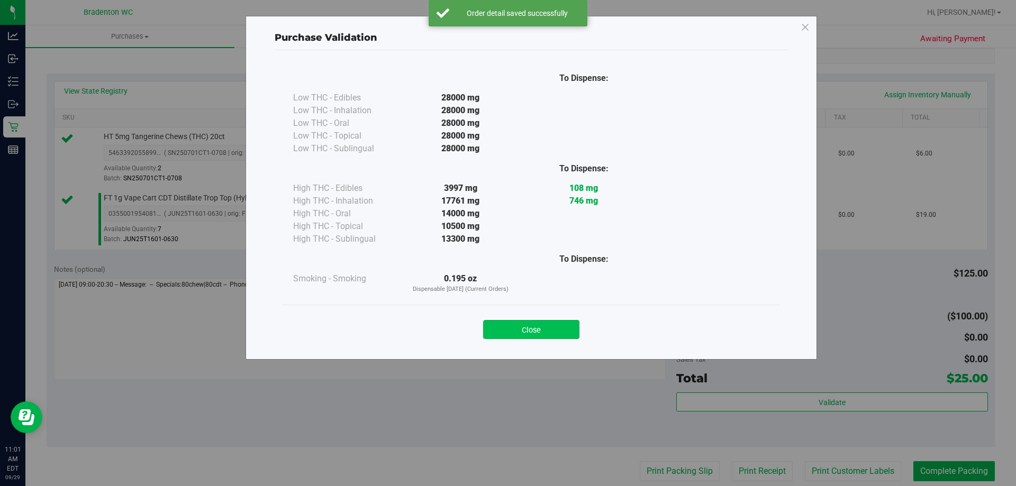
click at [531, 320] on button "Close" at bounding box center [531, 329] width 96 height 19
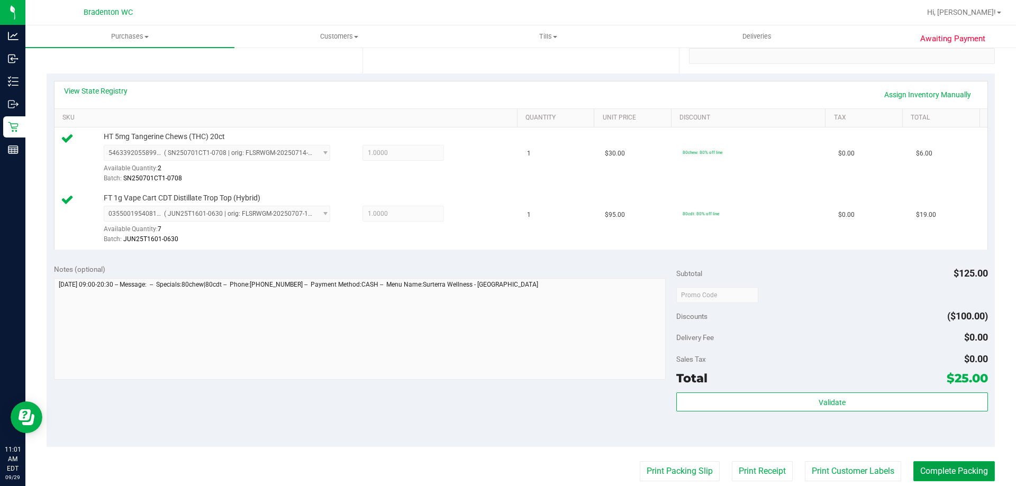
click at [951, 468] on button "Complete Packing" at bounding box center [955, 472] width 82 height 20
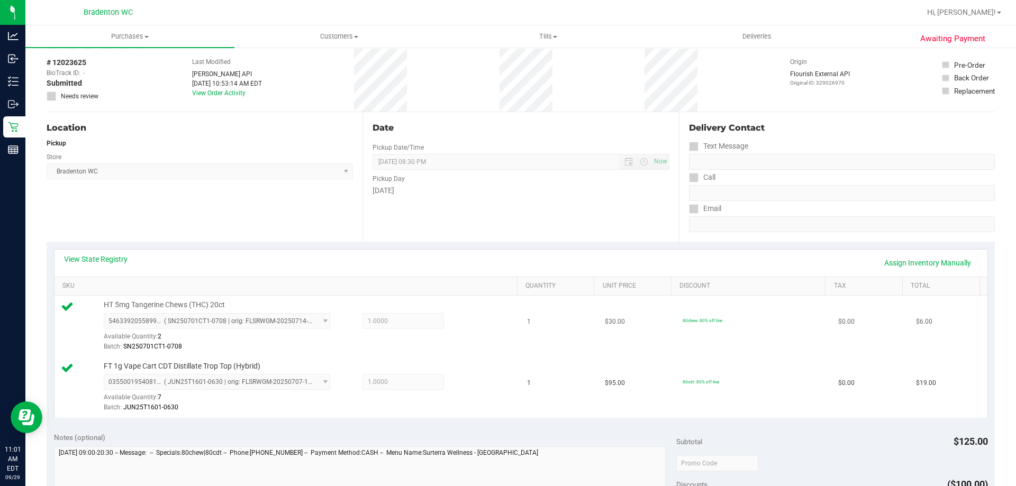
scroll to position [0, 0]
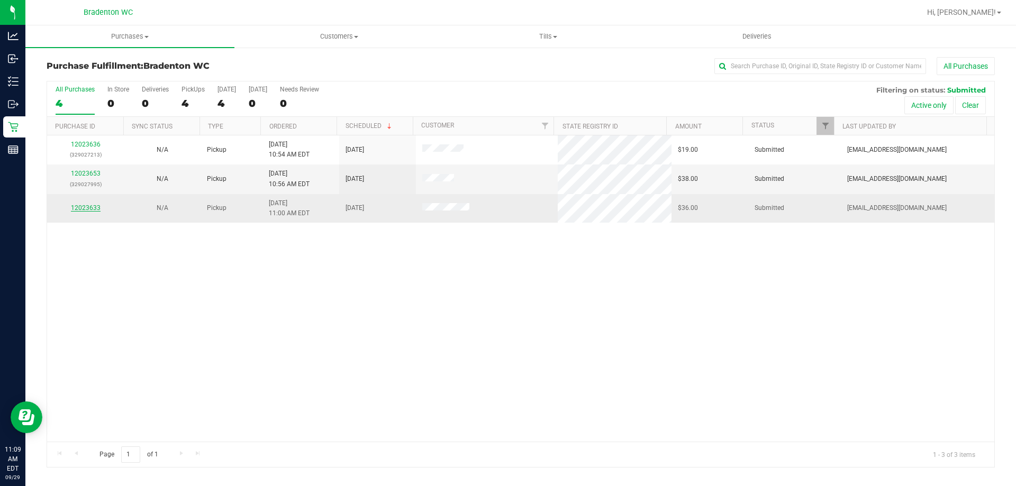
click at [87, 210] on link "12023633" at bounding box center [86, 207] width 30 height 7
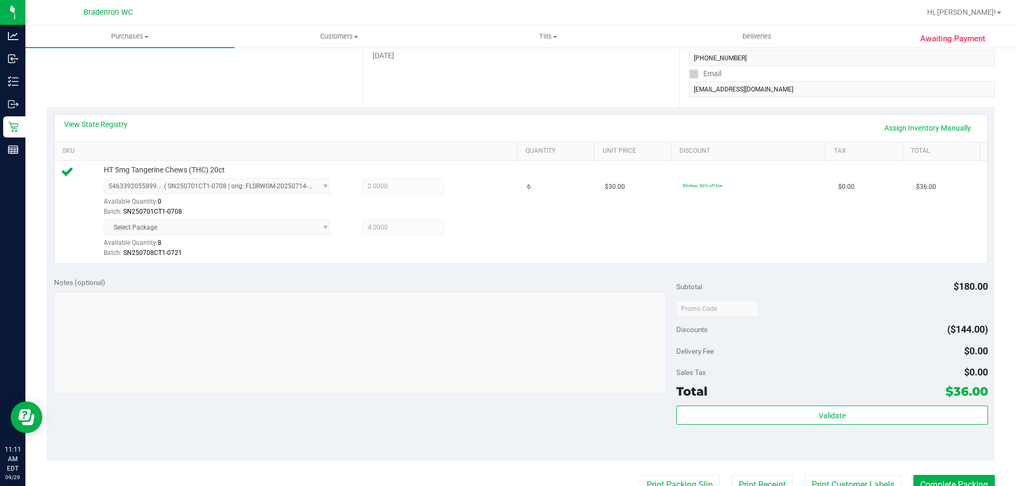
scroll to position [178, 0]
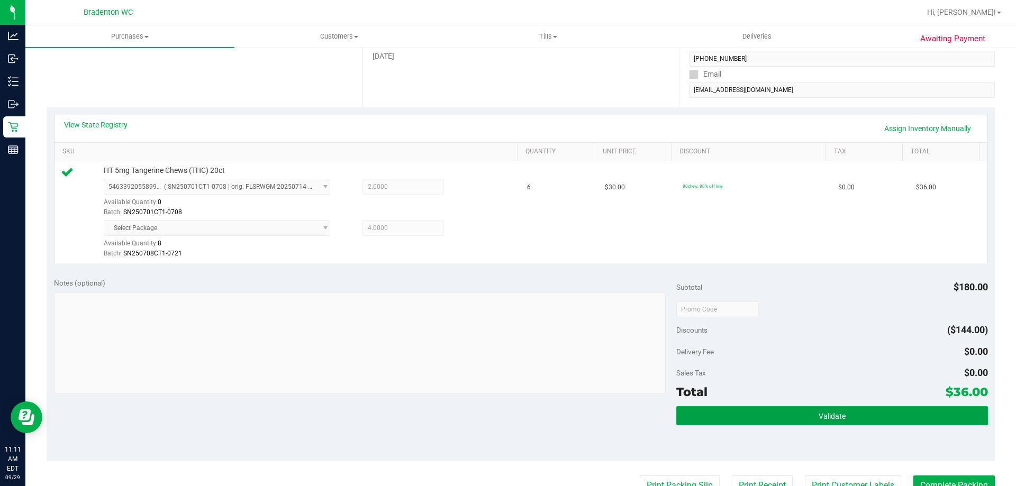
click at [742, 418] on button "Validate" at bounding box center [831, 416] width 311 height 19
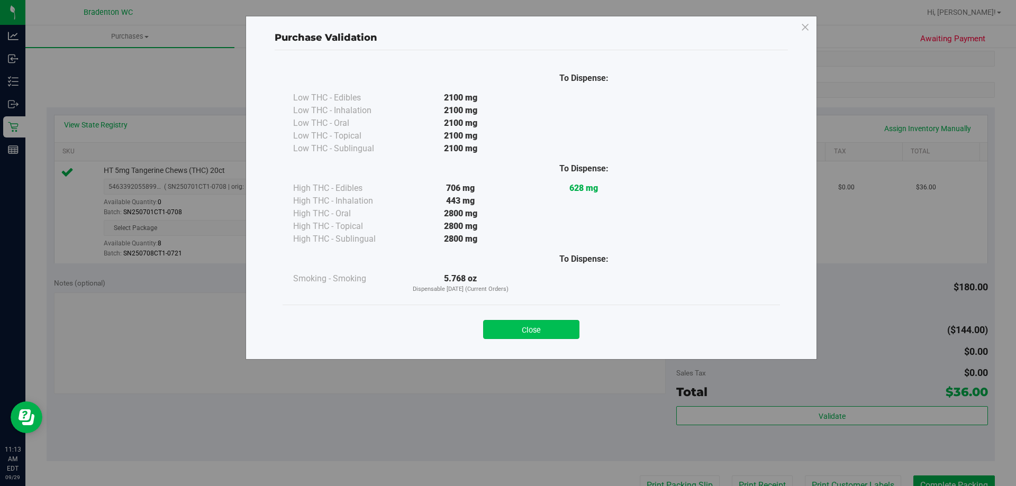
click at [548, 336] on button "Close" at bounding box center [531, 329] width 96 height 19
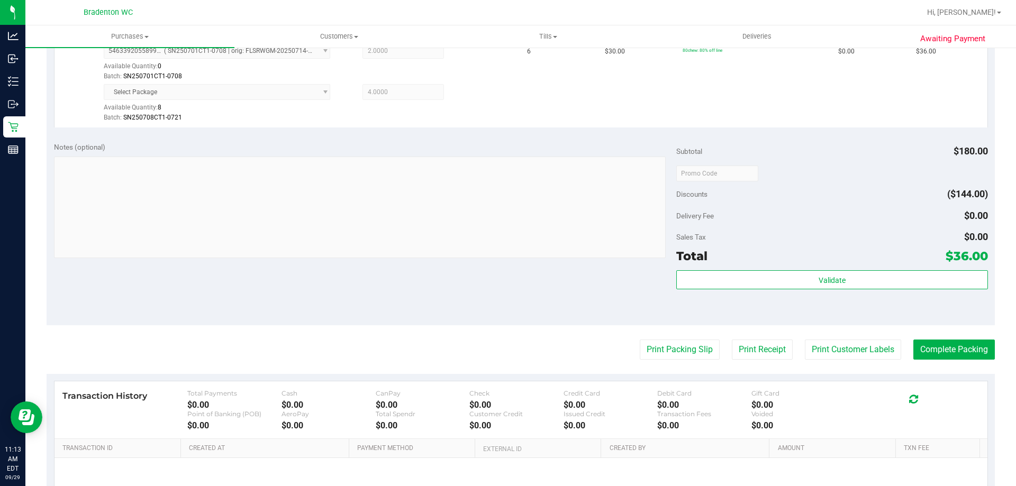
scroll to position [319, 0]
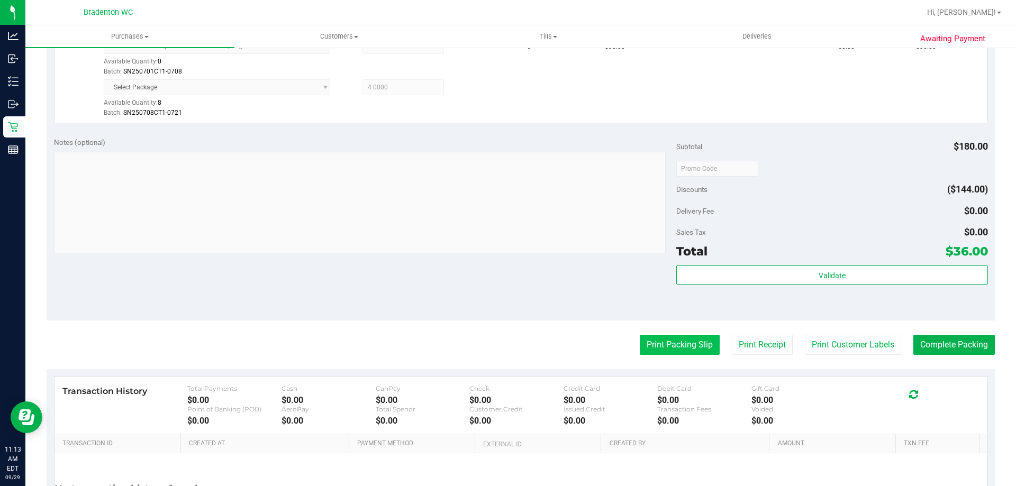
click at [680, 349] on button "Print Packing Slip" at bounding box center [680, 345] width 80 height 20
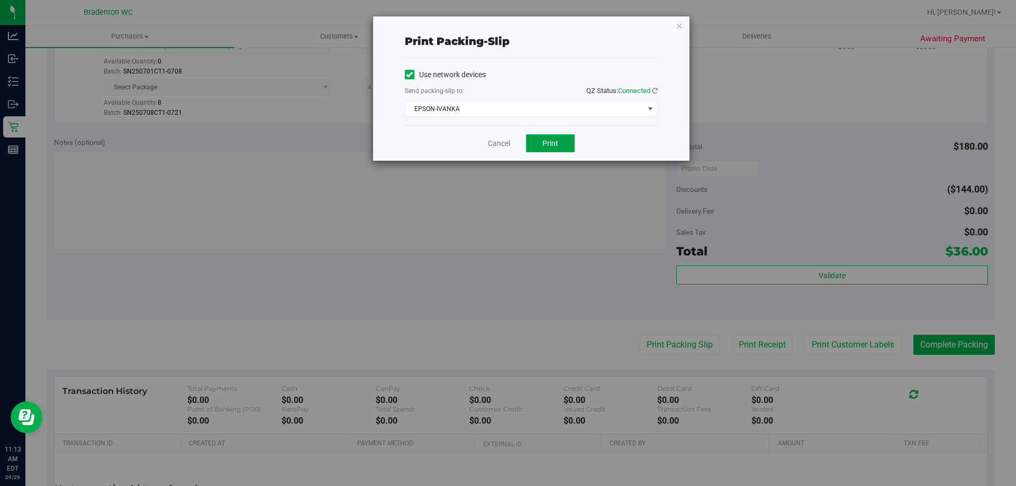
click at [558, 150] on button "Print" at bounding box center [550, 143] width 49 height 18
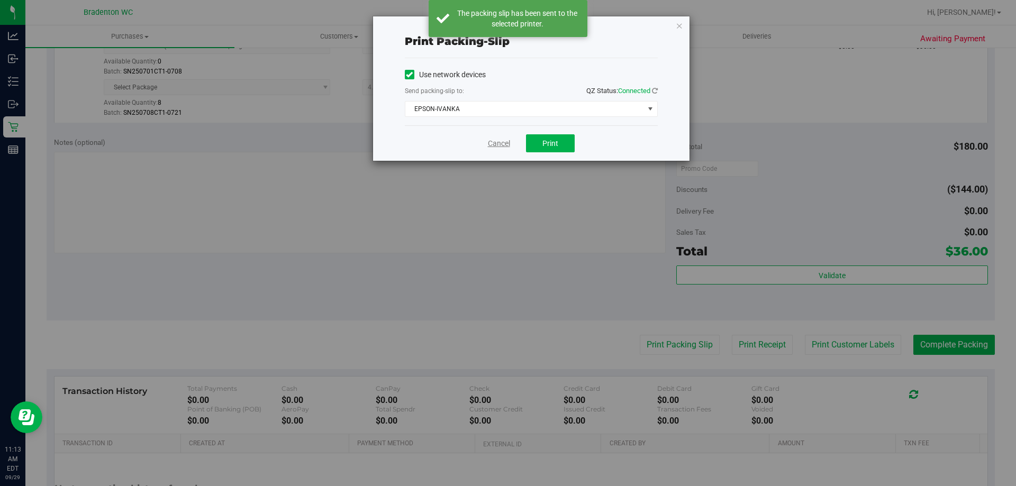
click at [499, 145] on link "Cancel" at bounding box center [499, 143] width 22 height 11
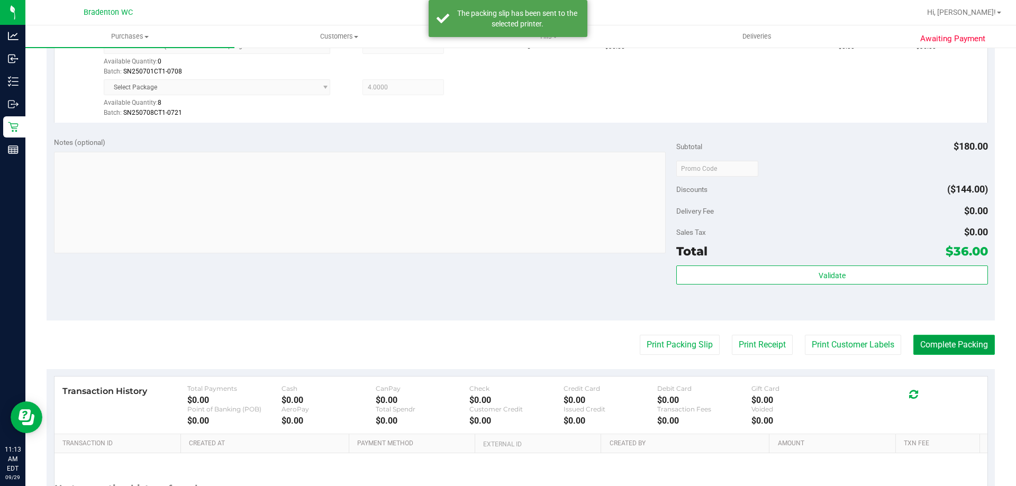
click at [940, 342] on button "Complete Packing" at bounding box center [955, 345] width 82 height 20
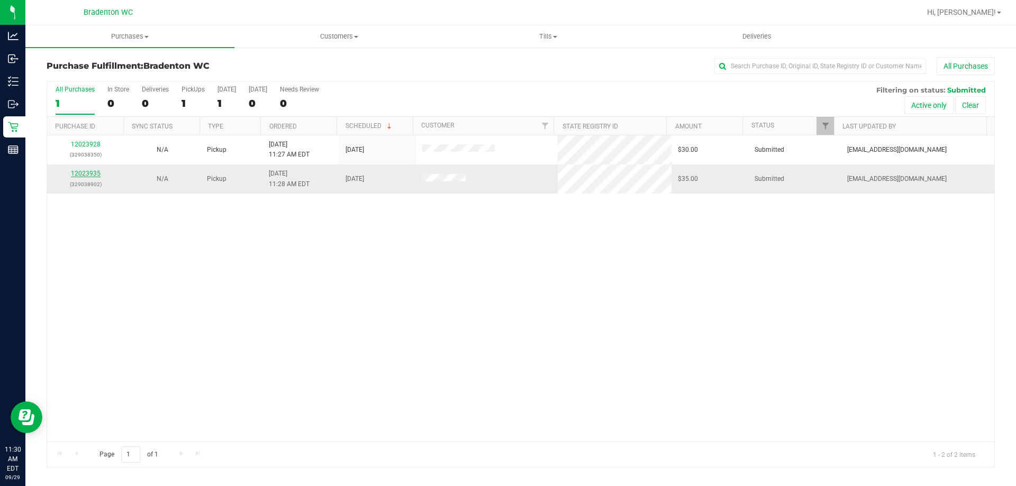
click at [91, 175] on link "12023935" at bounding box center [86, 173] width 30 height 7
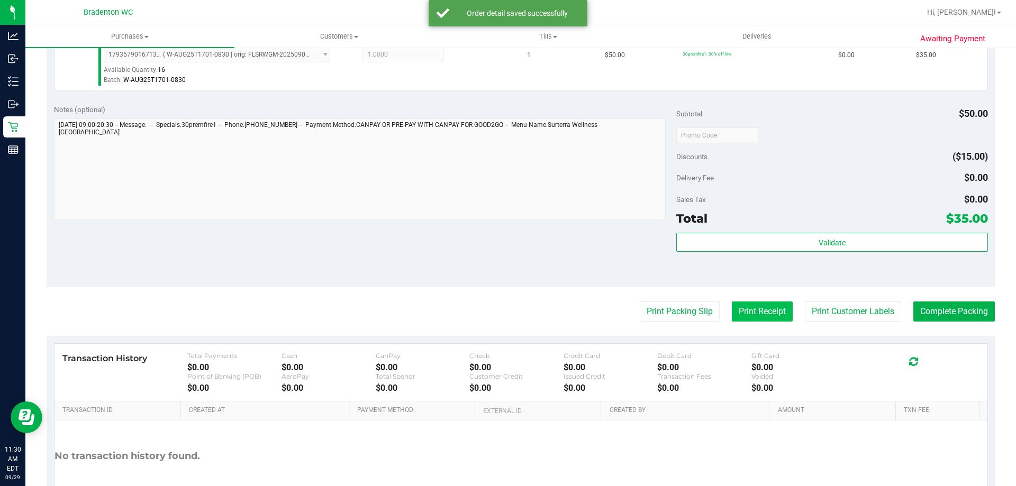
scroll to position [379, 0]
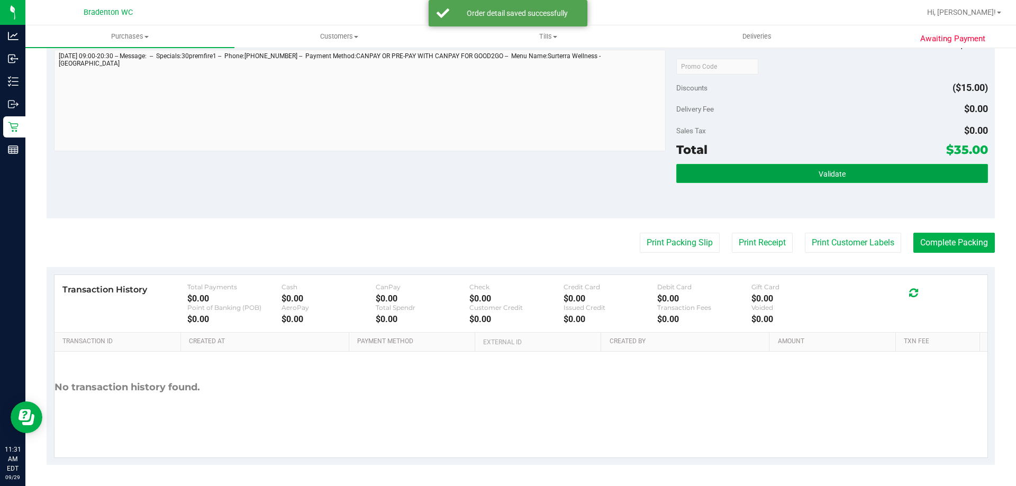
click at [777, 176] on button "Validate" at bounding box center [831, 173] width 311 height 19
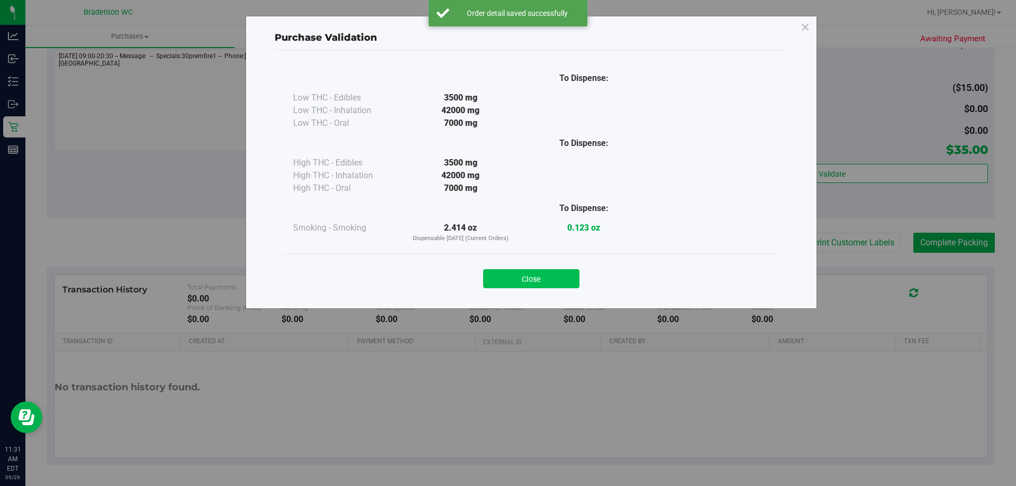
click at [519, 284] on button "Close" at bounding box center [531, 278] width 96 height 19
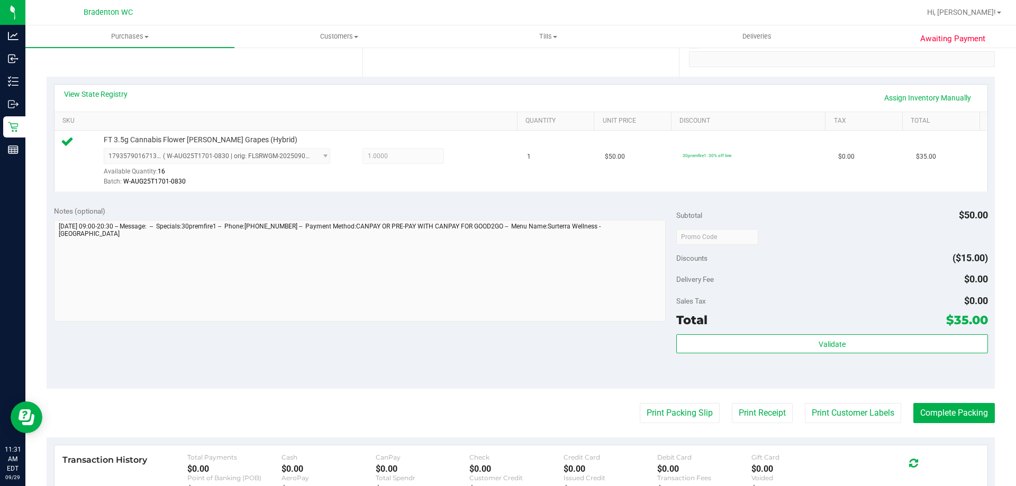
scroll to position [212, 0]
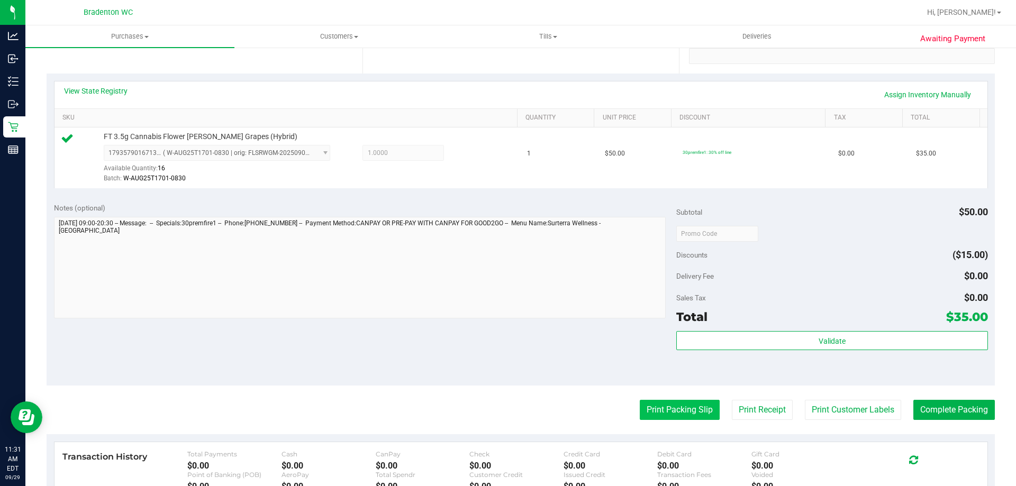
click at [695, 404] on button "Print Packing Slip" at bounding box center [680, 410] width 80 height 20
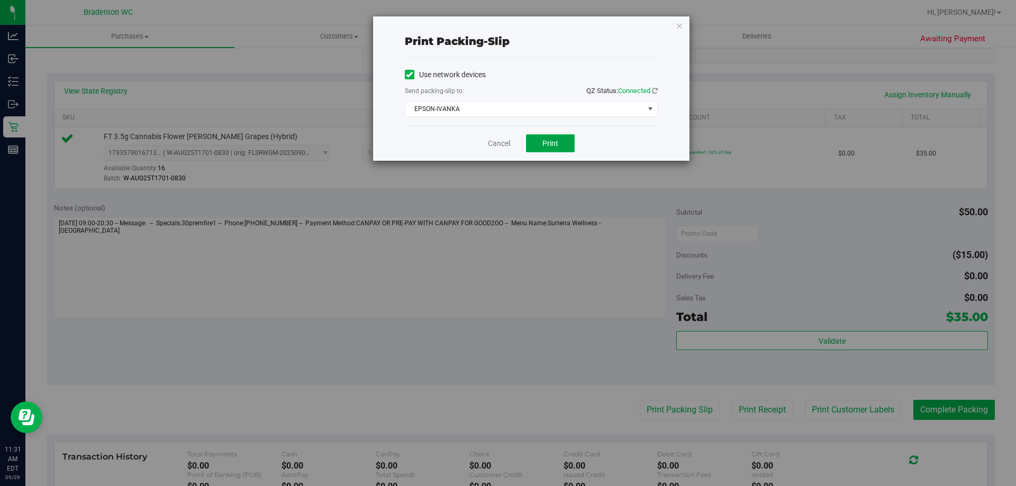
click at [561, 148] on button "Print" at bounding box center [550, 143] width 49 height 18
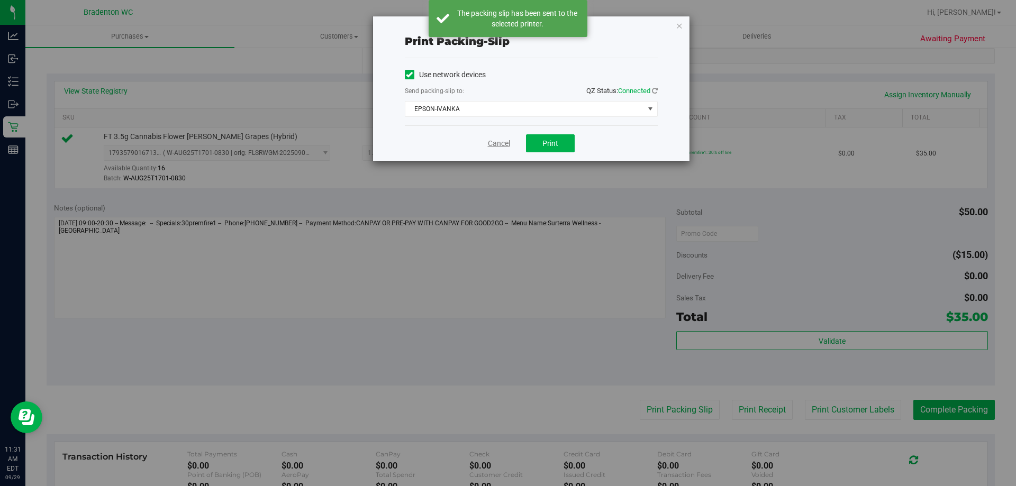
click at [501, 143] on link "Cancel" at bounding box center [499, 143] width 22 height 11
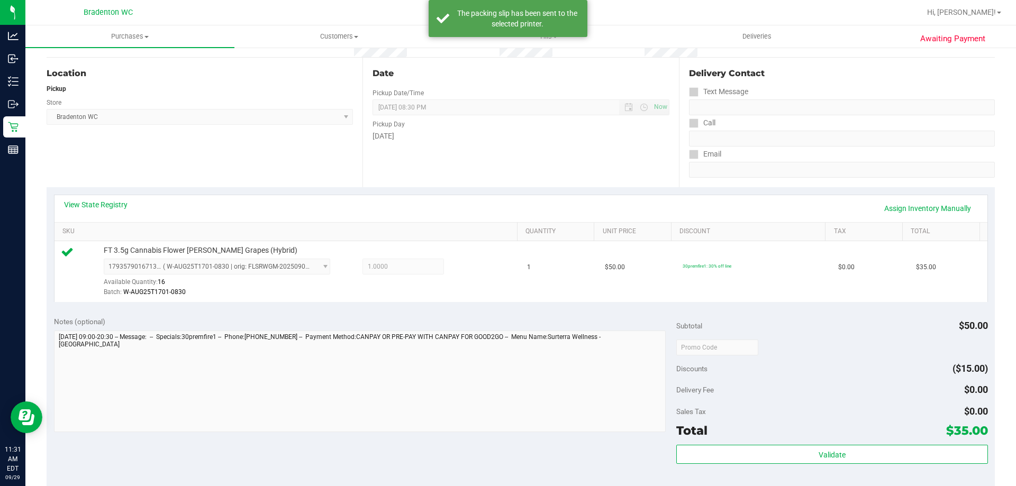
scroll to position [0, 0]
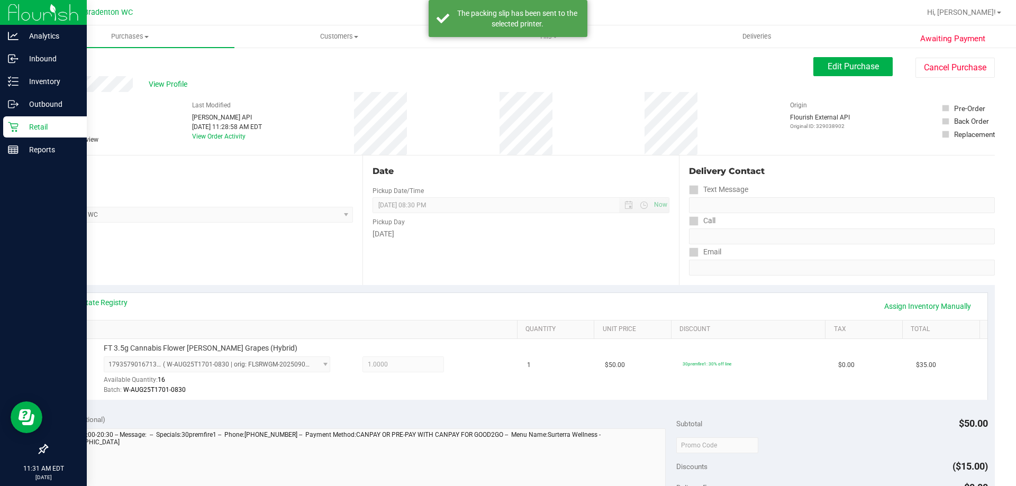
click at [15, 120] on div "Retail" at bounding box center [45, 126] width 84 height 21
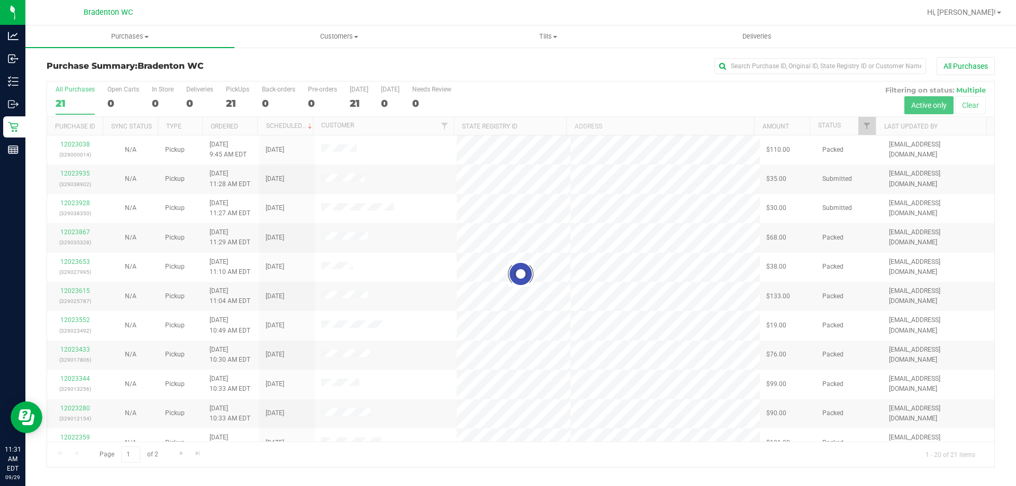
click at [865, 125] on div at bounding box center [521, 275] width 948 height 386
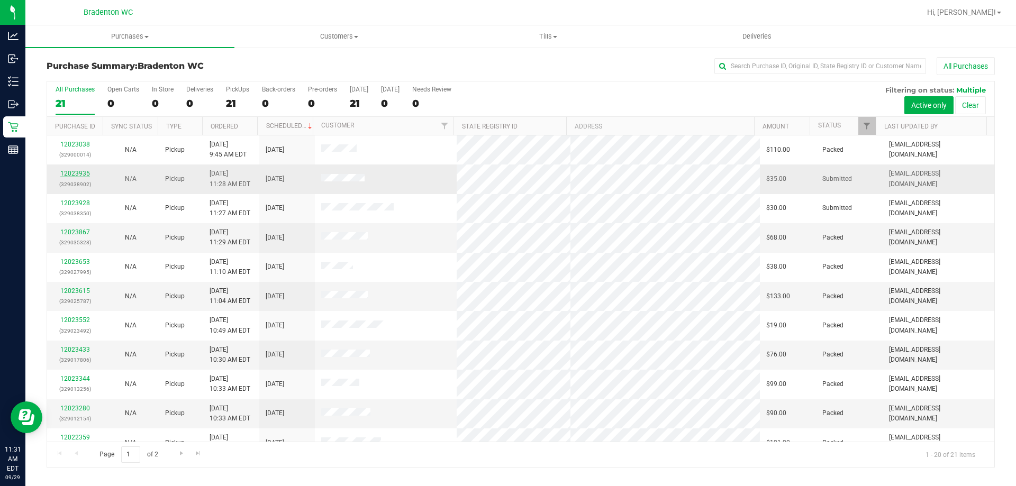
click at [83, 173] on link "12023935" at bounding box center [75, 173] width 30 height 7
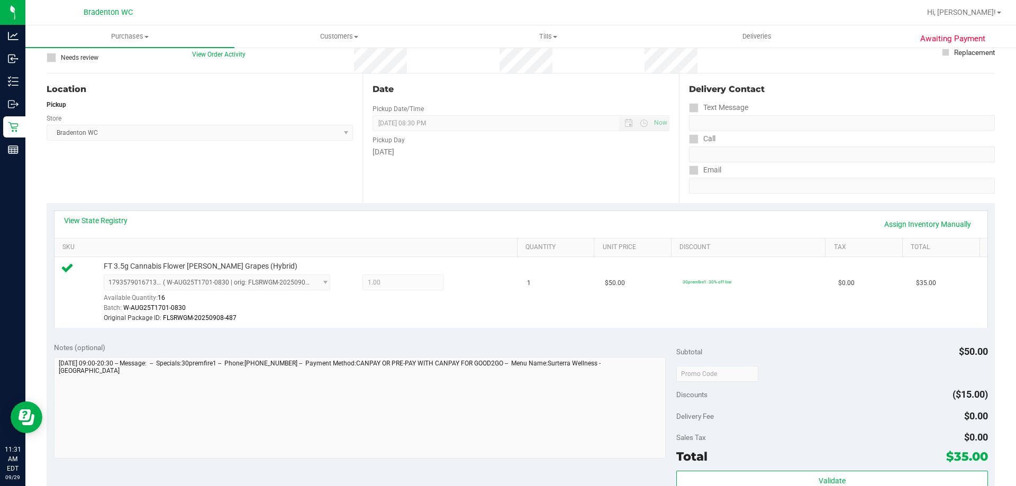
scroll to position [265, 0]
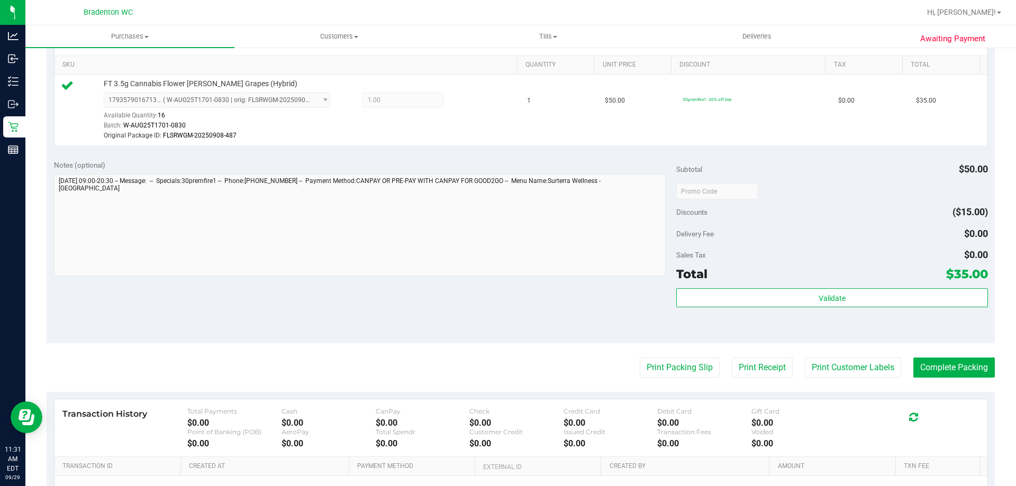
click at [817, 309] on div "Validate" at bounding box center [831, 312] width 311 height 48
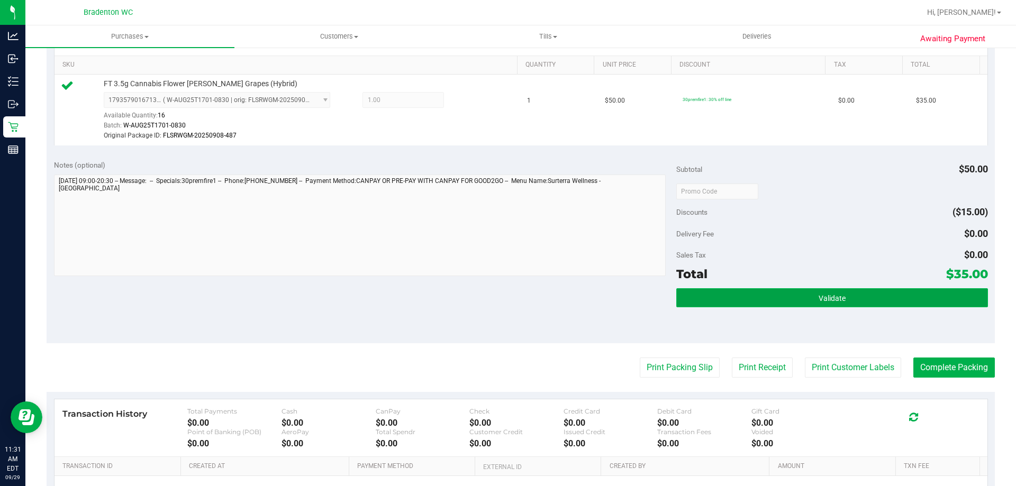
click at [820, 300] on span "Validate" at bounding box center [832, 298] width 27 height 8
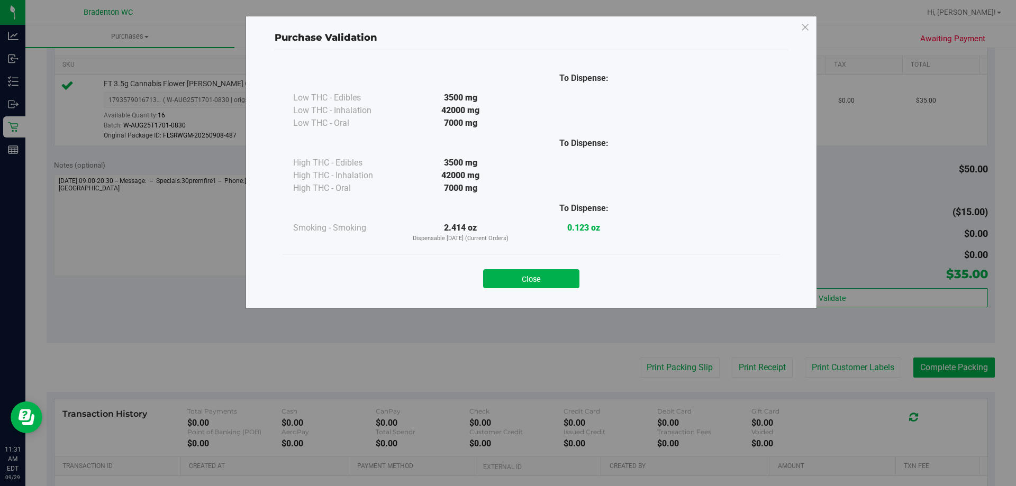
click at [511, 267] on div "Close" at bounding box center [532, 276] width 482 height 26
click at [539, 282] on button "Close" at bounding box center [531, 278] width 96 height 19
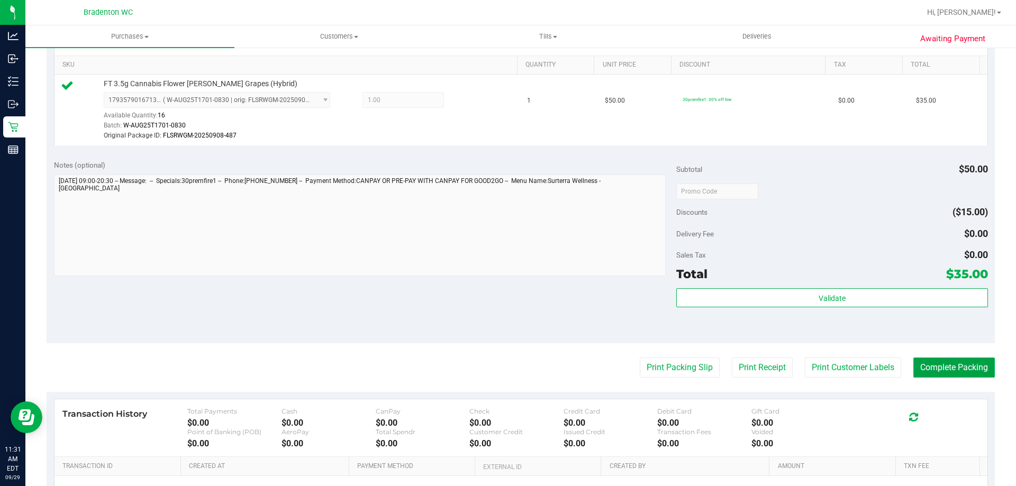
click at [957, 372] on button "Complete Packing" at bounding box center [955, 368] width 82 height 20
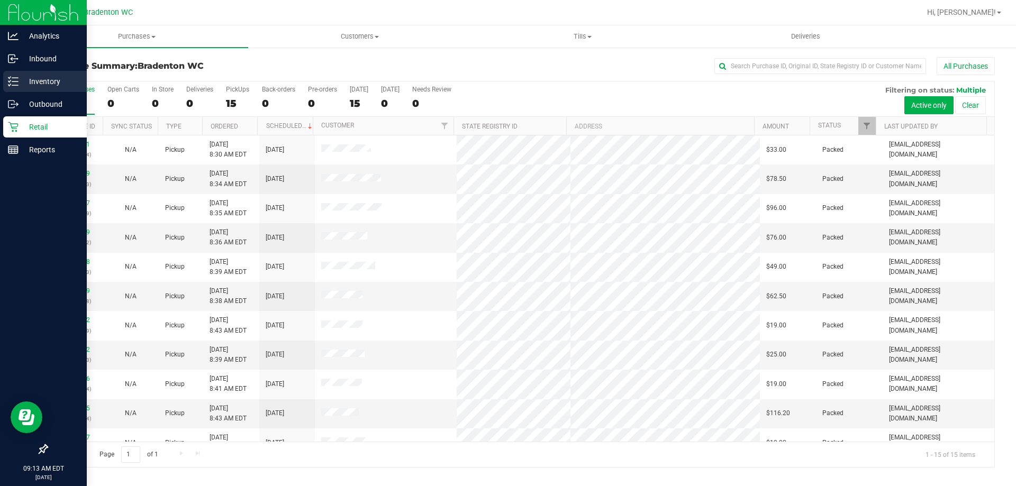
click at [18, 81] on icon at bounding box center [13, 81] width 11 height 11
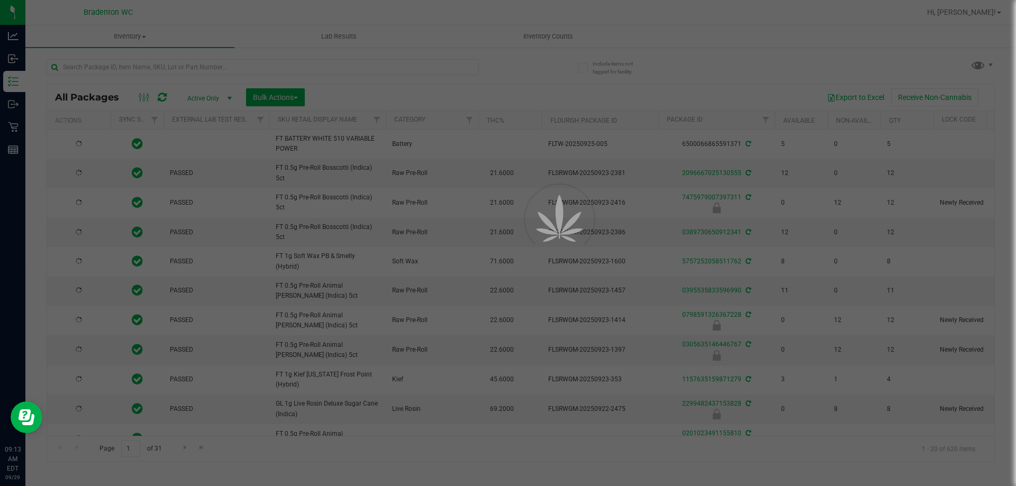
click at [207, 68] on div at bounding box center [508, 243] width 1016 height 486
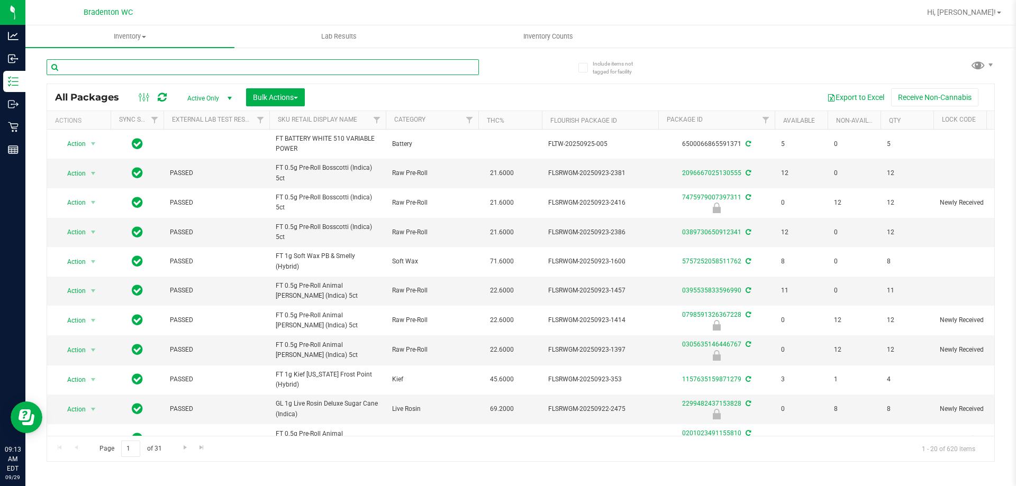
click at [207, 68] on input "text" at bounding box center [263, 67] width 432 height 16
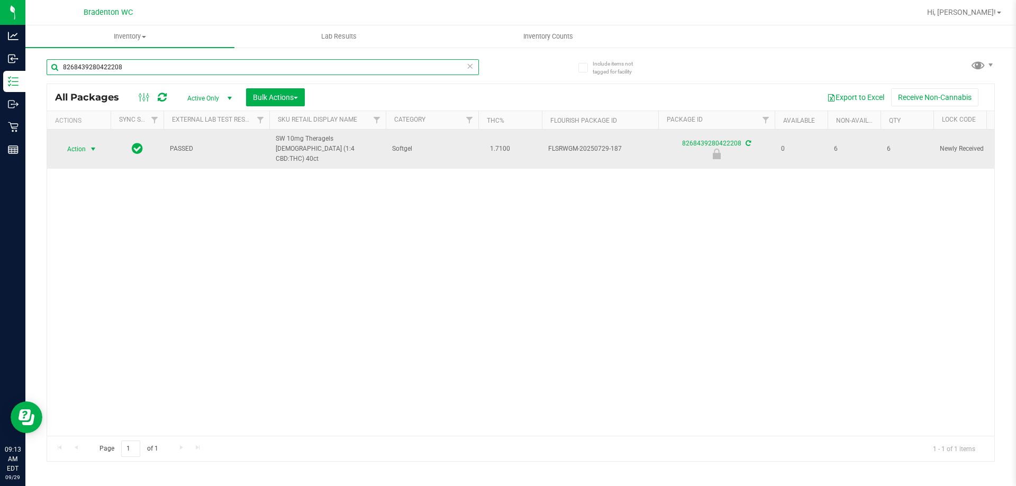
type input "8268439280422208"
click at [70, 148] on span "Action" at bounding box center [72, 149] width 29 height 15
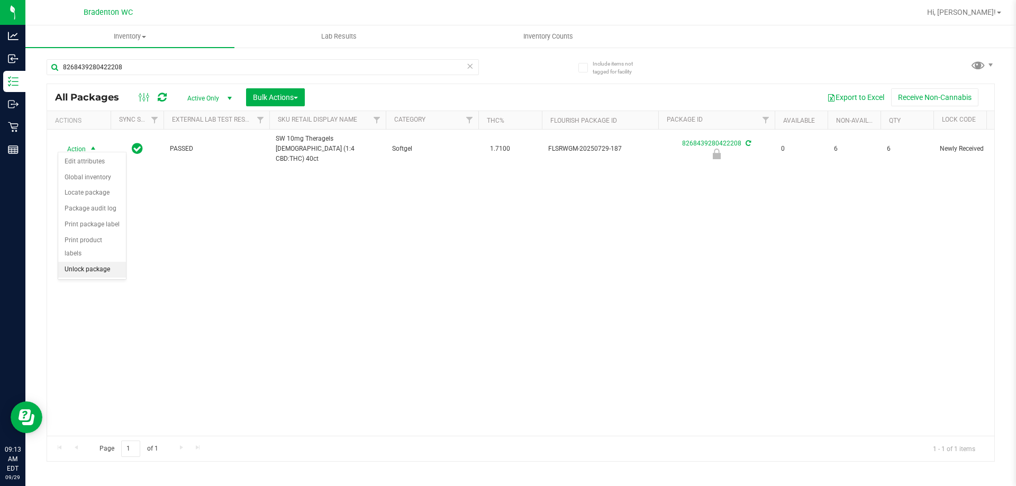
click at [79, 262] on li "Unlock package" at bounding box center [92, 270] width 68 height 16
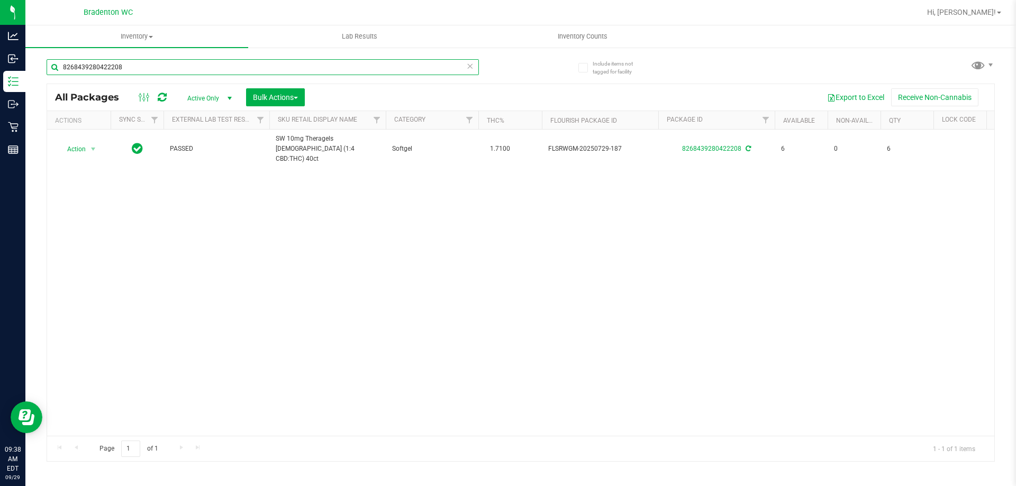
click at [219, 69] on input "8268439280422208" at bounding box center [263, 67] width 432 height 16
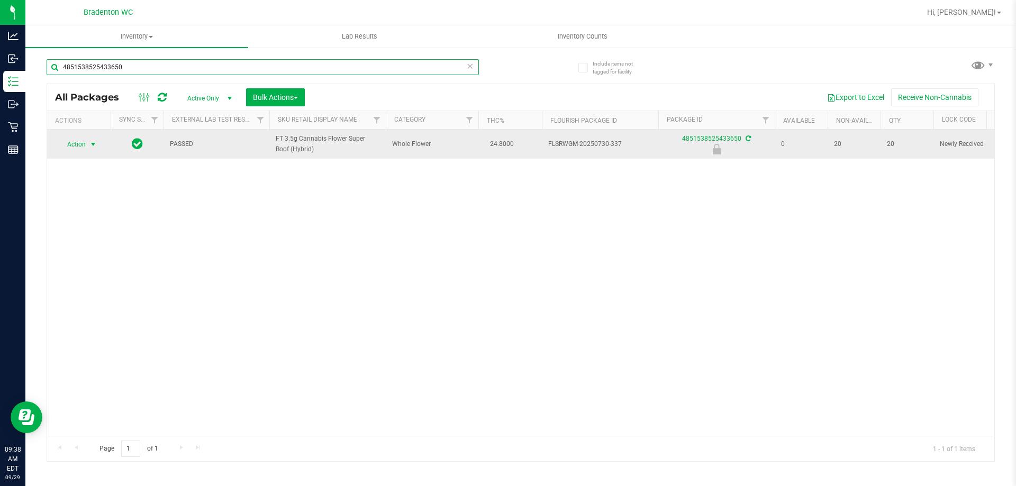
type input "4851538525433650"
click at [87, 147] on span "select" at bounding box center [93, 144] width 13 height 15
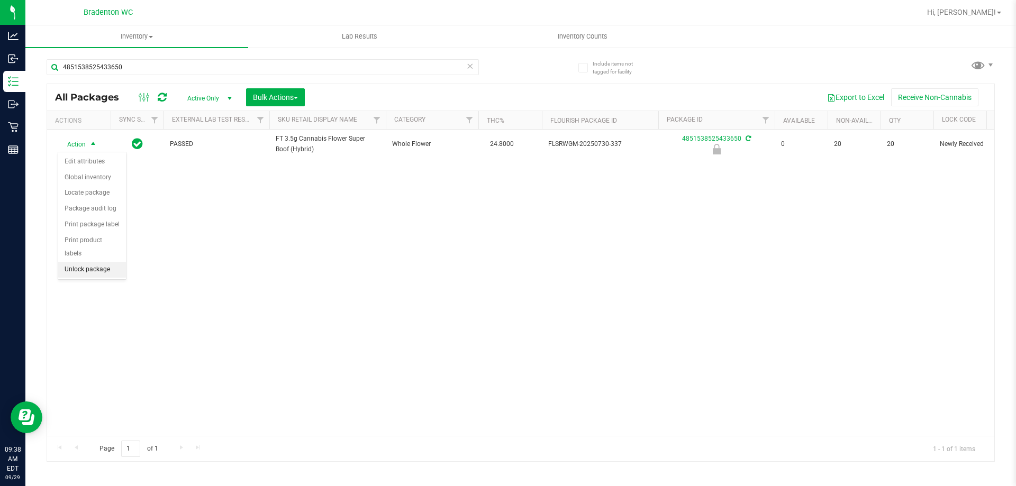
click at [97, 262] on li "Unlock package" at bounding box center [92, 270] width 68 height 16
drag, startPoint x: 131, startPoint y: 52, endPoint x: 129, endPoint y: 65, distance: 12.8
click at [131, 53] on div "4851538525433650" at bounding box center [284, 67] width 474 height 34
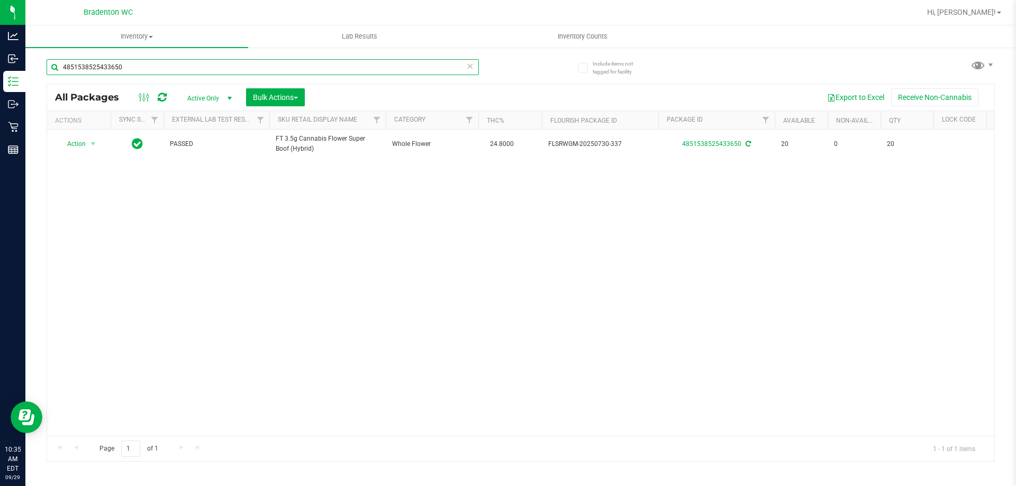
click at [129, 66] on input "4851538525433650" at bounding box center [263, 67] width 432 height 16
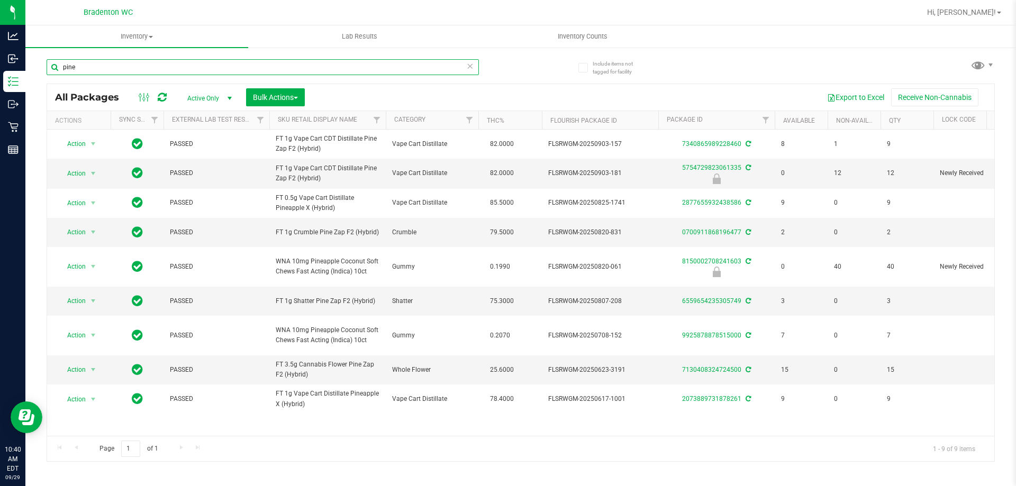
click at [148, 73] on input "pine" at bounding box center [263, 67] width 432 height 16
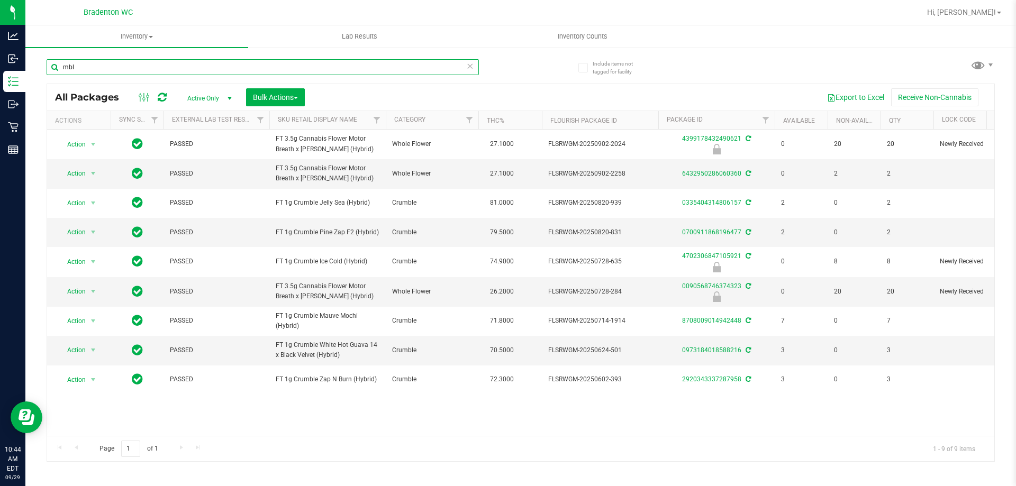
click at [127, 70] on input "mbl" at bounding box center [263, 67] width 432 height 16
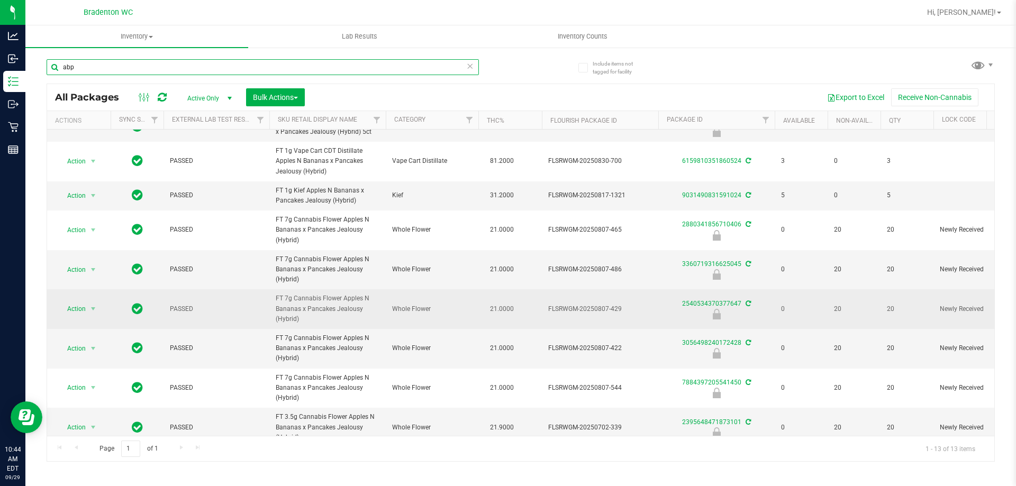
scroll to position [165, 0]
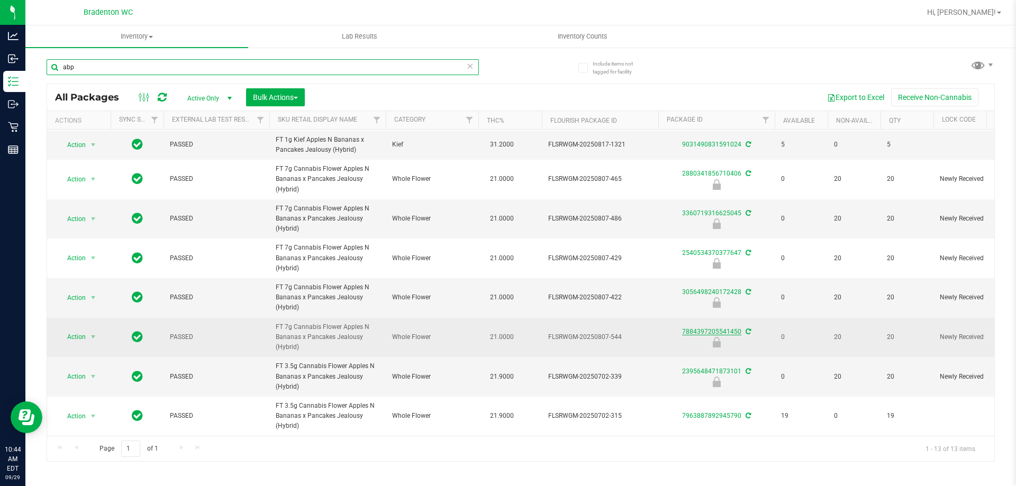
type input "abp"
click at [711, 328] on link "7884397205541450" at bounding box center [711, 331] width 59 height 7
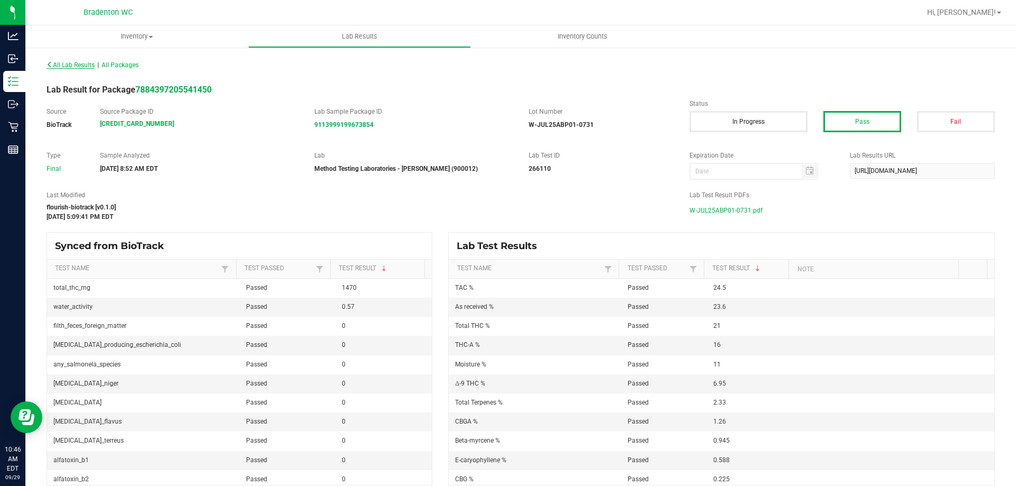
click at [65, 61] on span "All Lab Results" at bounding box center [71, 64] width 48 height 7
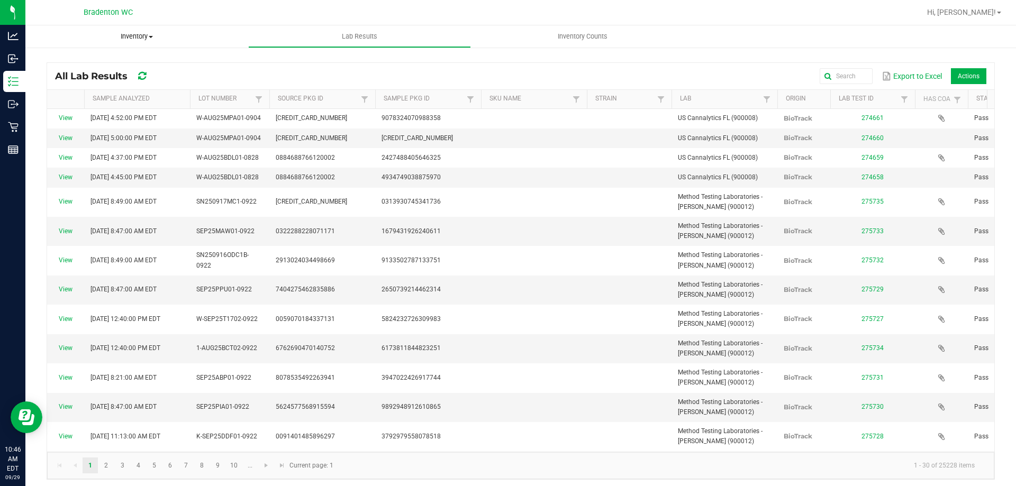
click at [141, 42] on uib-tab-heading "Inventory All packages All inventory Waste log Create inventory" at bounding box center [136, 36] width 223 height 22
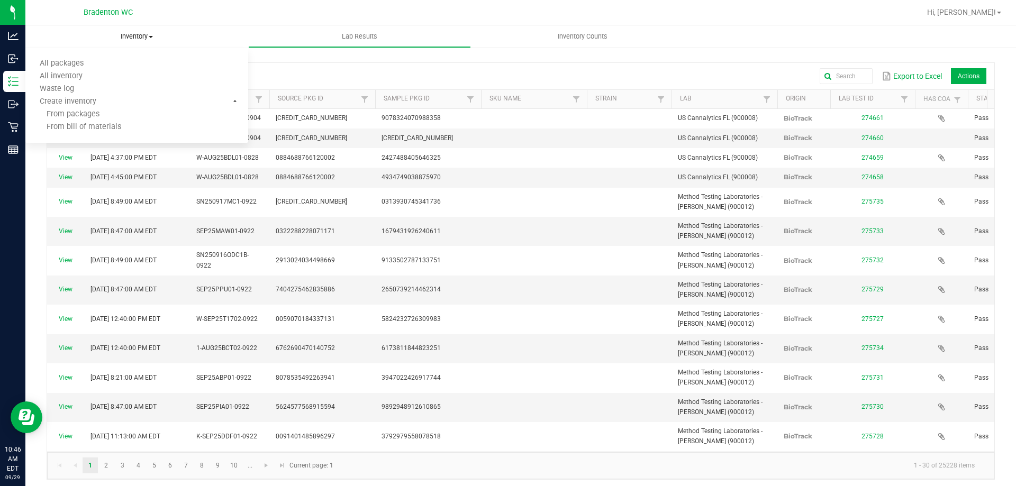
click at [136, 37] on span "Inventory" at bounding box center [136, 37] width 223 height 10
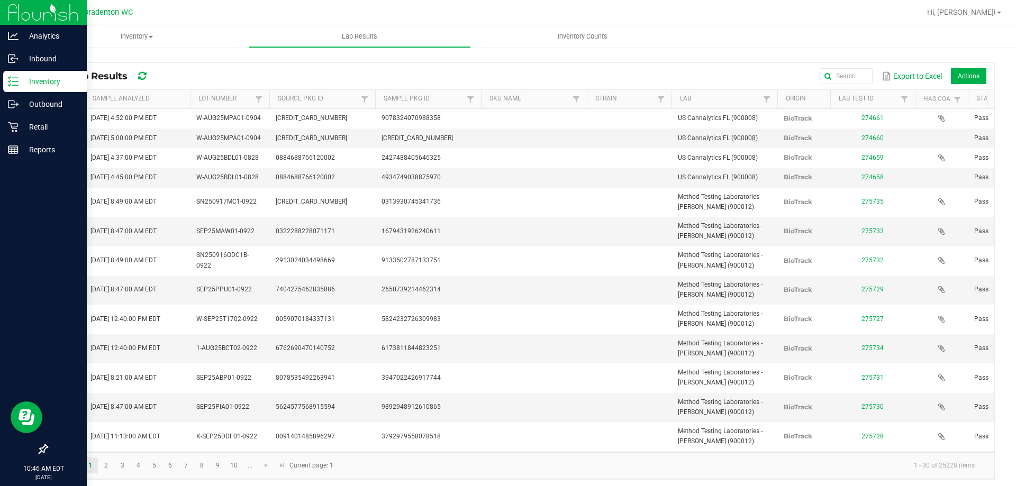
click at [43, 84] on p "Inventory" at bounding box center [51, 81] width 64 height 13
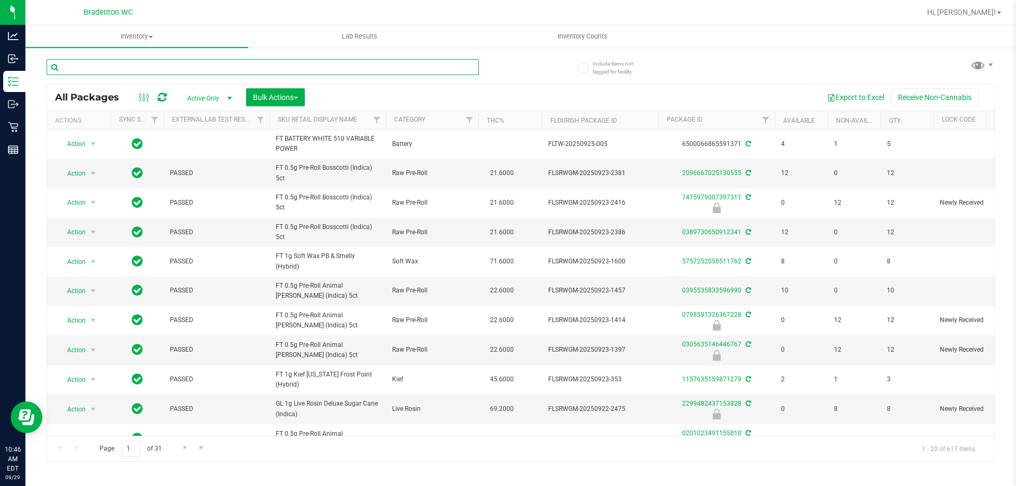
click at [205, 67] on input "text" at bounding box center [263, 67] width 432 height 16
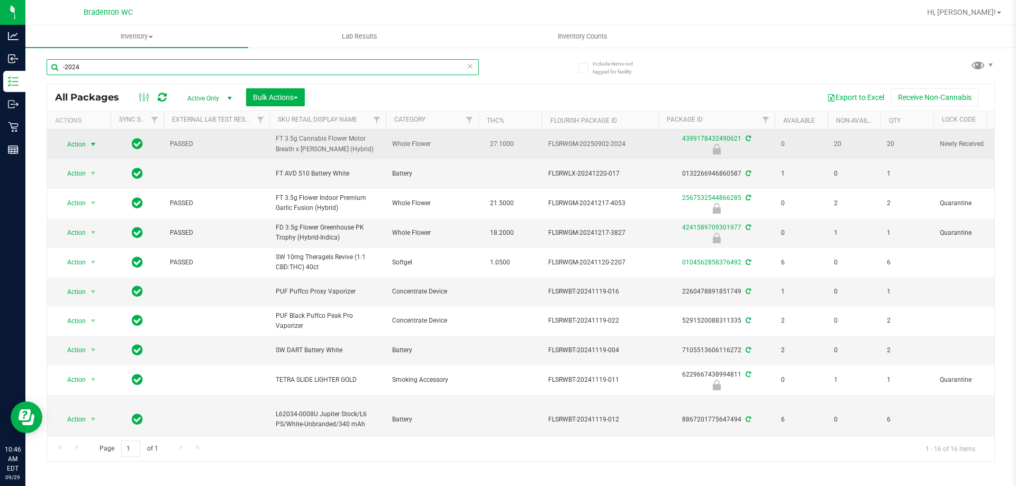
type input "-2024"
click at [82, 145] on span "Action" at bounding box center [72, 144] width 29 height 15
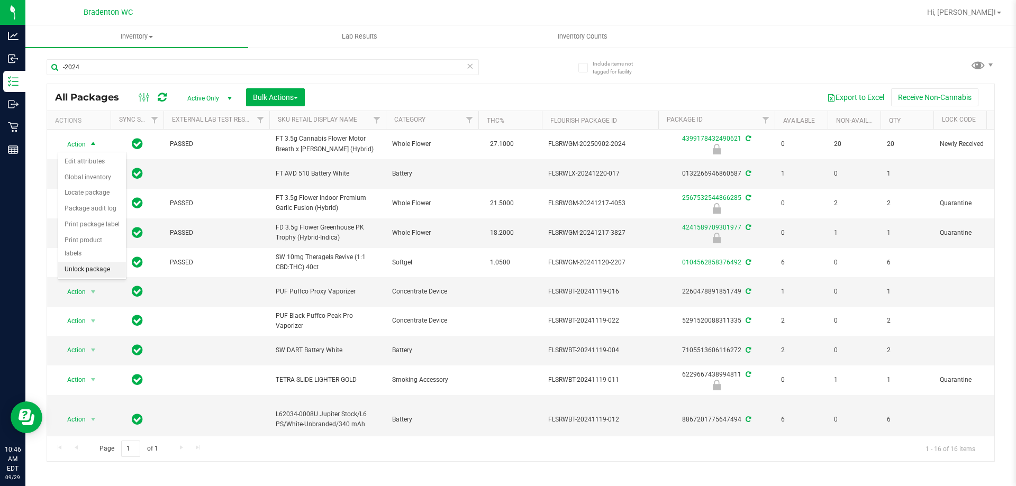
click at [97, 262] on li "Unlock package" at bounding box center [92, 270] width 68 height 16
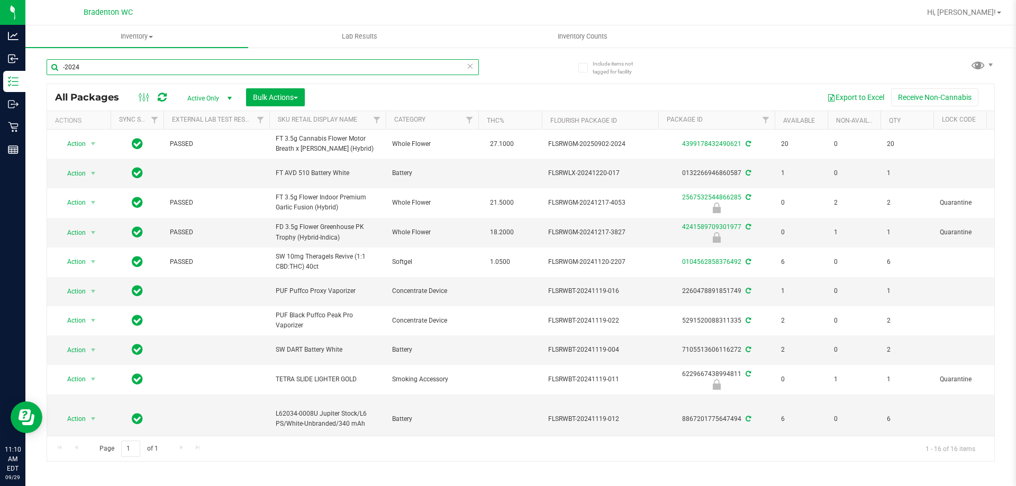
click at [172, 67] on input "-2024" at bounding box center [263, 67] width 432 height 16
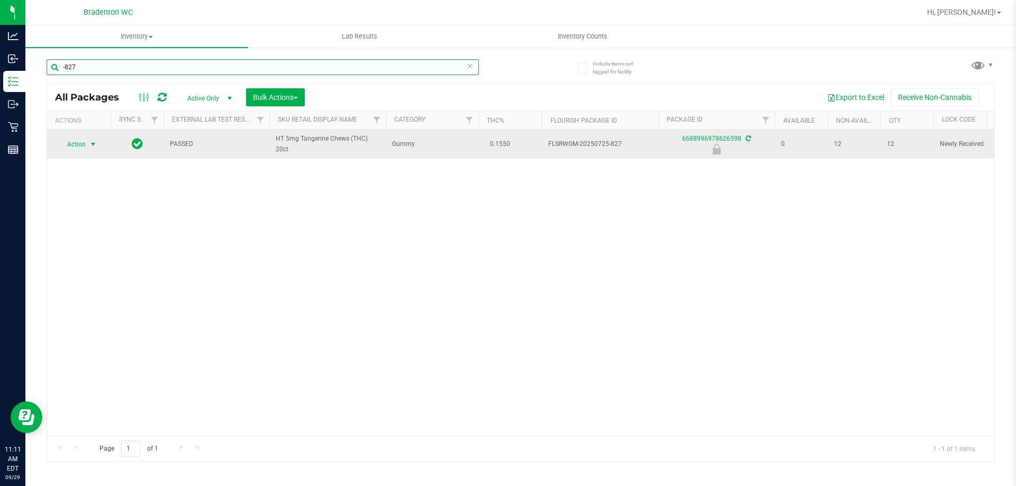
type input "-827"
click at [89, 147] on span "select" at bounding box center [93, 144] width 8 height 8
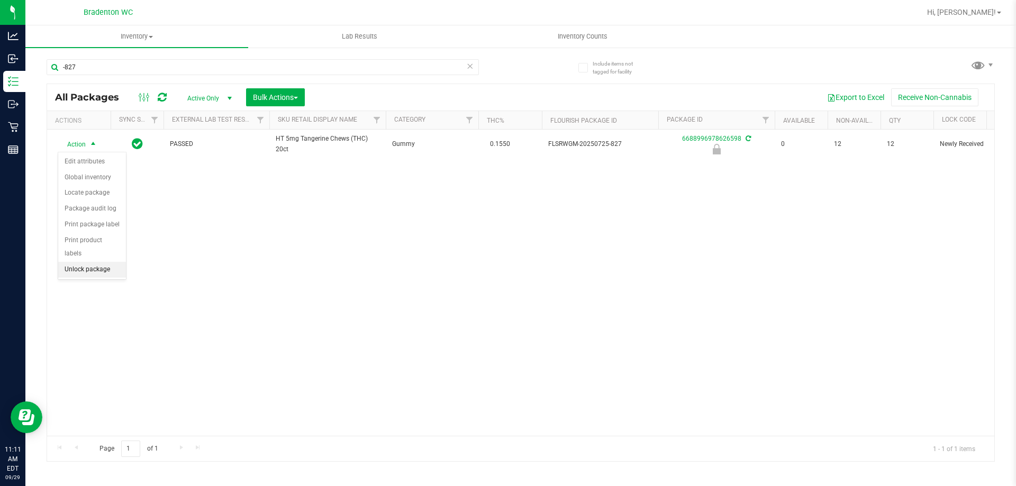
click at [97, 262] on li "Unlock package" at bounding box center [92, 270] width 68 height 16
click at [251, 50] on div "-827" at bounding box center [284, 67] width 474 height 34
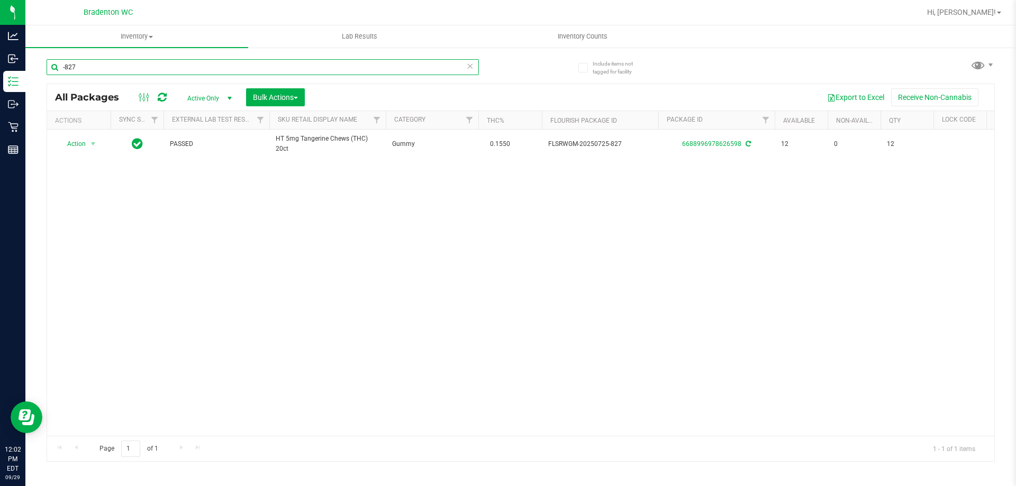
click at [244, 70] on input "-827" at bounding box center [263, 67] width 432 height 16
click at [243, 70] on input "-827" at bounding box center [263, 67] width 432 height 16
click at [242, 70] on input "-827" at bounding box center [263, 67] width 432 height 16
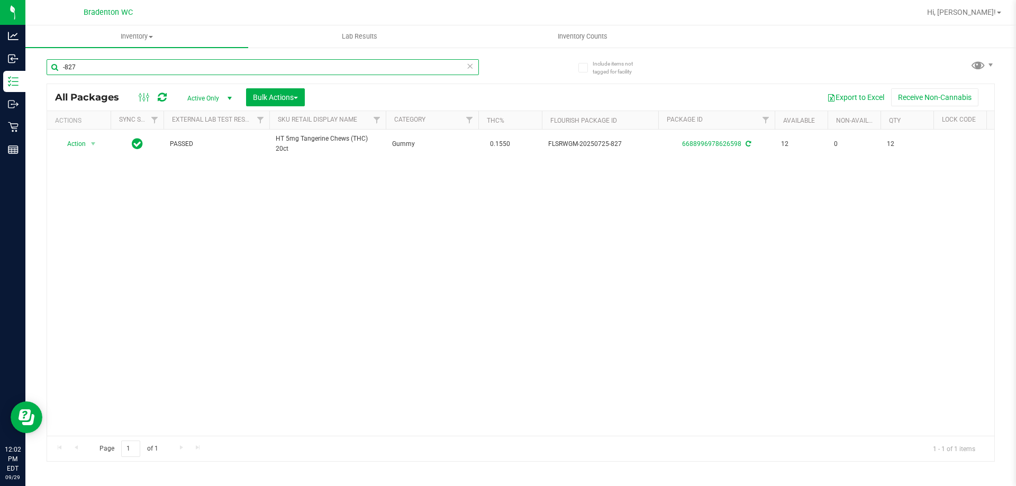
click at [242, 70] on input "-827" at bounding box center [263, 67] width 432 height 16
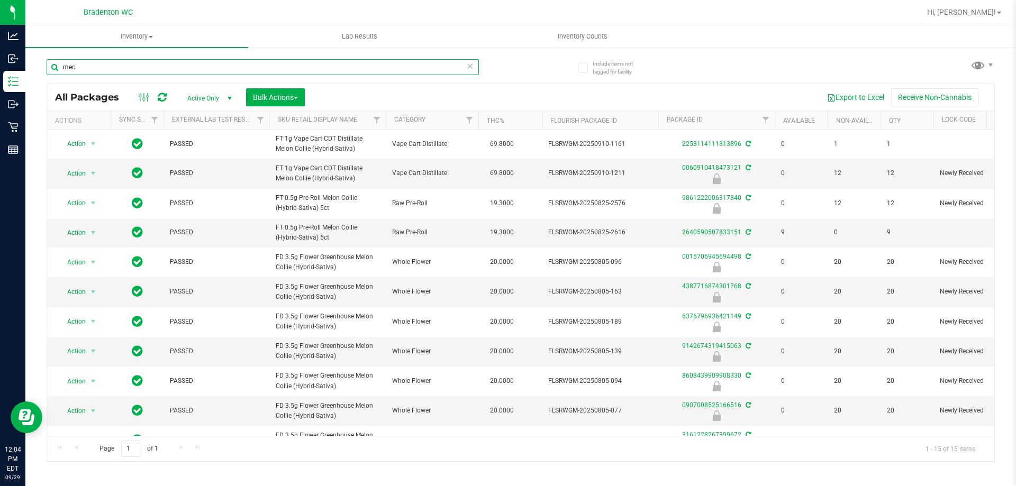
click at [286, 59] on input "mec" at bounding box center [263, 67] width 432 height 16
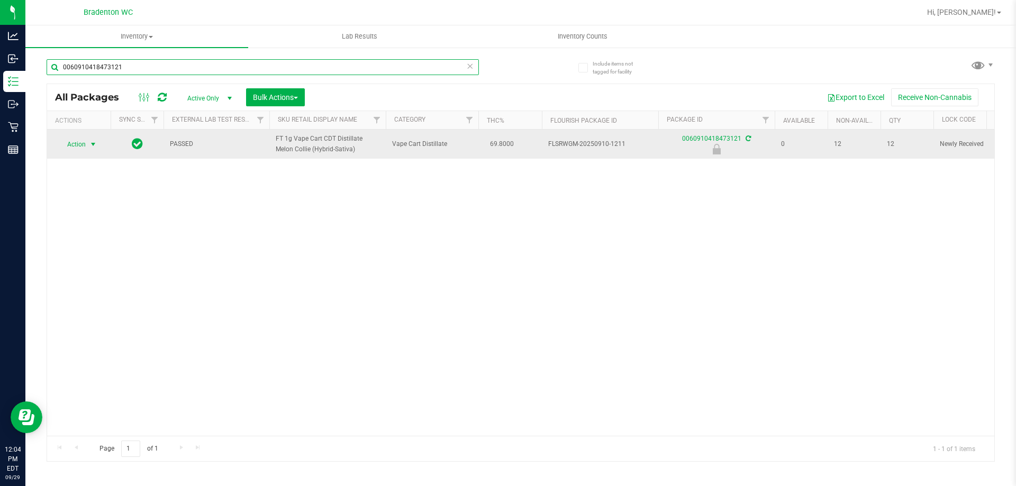
type input "0060910418473121"
click at [87, 150] on span "select" at bounding box center [93, 144] width 13 height 15
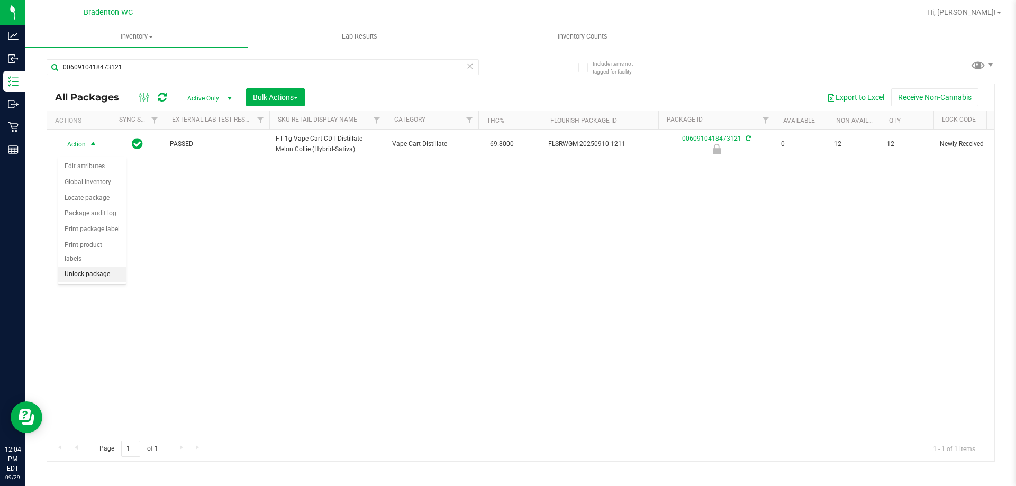
click at [111, 267] on li "Unlock package" at bounding box center [92, 275] width 68 height 16
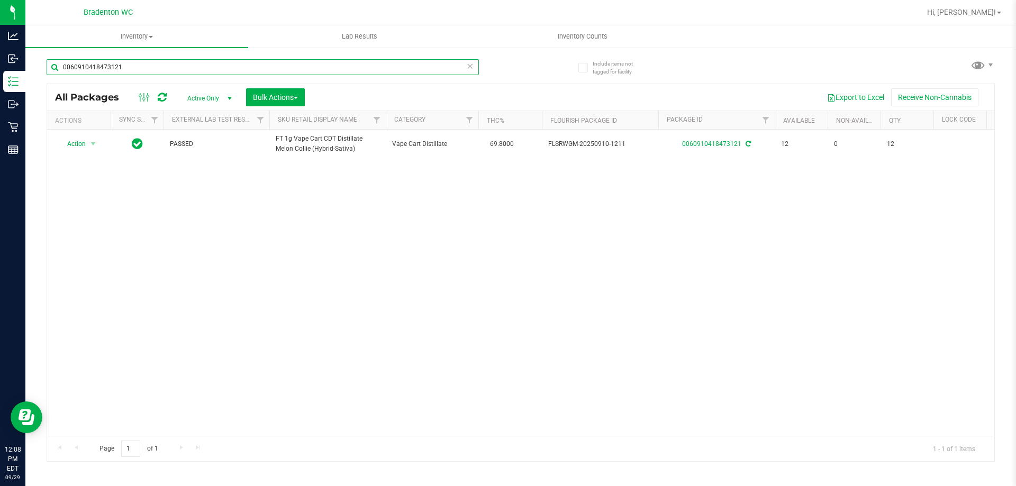
click at [230, 63] on input "0060910418473121" at bounding box center [263, 67] width 432 height 16
type input "0"
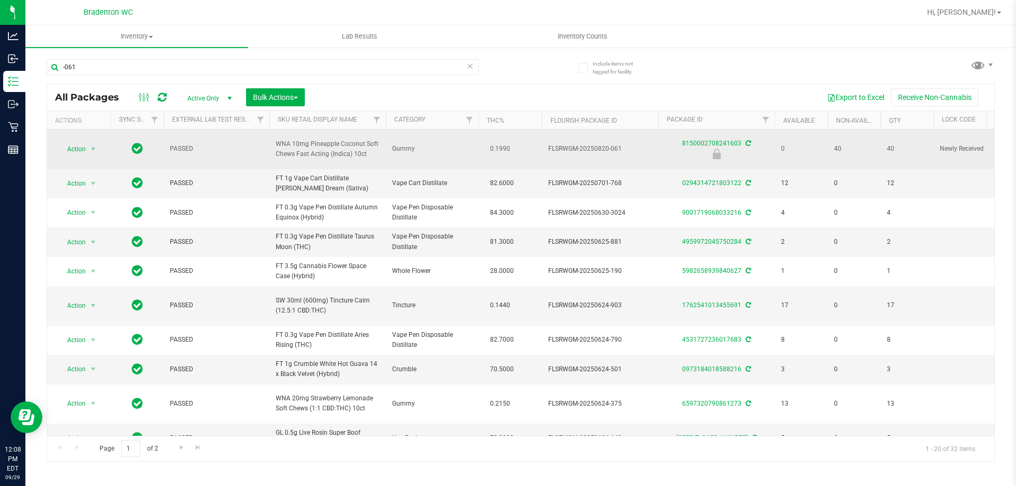
click at [340, 142] on span "WNA 10mg Pineapple Coconut Soft Chews Fast Acting (Indica) 10ct" at bounding box center [328, 149] width 104 height 20
copy tr "WNA 10mg Pineapple Coconut Soft Chews Fast Acting (Indica) 10ct"
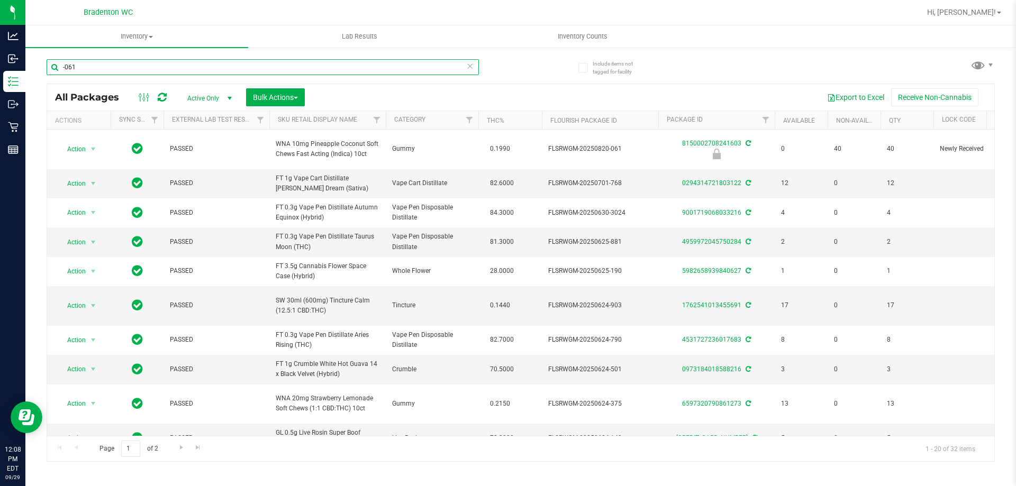
click at [223, 68] on input "-061" at bounding box center [263, 67] width 432 height 16
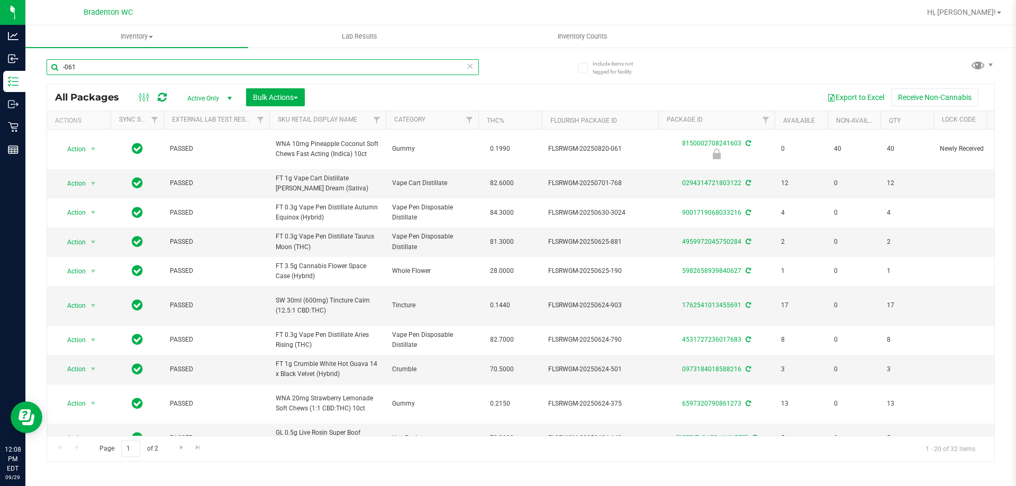
paste input "WNA 10mg Pineapple Coconut Soft Chews Fast Acting (Indica) 10ct"
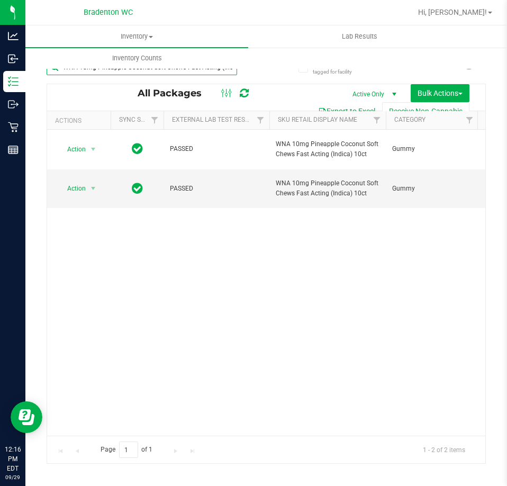
click at [150, 69] on input "WNA 10mg Pineapple Coconut Soft Chews Fast Acting (Indica) 10ct" at bounding box center [142, 67] width 191 height 16
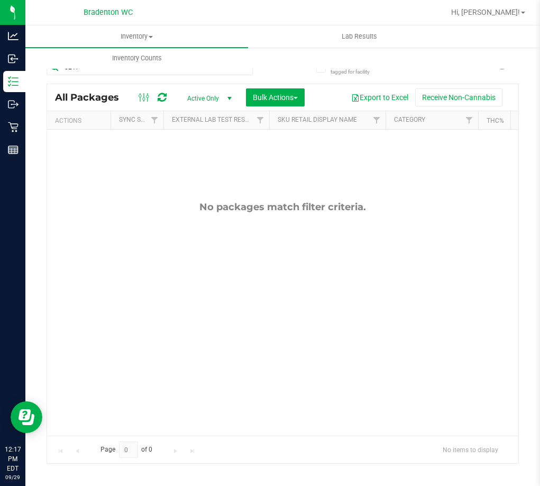
click at [534, 304] on div "Include items not tagged for facility -0217 All Packages Active Only Active Onl…" at bounding box center [282, 208] width 515 height 323
click at [517, 14] on span "Hi, [PERSON_NAME]!" at bounding box center [486, 12] width 69 height 8
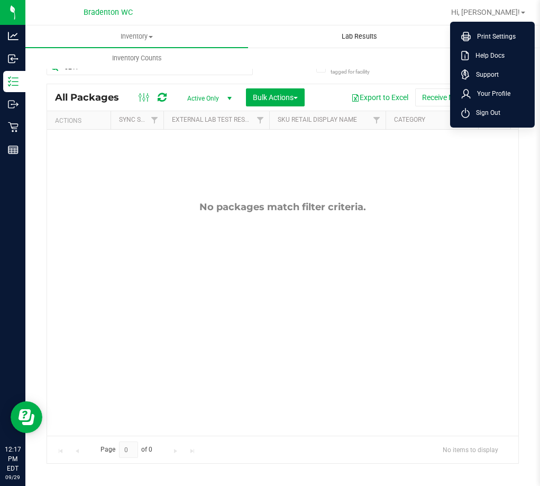
drag, startPoint x: 501, startPoint y: 110, endPoint x: 350, endPoint y: 39, distance: 166.5
click at [350, 39] on div "Bradenton WC Hi, Ashlyn! Print Settings Help Docs Support Your Profile Sign Out…" at bounding box center [282, 243] width 515 height 486
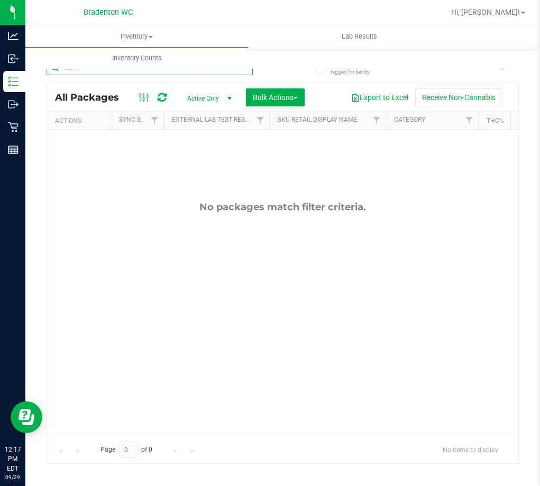
click at [126, 71] on input "-0217" at bounding box center [150, 67] width 206 height 16
type input "-0210"
